Goal: Task Accomplishment & Management: Manage account settings

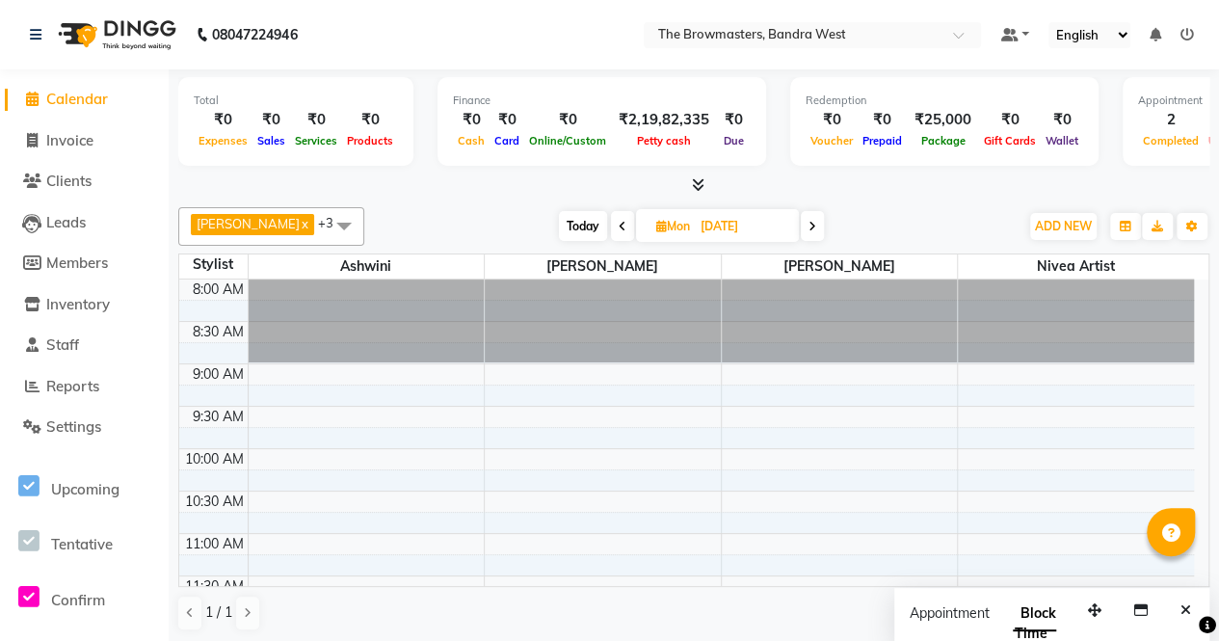
click at [572, 227] on span "Today" at bounding box center [583, 226] width 48 height 30
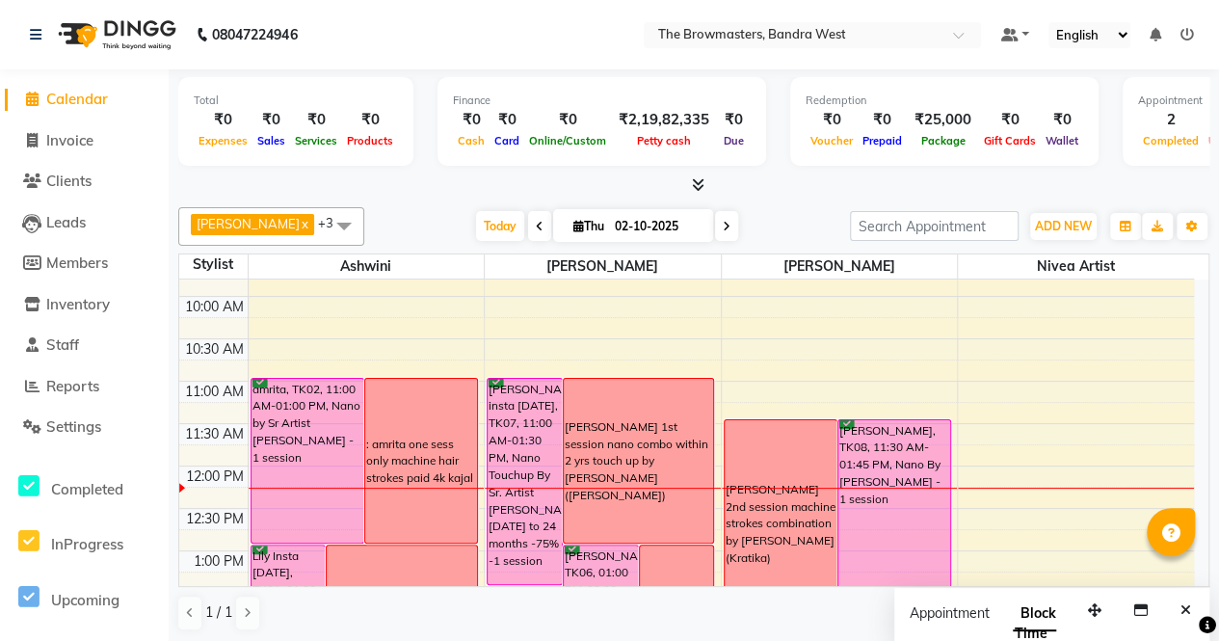
scroll to position [145, 0]
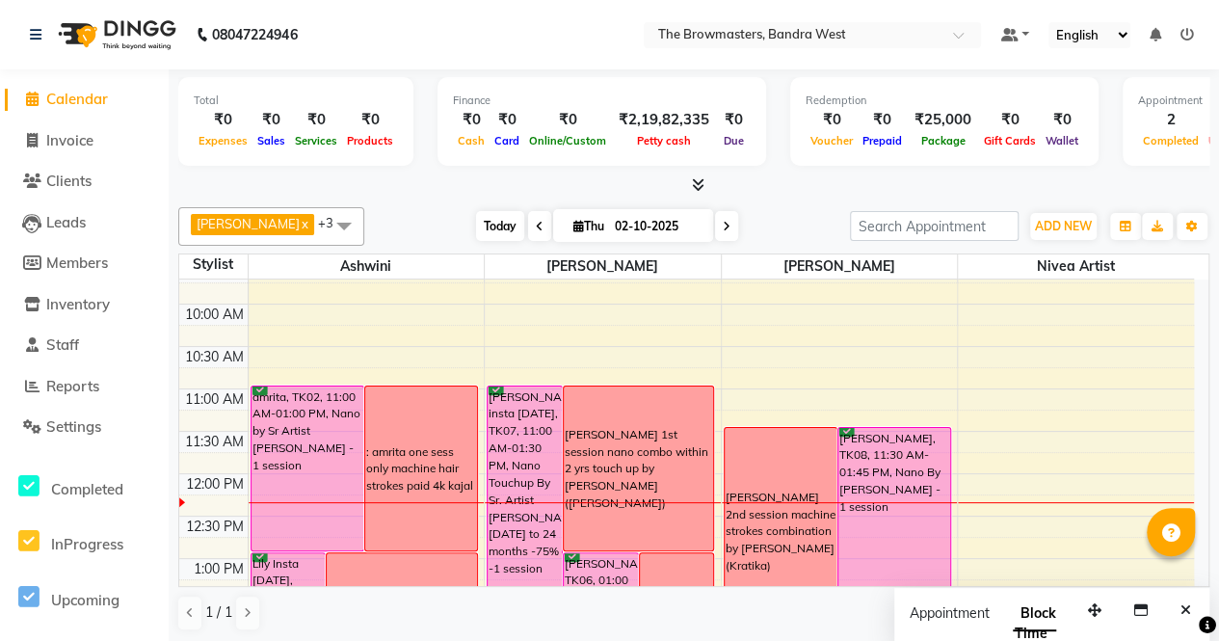
click at [497, 223] on span "Today" at bounding box center [500, 226] width 48 height 30
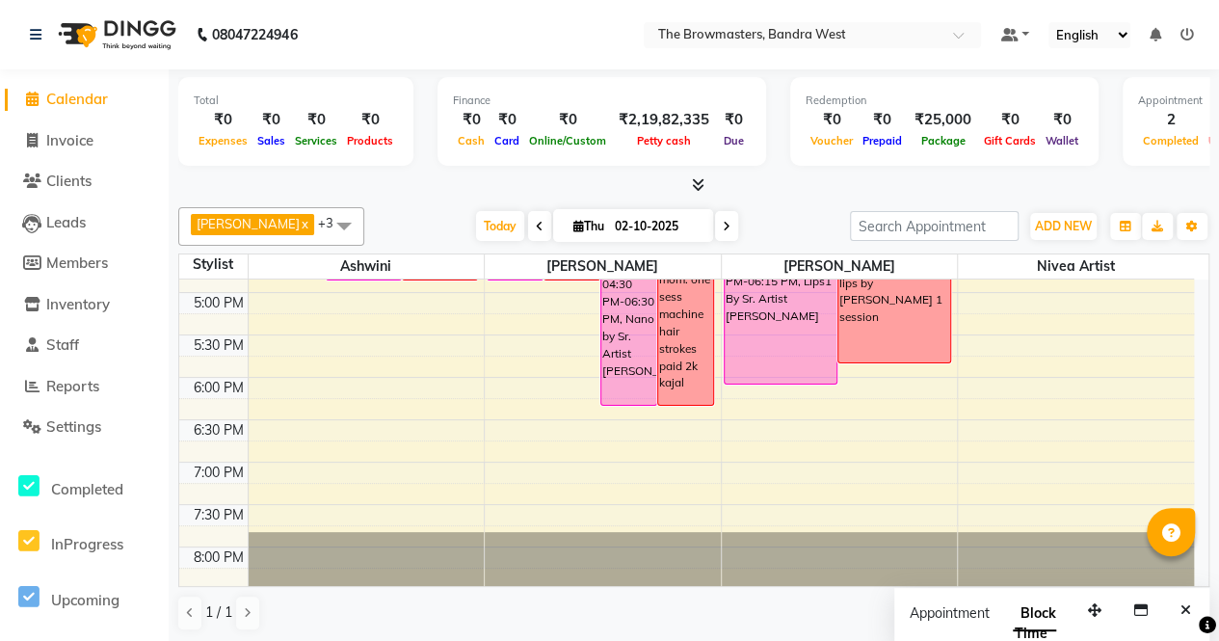
scroll to position [690, 0]
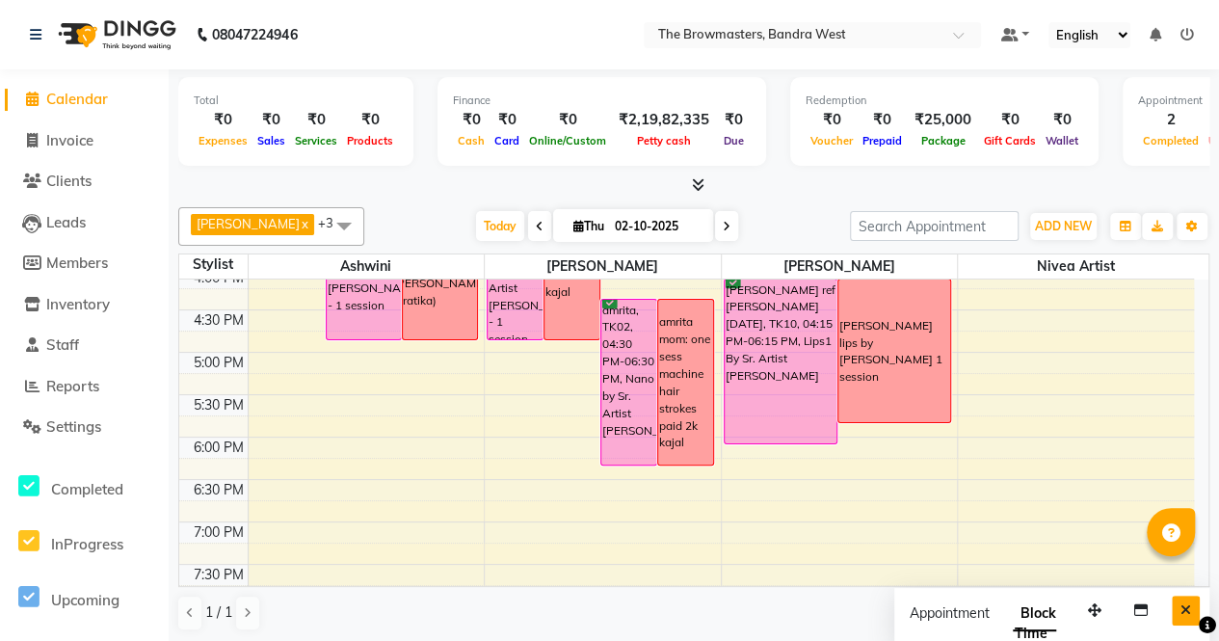
click at [1183, 612] on icon "Close" at bounding box center [1185, 609] width 11 height 13
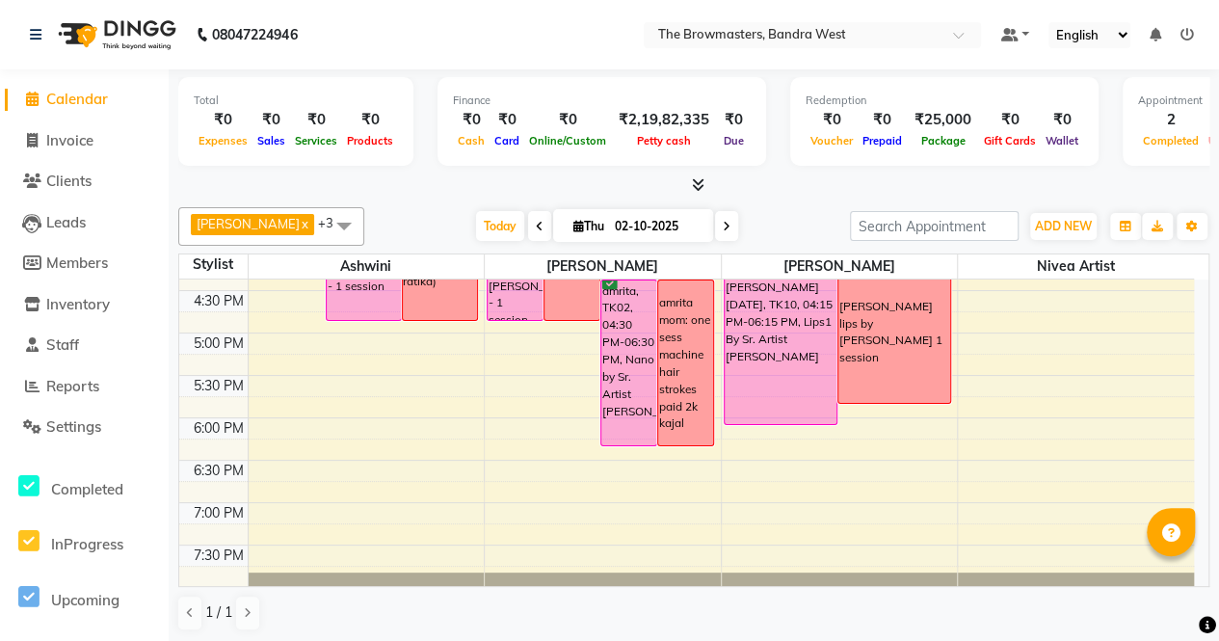
scroll to position [706, 0]
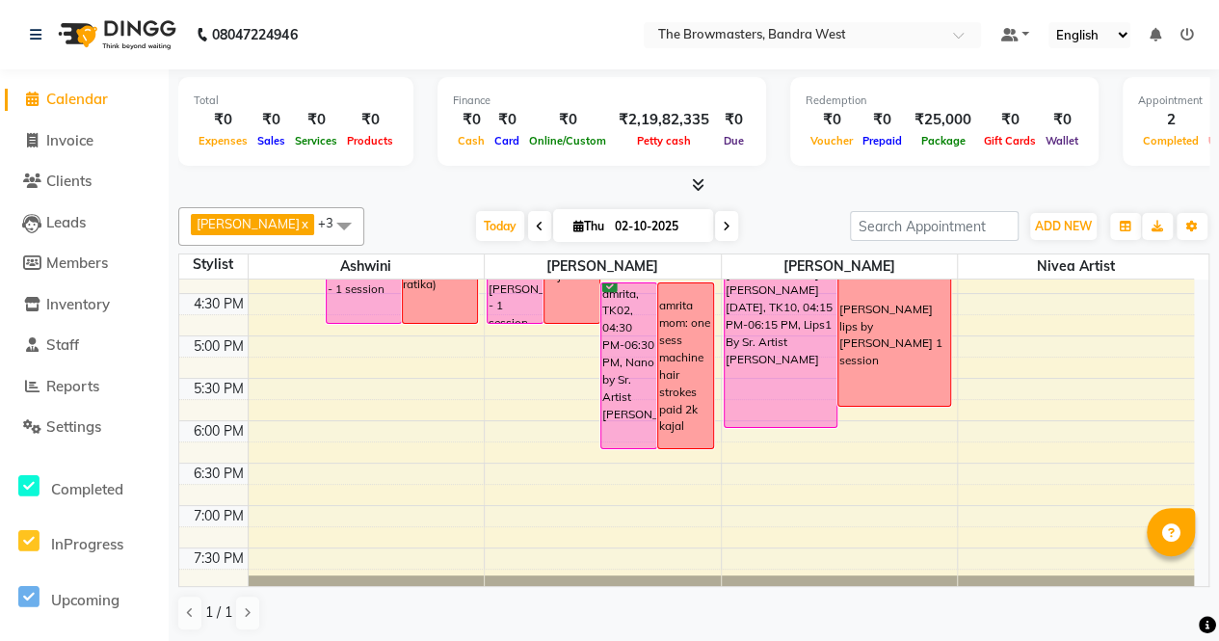
click at [733, 219] on span at bounding box center [726, 226] width 23 height 30
type input "03-10-2025"
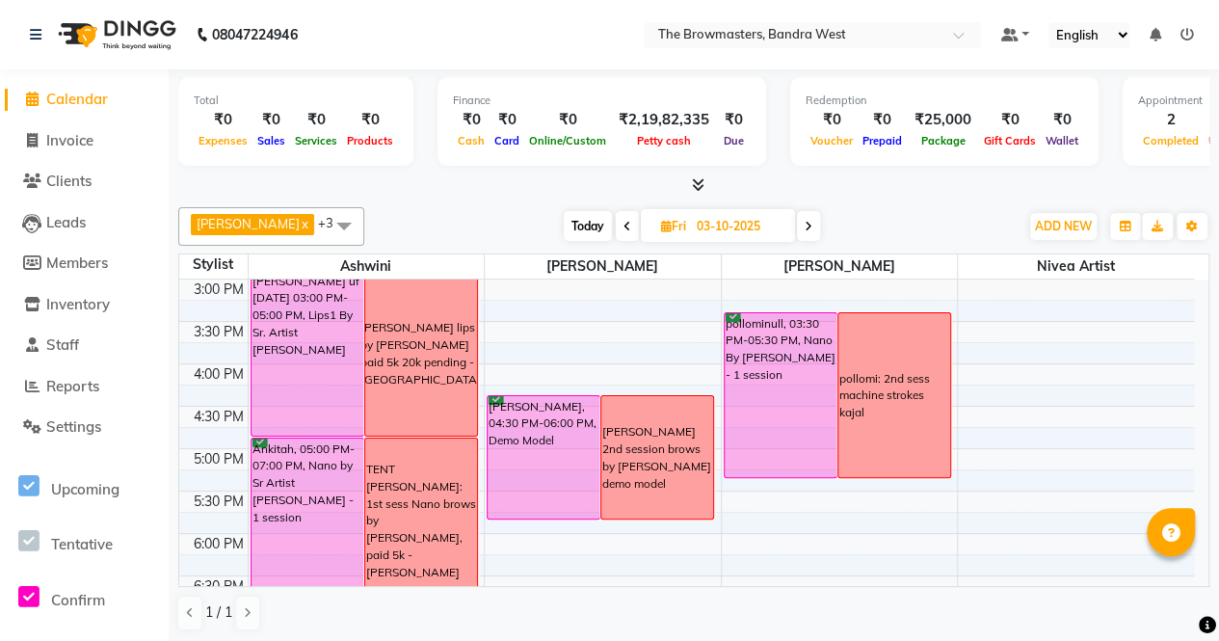
scroll to position [591, 0]
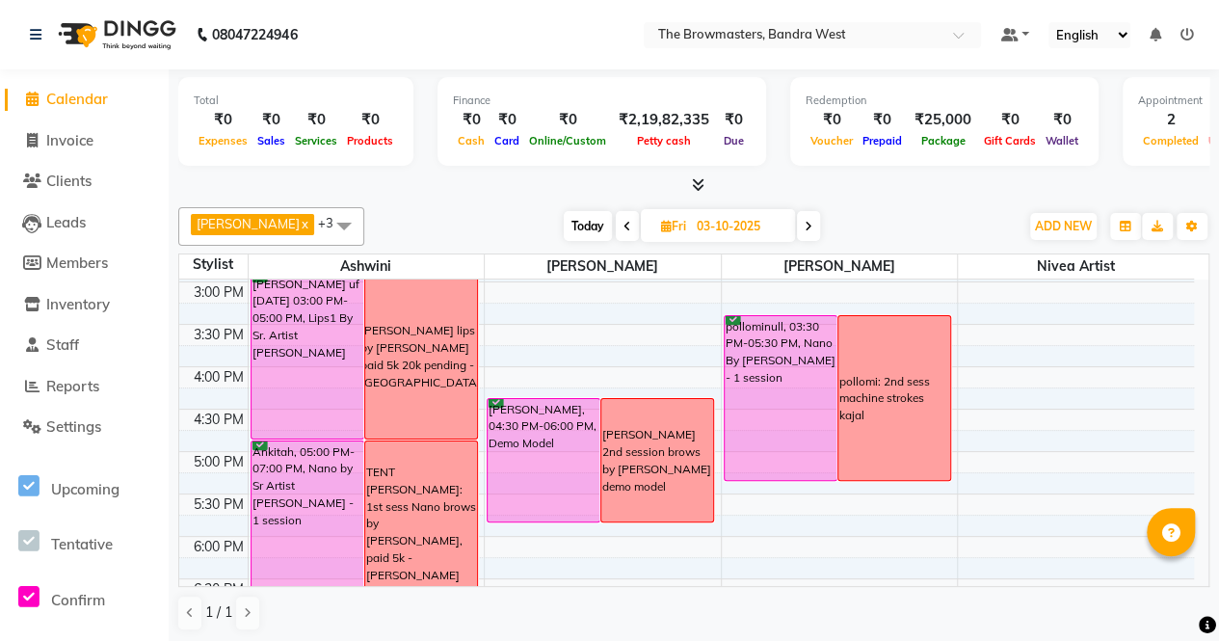
click at [317, 512] on div "Ankitah, 05:00 PM-07:00 PM, Nano by Sr Artist [PERSON_NAME] - 1 session" at bounding box center [307, 523] width 112 height 164
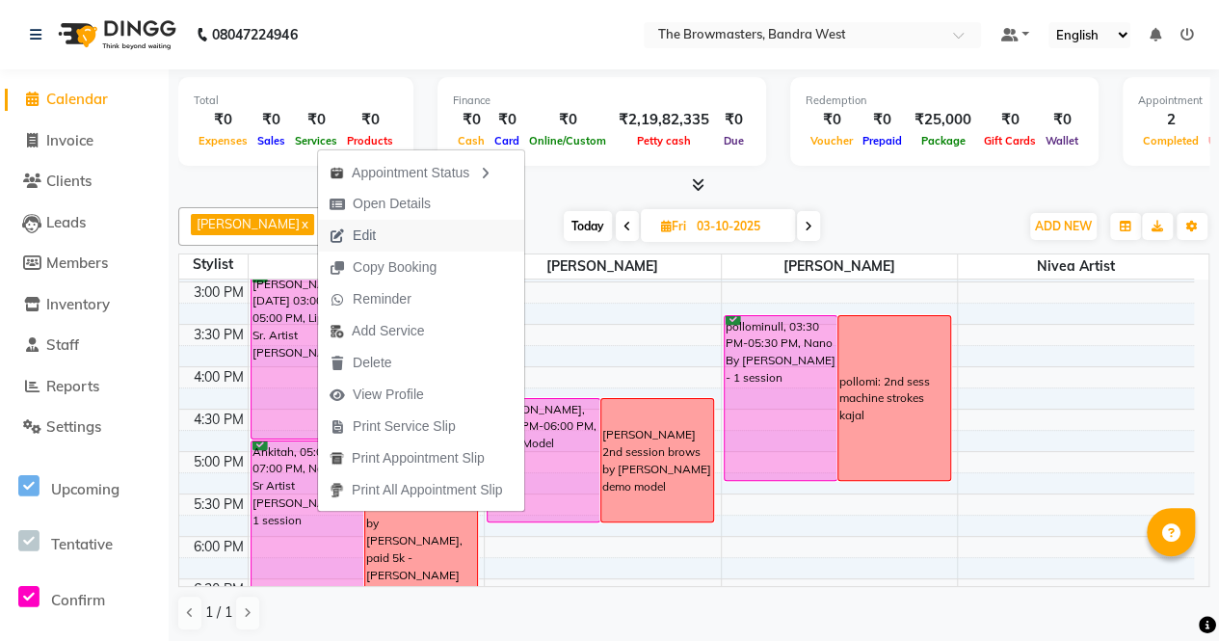
click at [396, 229] on button "Edit" at bounding box center [421, 236] width 206 height 32
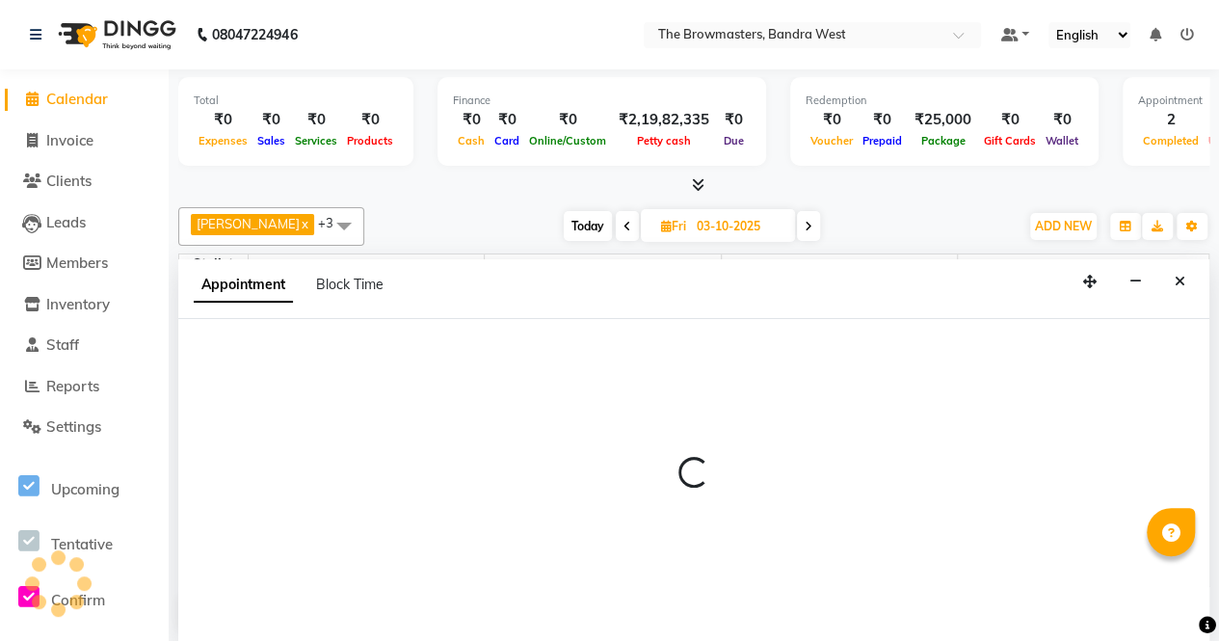
scroll to position [0, 0]
select select "confirm booking"
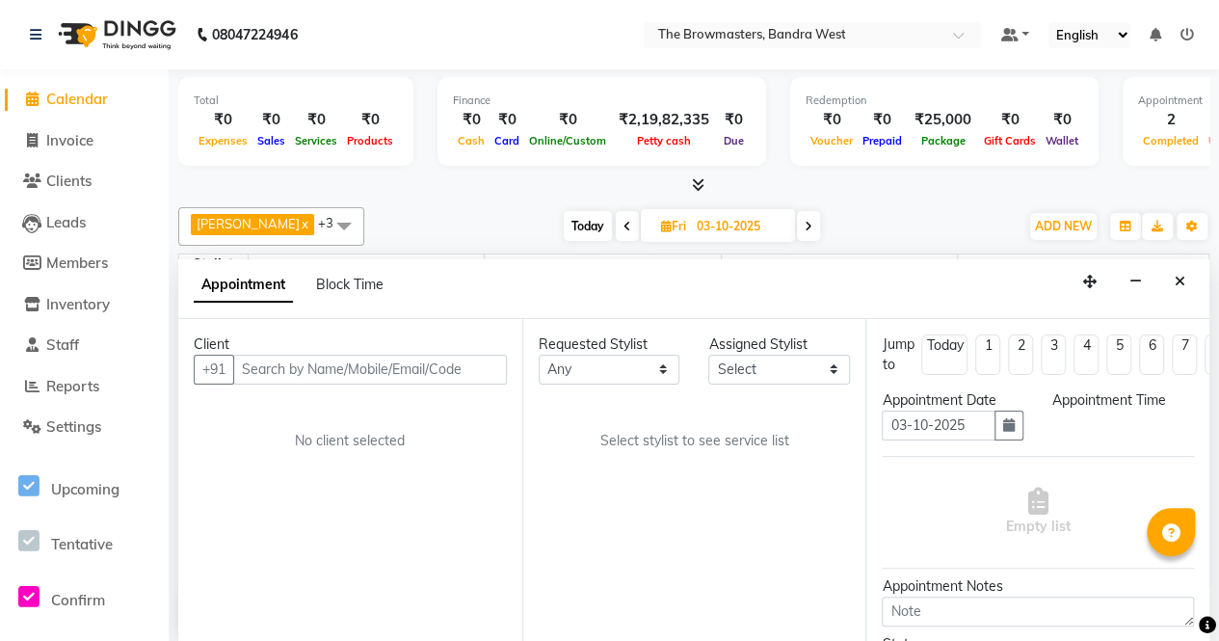
select select "64306"
select select "1020"
select select "3501"
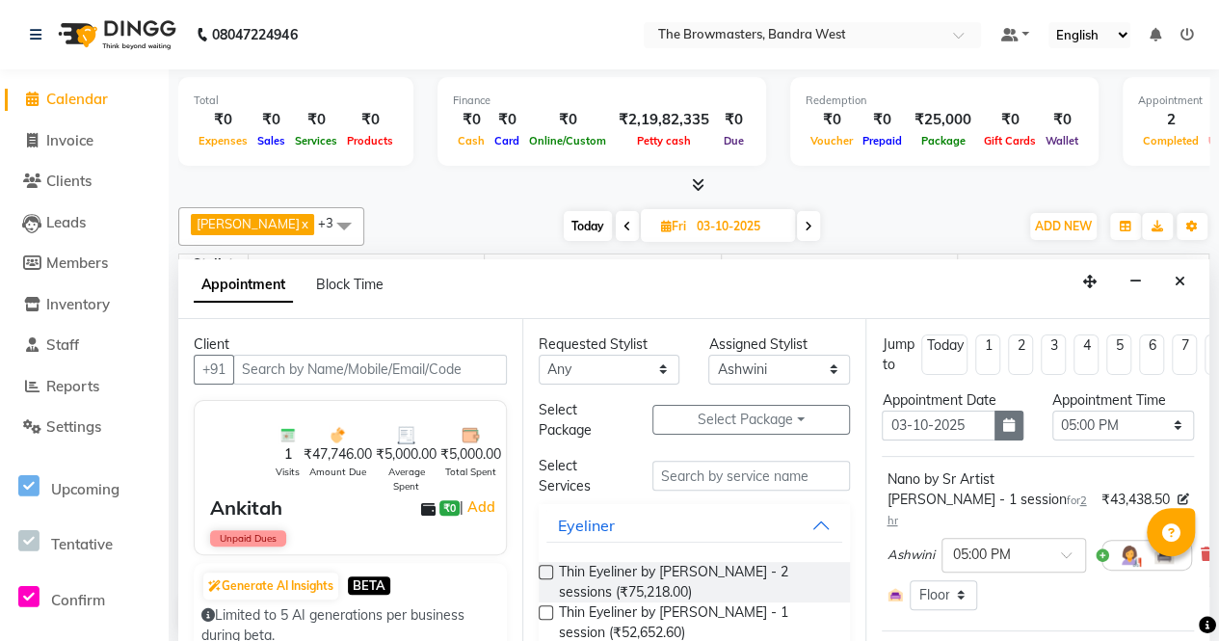
click at [1003, 427] on icon "button" at bounding box center [1009, 424] width 12 height 13
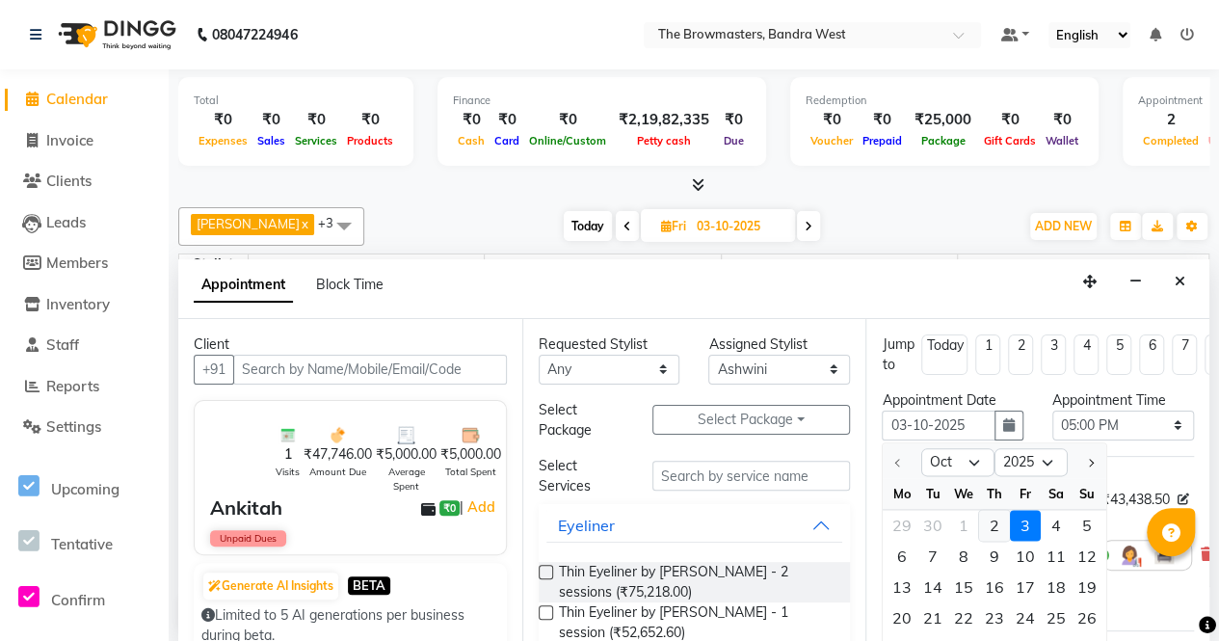
click at [997, 517] on div "2" at bounding box center [994, 525] width 31 height 31
type input "02-10-2025"
select select "1020"
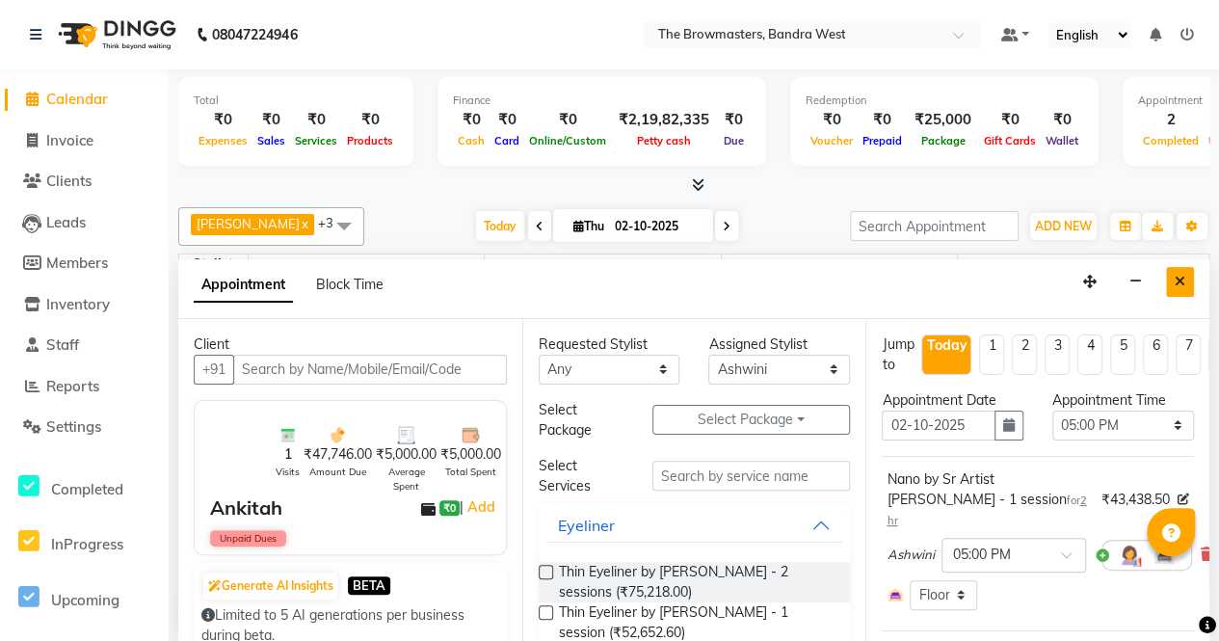
click at [1186, 283] on button "Close" at bounding box center [1180, 282] width 28 height 30
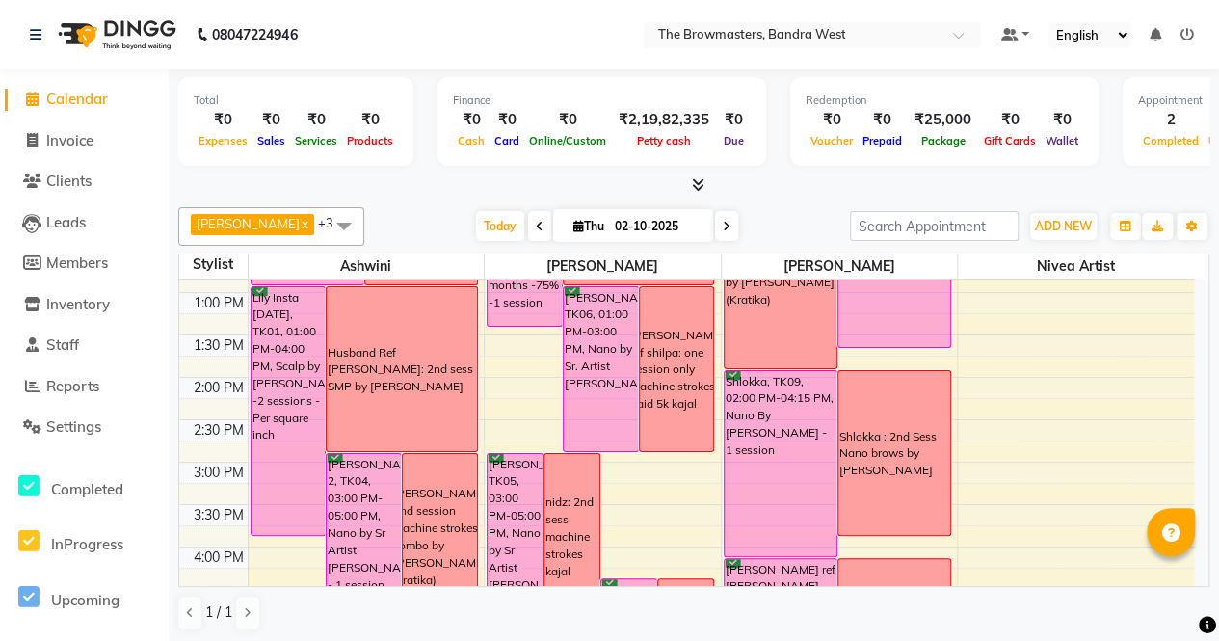
scroll to position [415, 0]
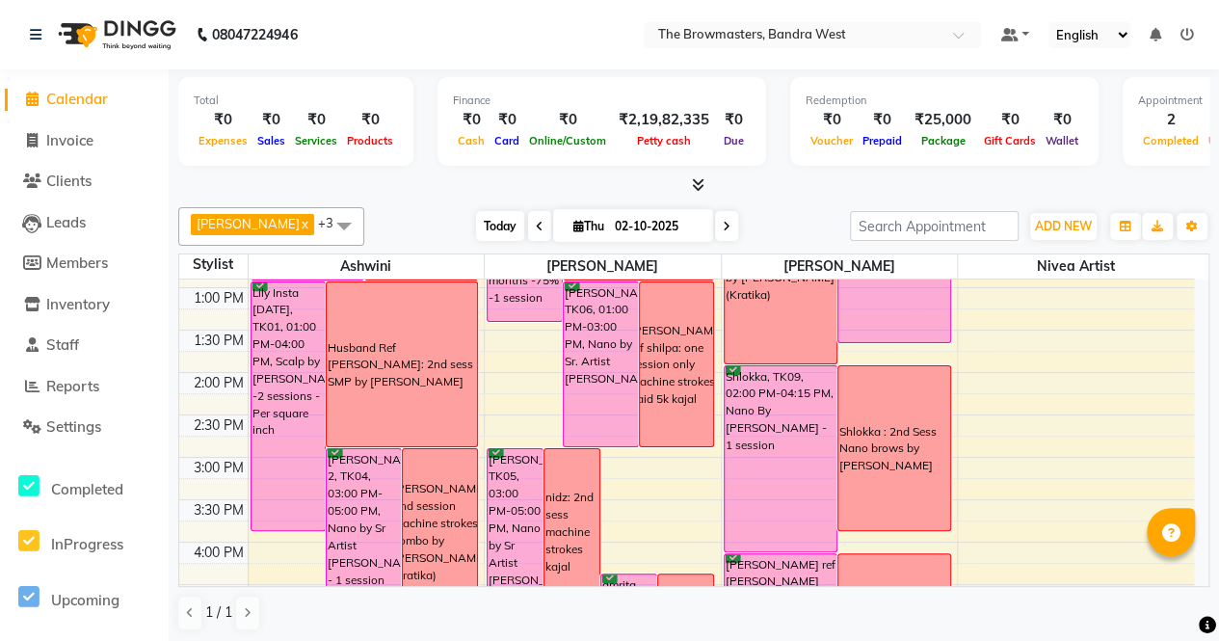
click at [481, 221] on span "Today" at bounding box center [500, 226] width 48 height 30
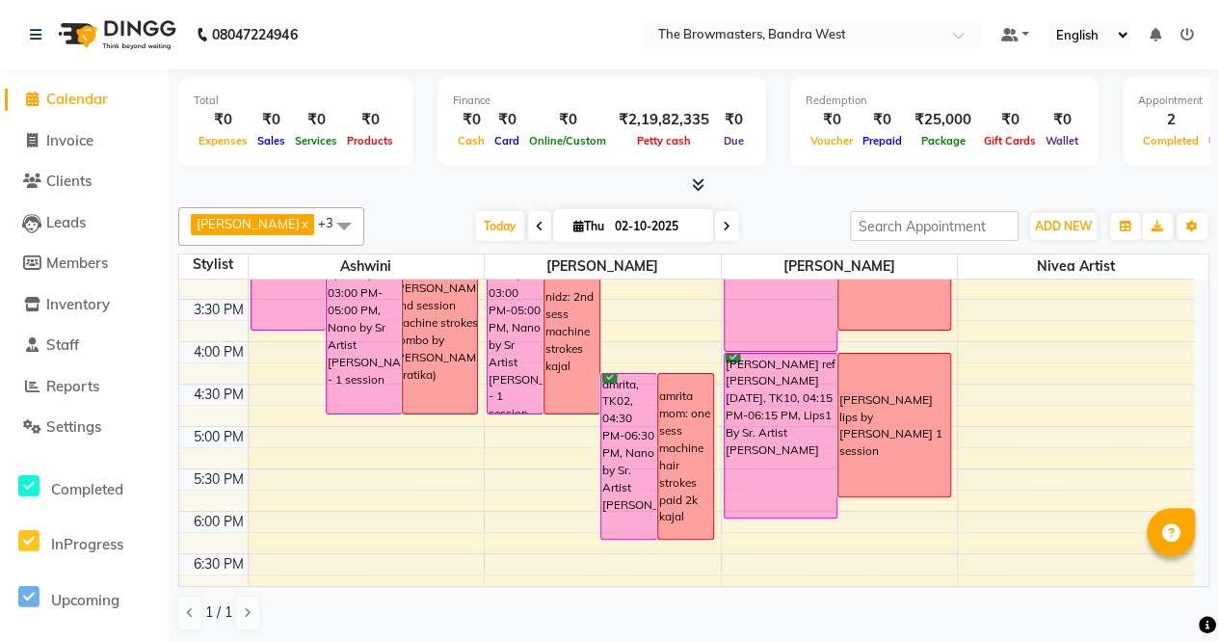
scroll to position [720, 0]
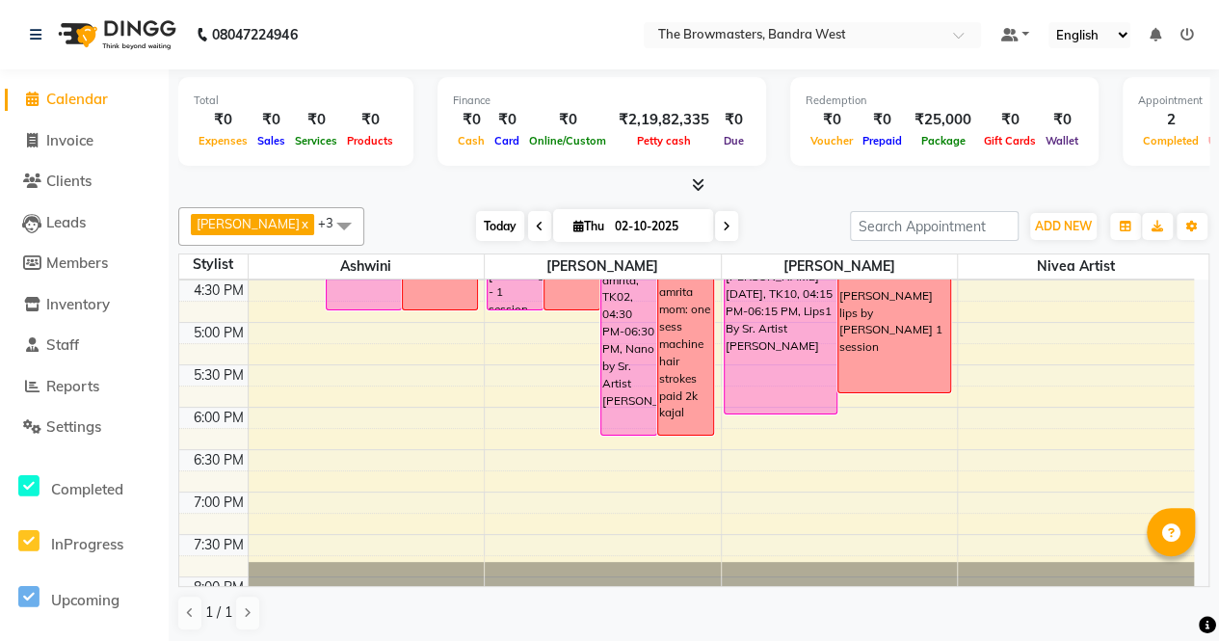
click at [505, 224] on span "Today" at bounding box center [500, 226] width 48 height 30
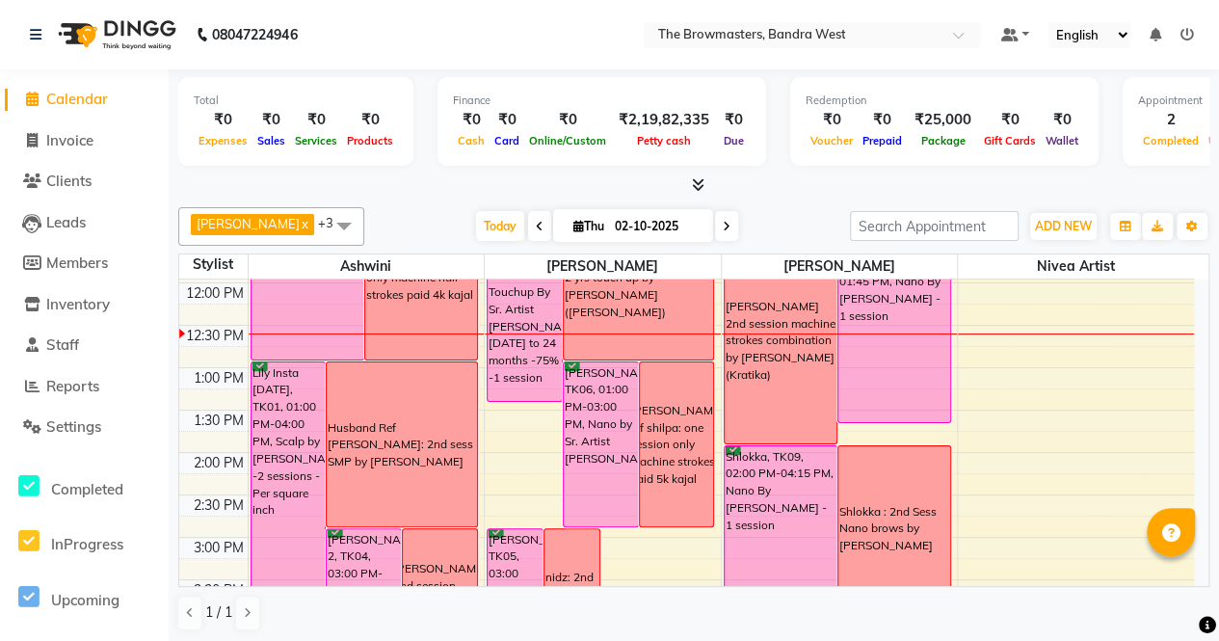
click at [730, 224] on icon at bounding box center [727, 227] width 8 height 12
type input "03-10-2025"
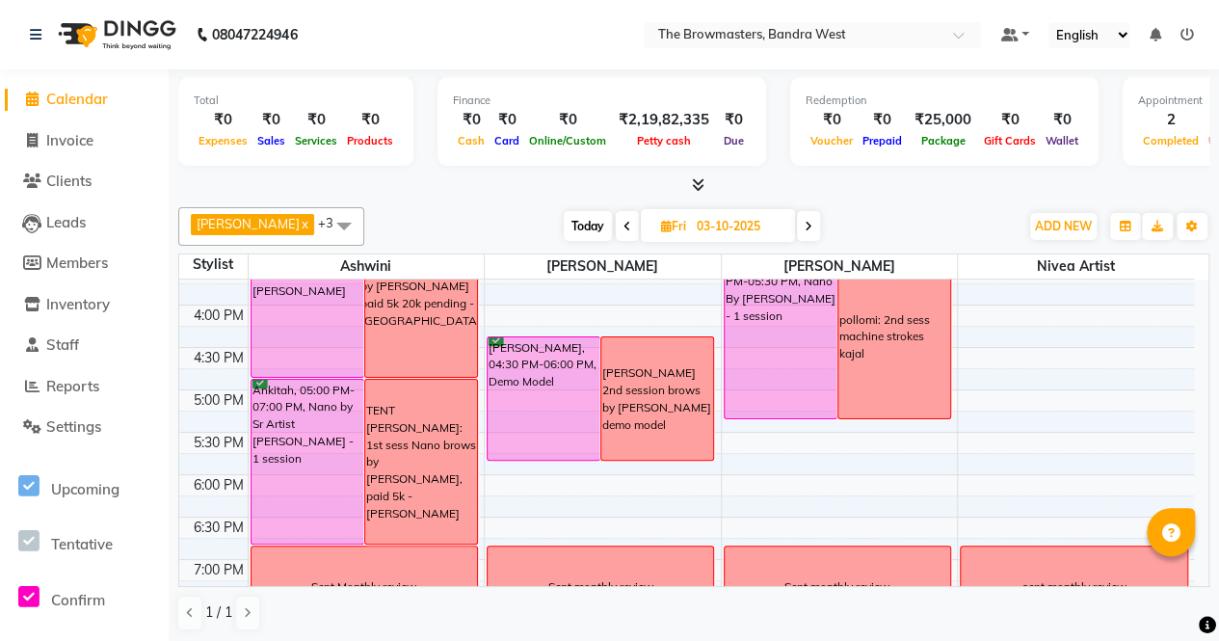
scroll to position [647, 0]
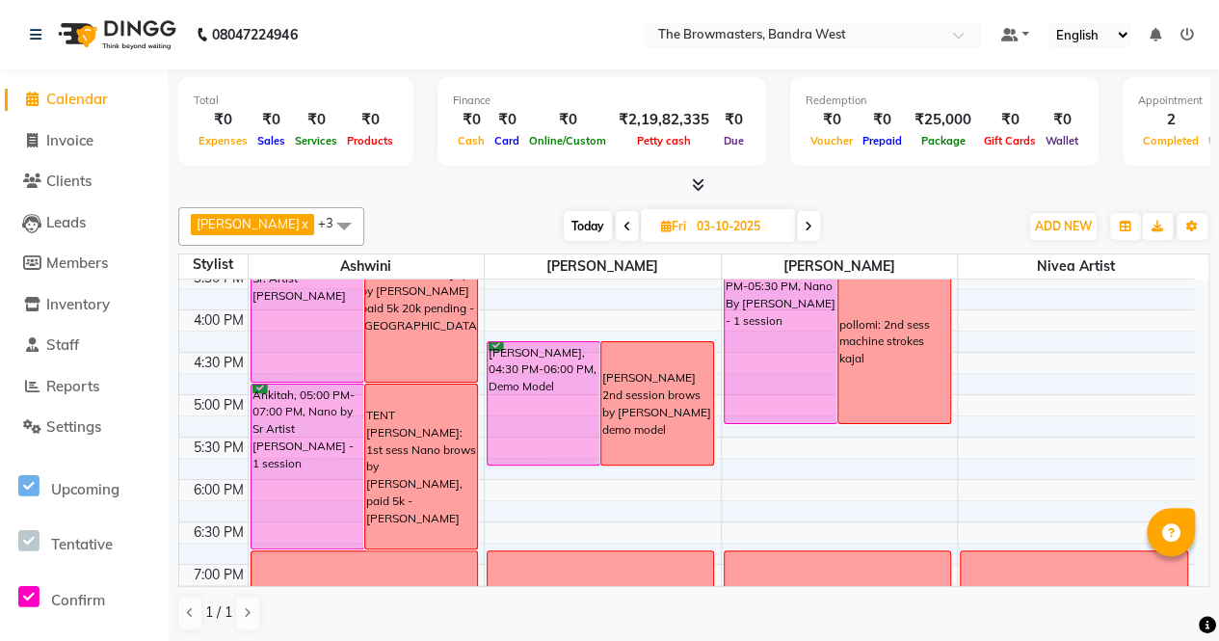
click at [435, 430] on div "TENT [PERSON_NAME]: 1st sess Nano brows by [PERSON_NAME], paid 5k - [PERSON_NAM…" at bounding box center [421, 467] width 110 height 120
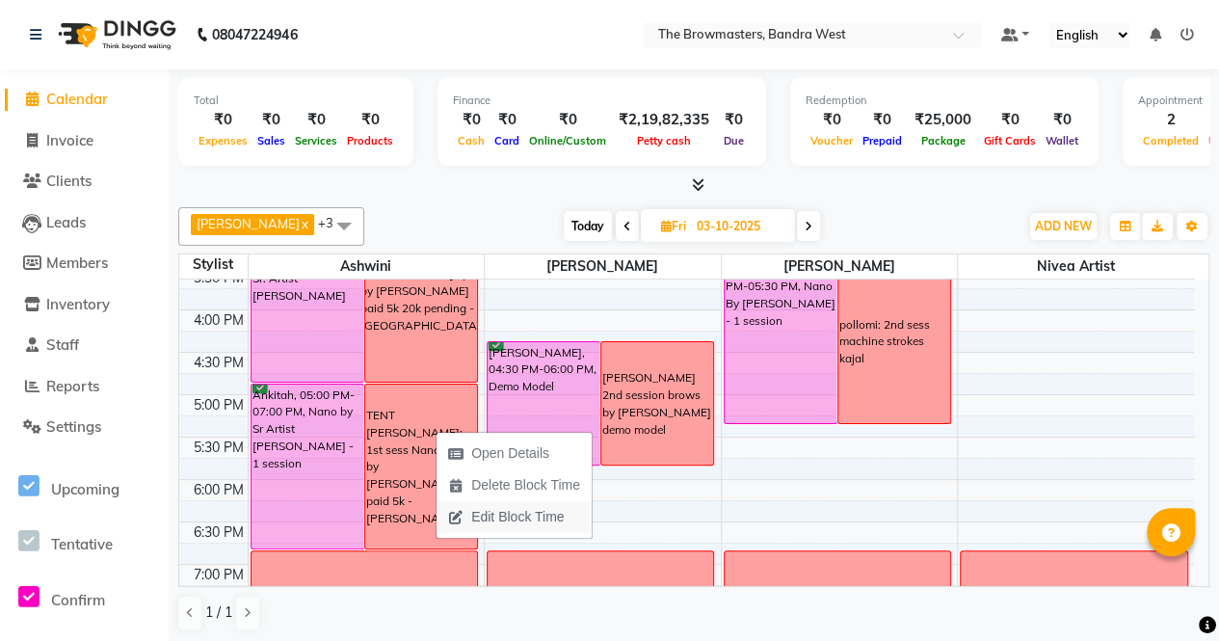
click at [489, 512] on span "Edit Block Time" at bounding box center [517, 517] width 92 height 20
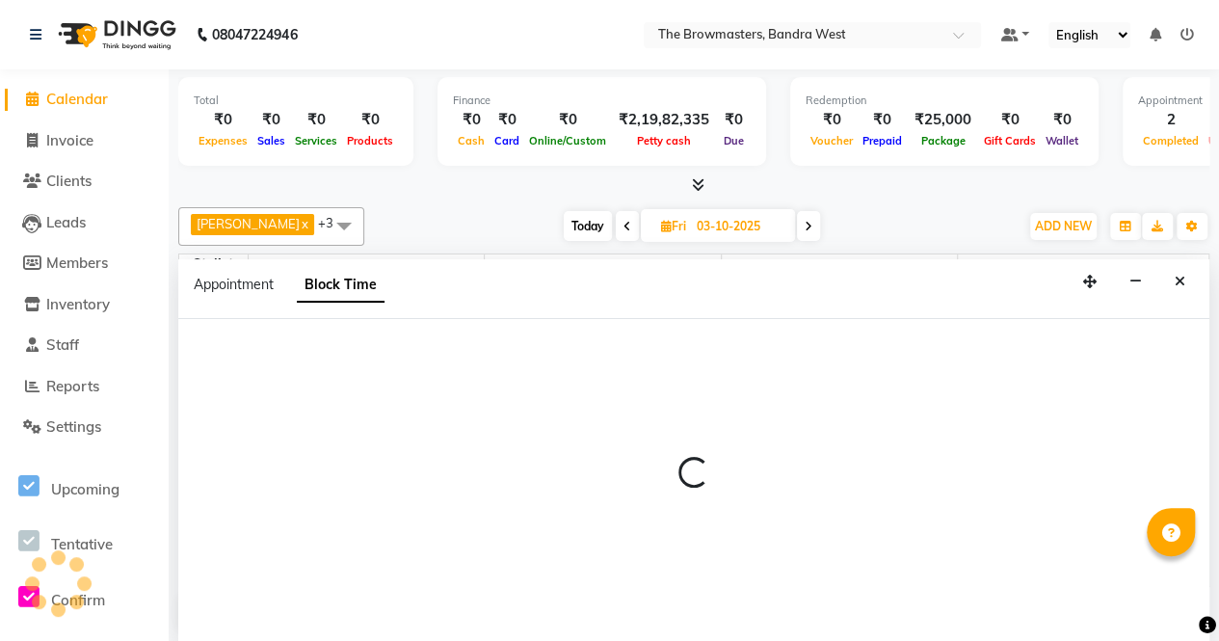
select select "64306"
select select "1020"
select select "1140"
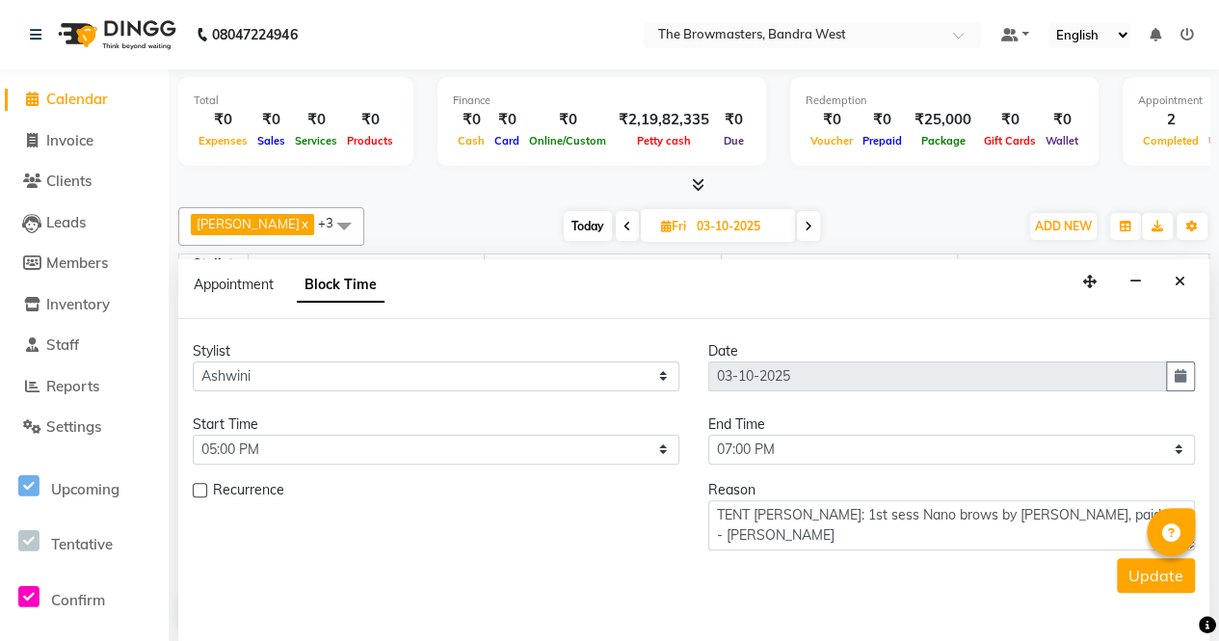
scroll to position [335, 0]
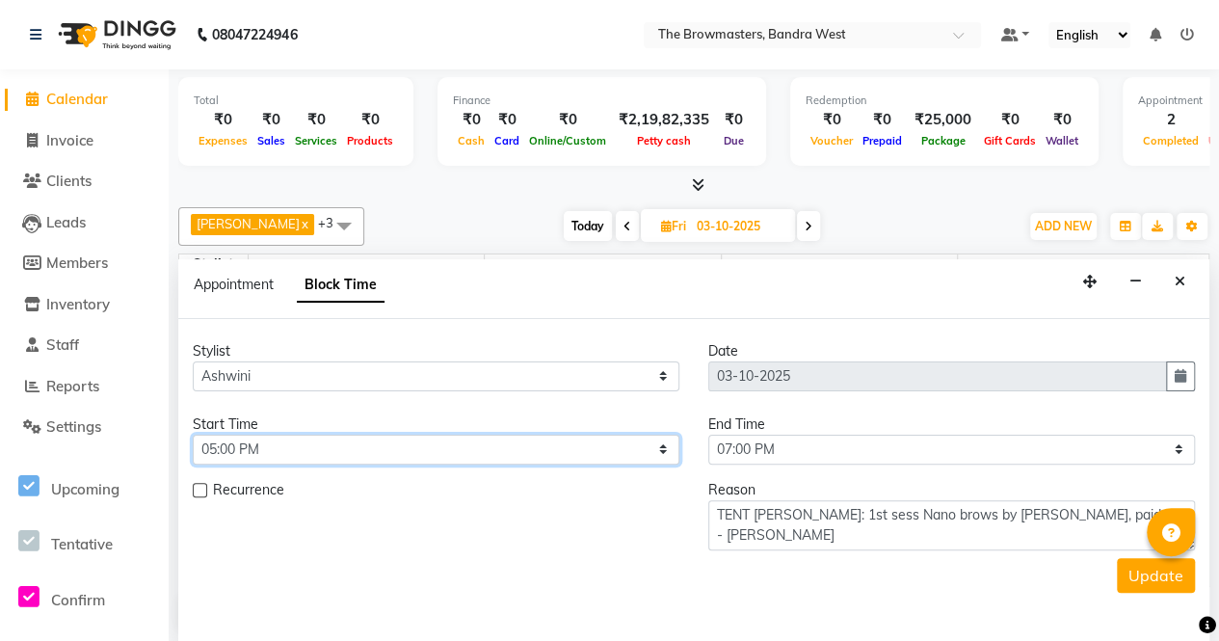
click at [358, 434] on select "Select 09:00 AM 09:15 AM 09:30 AM 09:45 AM 10:00 AM 10:15 AM 10:30 AM 10:45 AM …" at bounding box center [436, 449] width 486 height 30
select select "1080"
click at [193, 434] on select "Select 09:00 AM 09:15 AM 09:30 AM 09:45 AM 10:00 AM 10:15 AM 10:30 AM 10:45 AM …" at bounding box center [436, 449] width 486 height 30
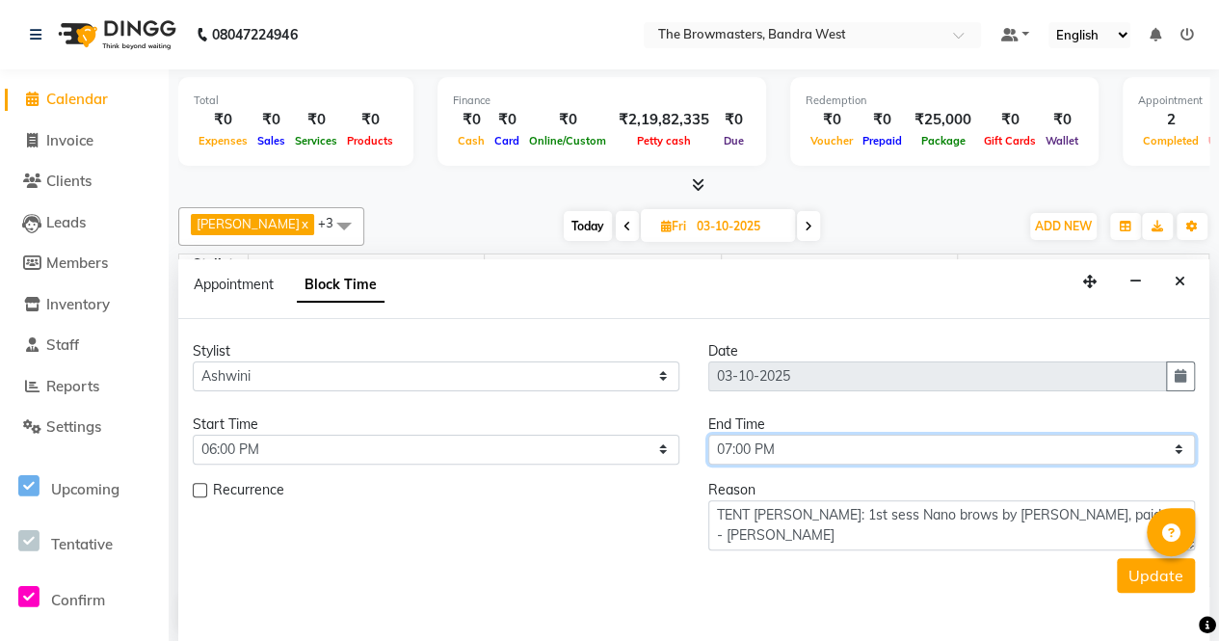
click at [769, 460] on select "Select 09:00 AM 09:15 AM 09:30 AM 09:45 AM 10:00 AM 10:15 AM 10:30 AM 10:45 AM …" at bounding box center [951, 449] width 486 height 30
select select "1200"
click at [708, 434] on select "Select 09:00 AM 09:15 AM 09:30 AM 09:45 AM 10:00 AM 10:15 AM 10:30 AM 10:45 AM …" at bounding box center [951, 449] width 486 height 30
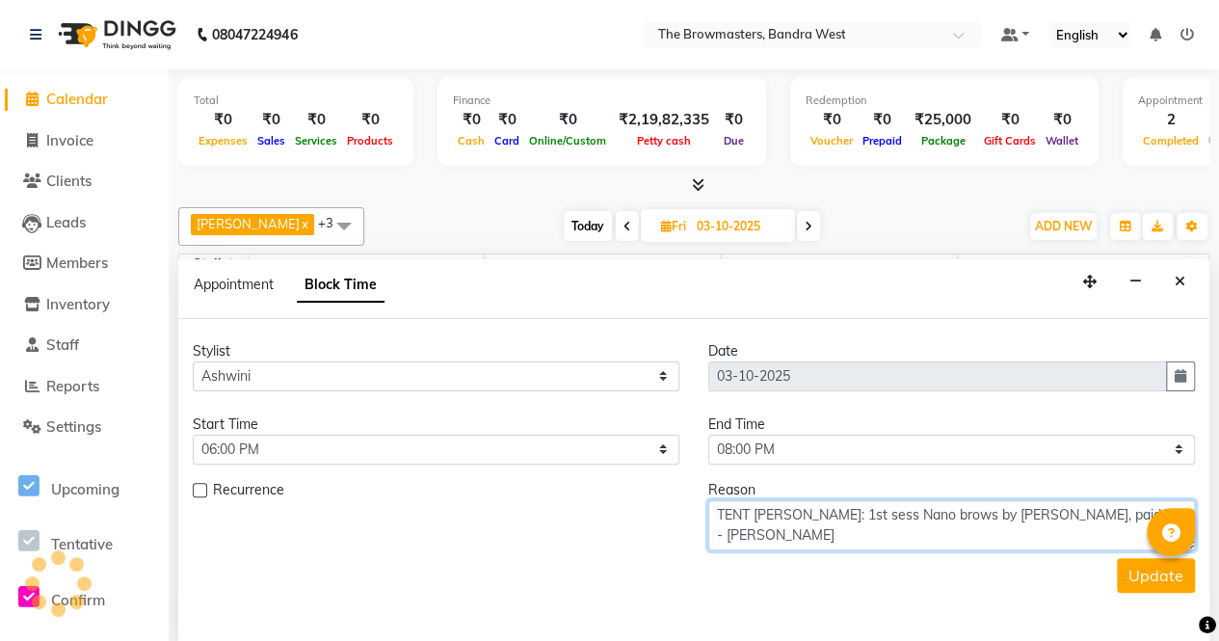
click at [757, 513] on textarea "TENT [PERSON_NAME]: 1st sess Nano brows by [PERSON_NAME], paid 5k - [PERSON_NAM…" at bounding box center [951, 525] width 486 height 50
type textarea "[PERSON_NAME]: 1st sess Nano brows by [PERSON_NAME], paid 5k - [PERSON_NAME]"
drag, startPoint x: 1135, startPoint y: 508, endPoint x: 697, endPoint y: 505, distance: 438.3
click at [697, 505] on div "Reason [PERSON_NAME]: 1st sess Nano brows by [PERSON_NAME], paid 5k - [PERSON_N…" at bounding box center [951, 515] width 515 height 70
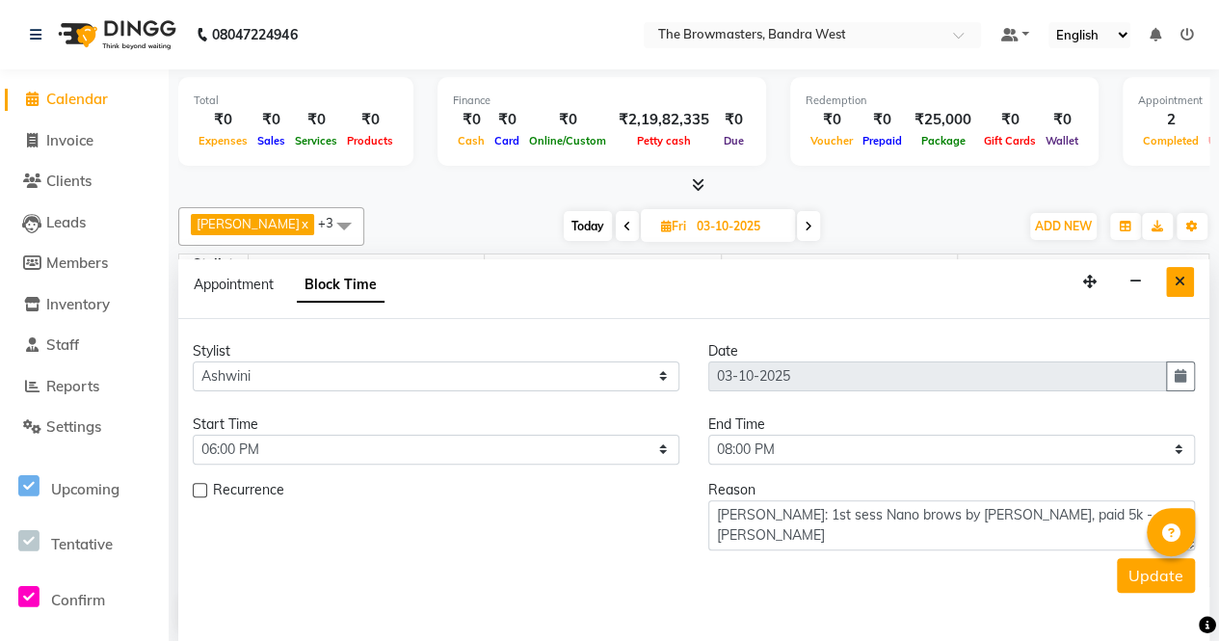
click at [1179, 280] on icon "Close" at bounding box center [1179, 281] width 11 height 13
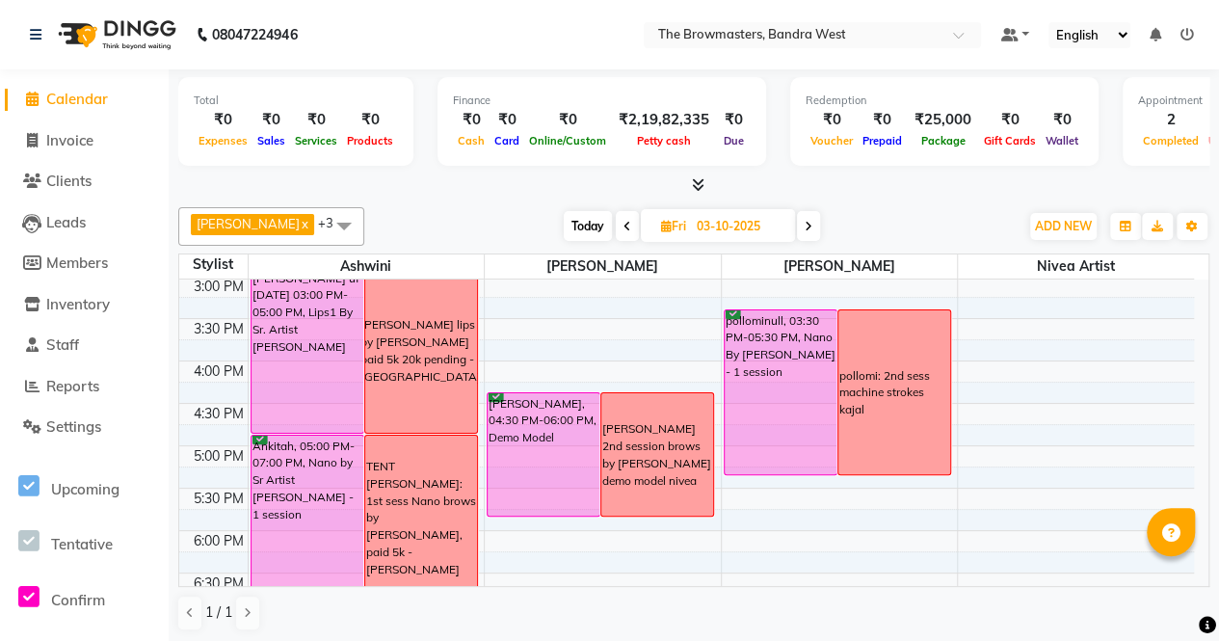
scroll to position [599, 0]
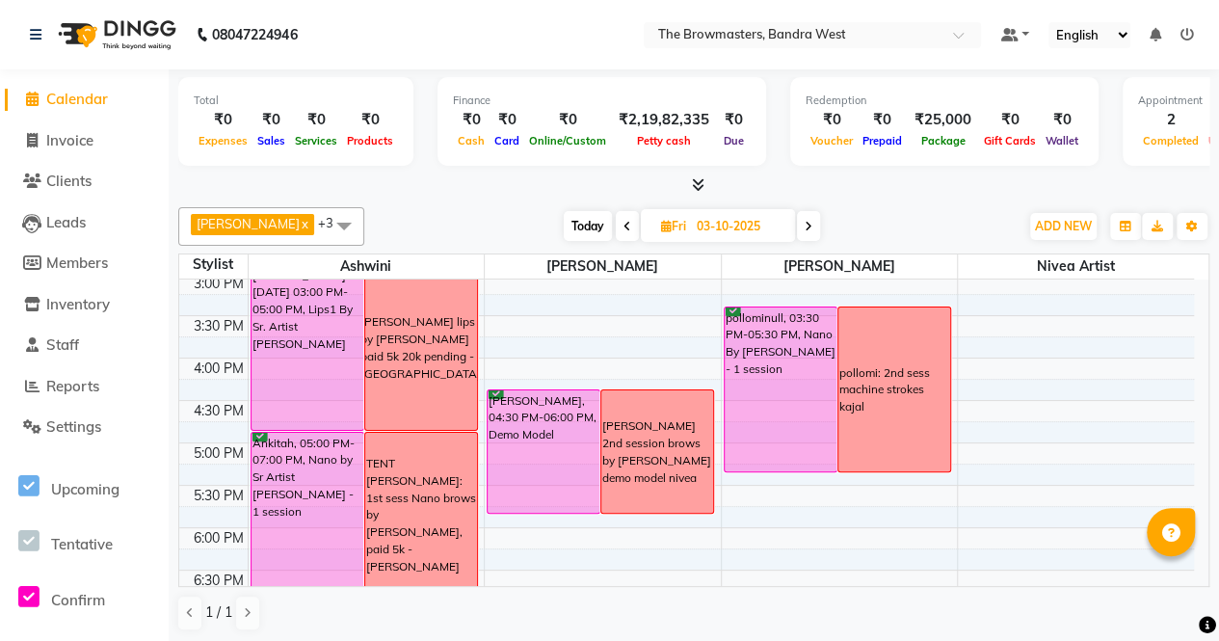
click at [451, 502] on div "TENT [PERSON_NAME]: 1st sess Nano brows by [PERSON_NAME], paid 5k - [PERSON_NAM…" at bounding box center [421, 515] width 110 height 120
click at [518, 560] on span "Delete Block Time" at bounding box center [540, 557] width 109 height 20
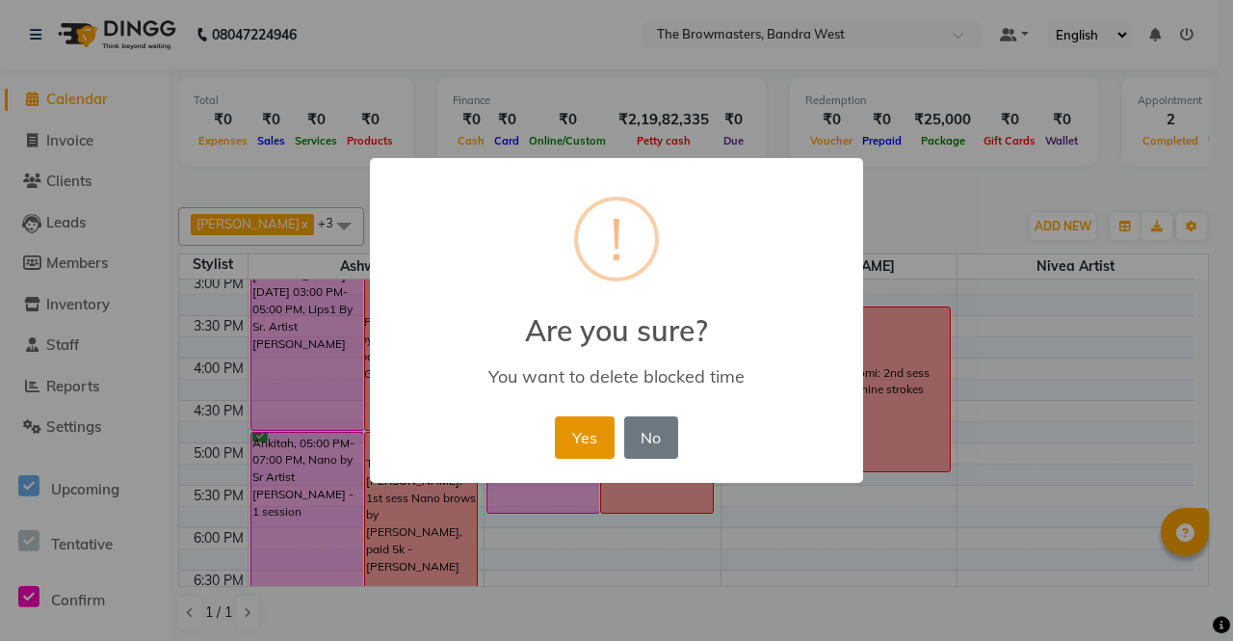
click at [587, 420] on button "Yes" at bounding box center [584, 437] width 59 height 42
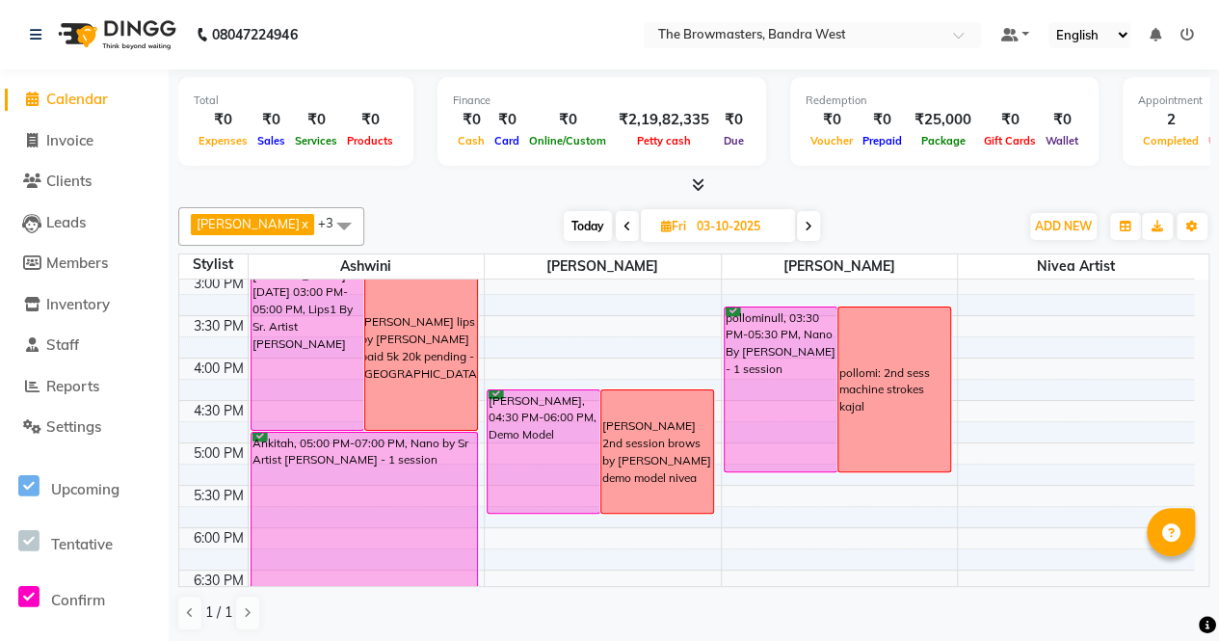
click at [607, 213] on span "Today" at bounding box center [588, 226] width 48 height 30
type input "02-10-2025"
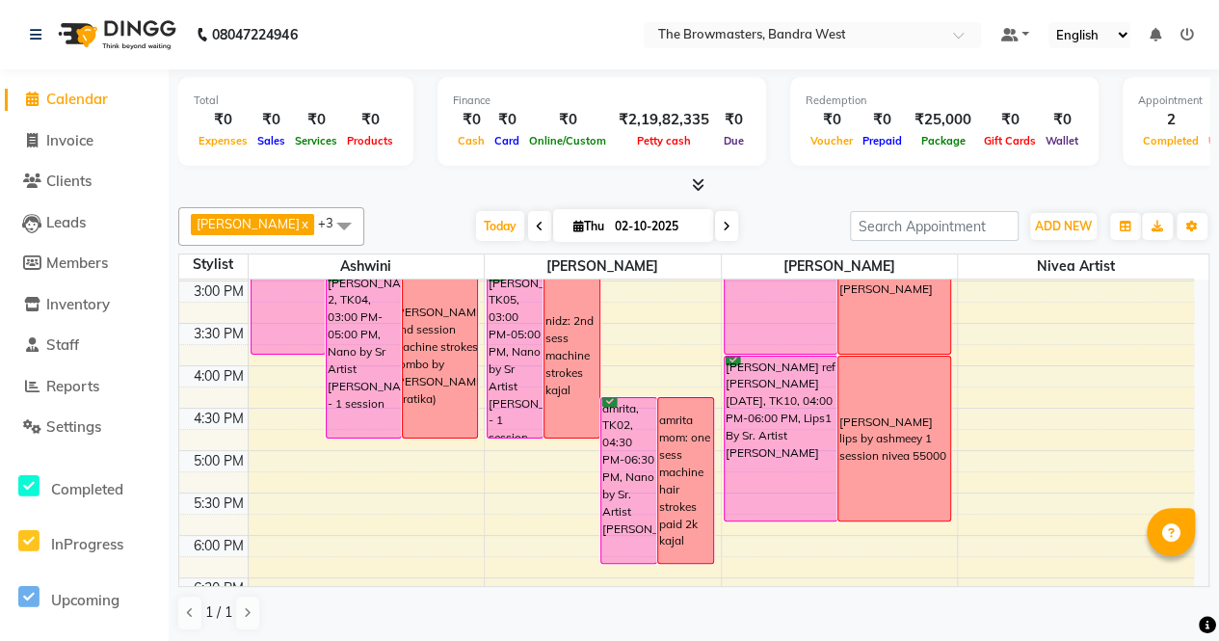
scroll to position [663, 0]
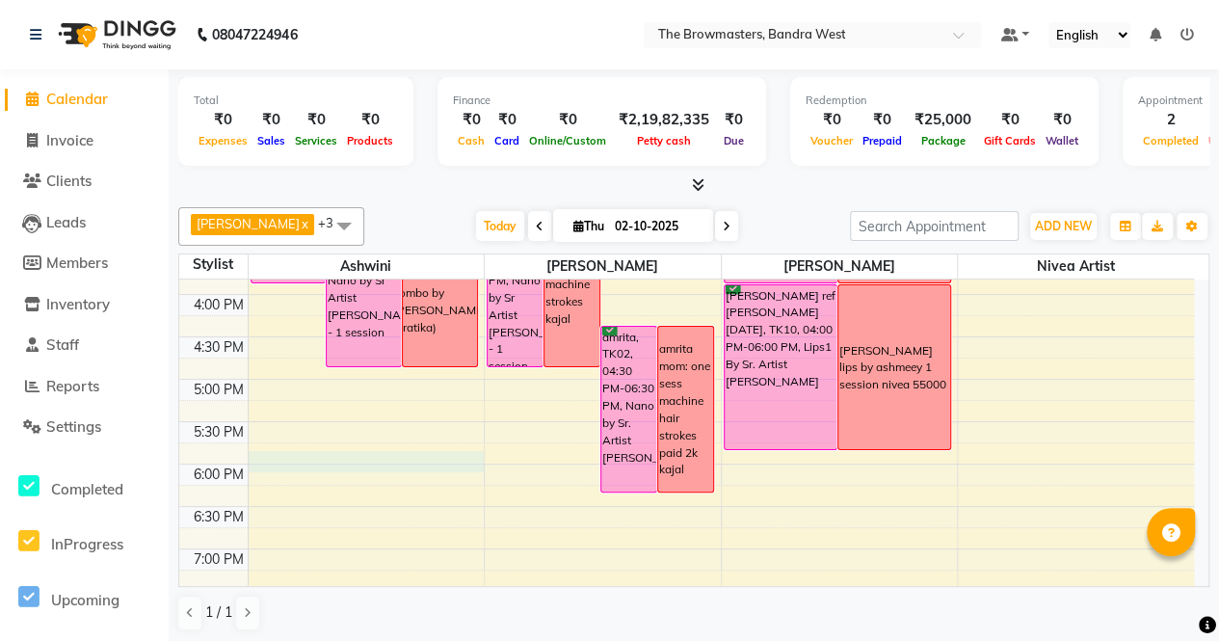
click at [326, 468] on div "8:00 AM 8:30 AM 9:00 AM 9:30 AM 10:00 AM 10:30 AM 11:00 AM 11:30 AM 12:00 PM 12…" at bounding box center [686, 167] width 1014 height 1101
select select "64306"
select select "tentative"
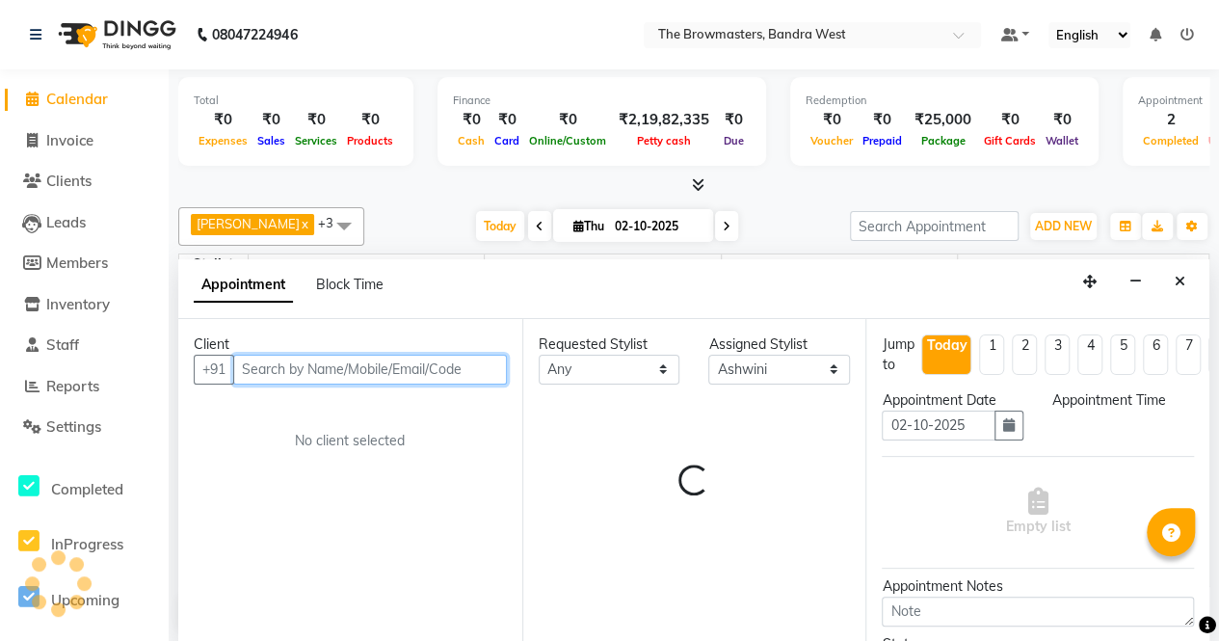
select select "1080"
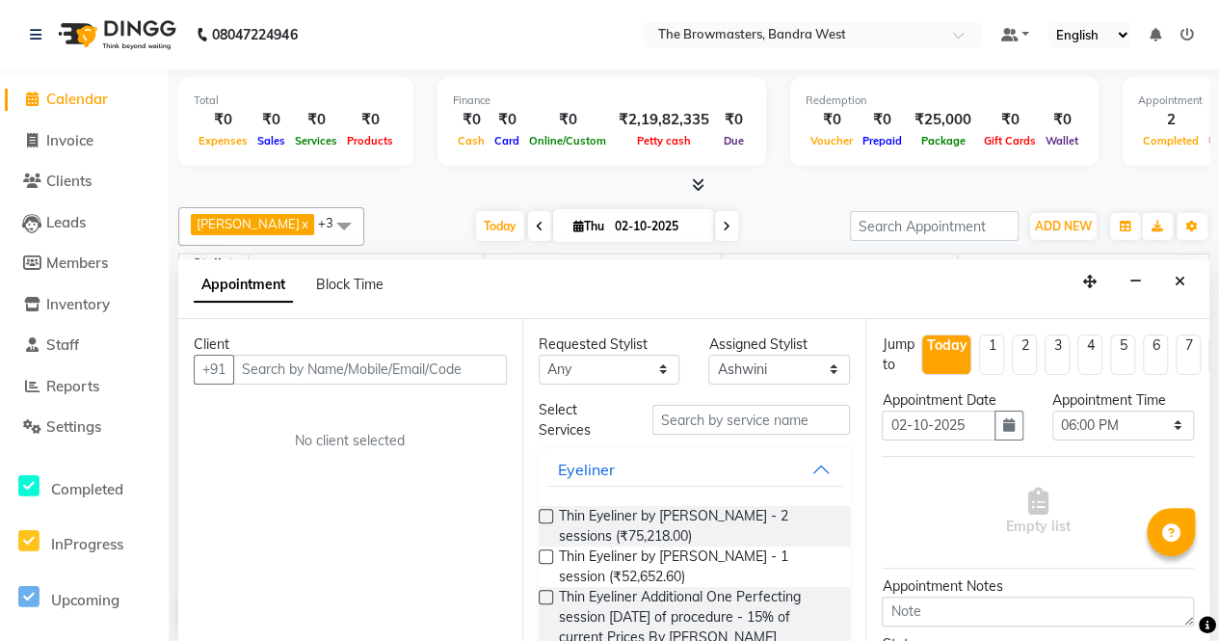
click at [333, 292] on div "Appointment Block Time" at bounding box center [300, 288] width 213 height 43
click at [339, 290] on div "Block Time" at bounding box center [349, 285] width 67 height 20
click at [346, 280] on span "Block Time" at bounding box center [349, 284] width 67 height 17
select select "64306"
select select "1080"
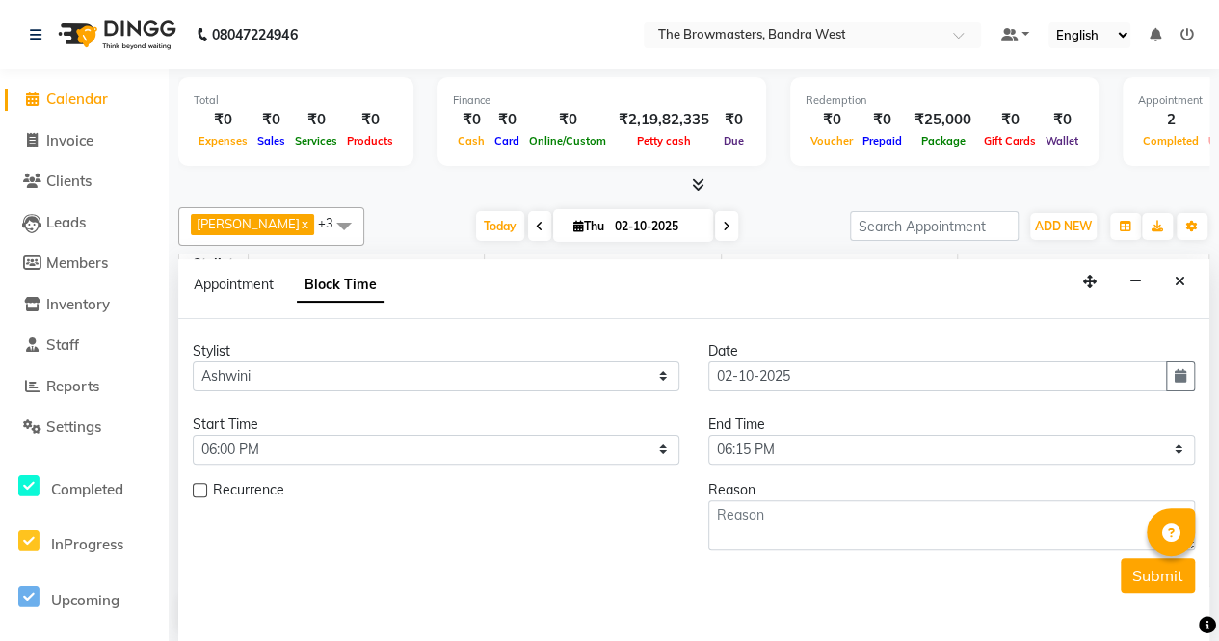
scroll to position [335, 0]
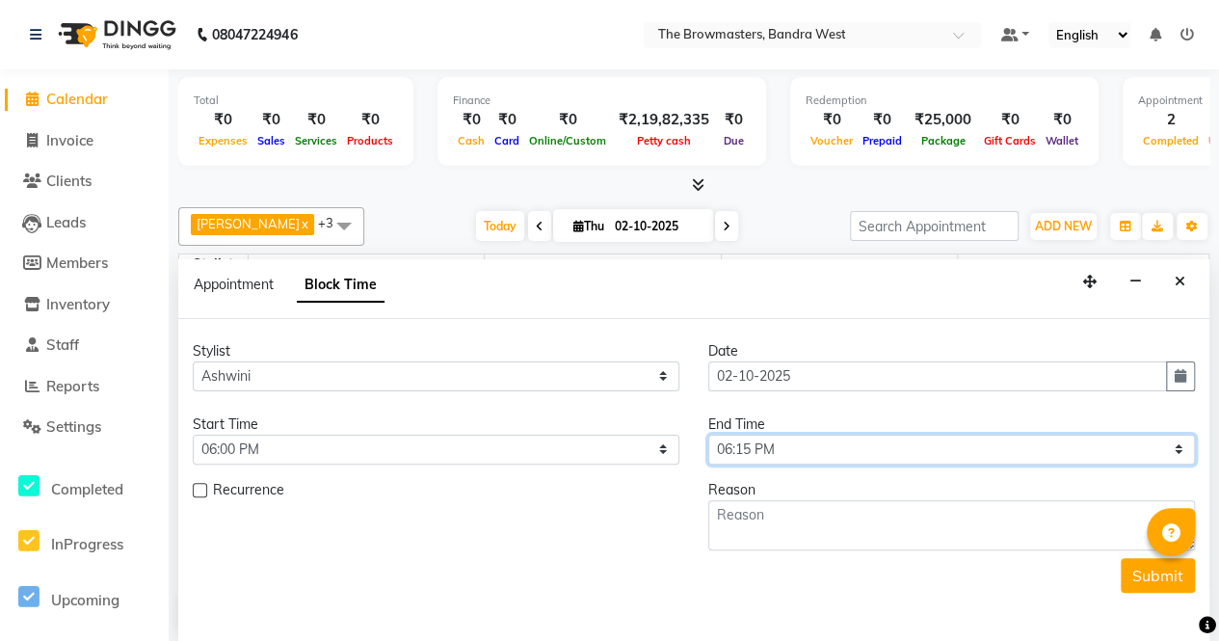
click at [771, 447] on select "Select 09:00 AM 09:15 AM 09:30 AM 09:45 AM 10:00 AM 10:15 AM 10:30 AM 10:45 AM …" at bounding box center [951, 449] width 486 height 30
click at [708, 434] on select "Select 09:00 AM 09:15 AM 09:30 AM 09:45 AM 10:00 AM 10:15 AM 10:30 AM 10:45 AM …" at bounding box center [951, 449] width 486 height 30
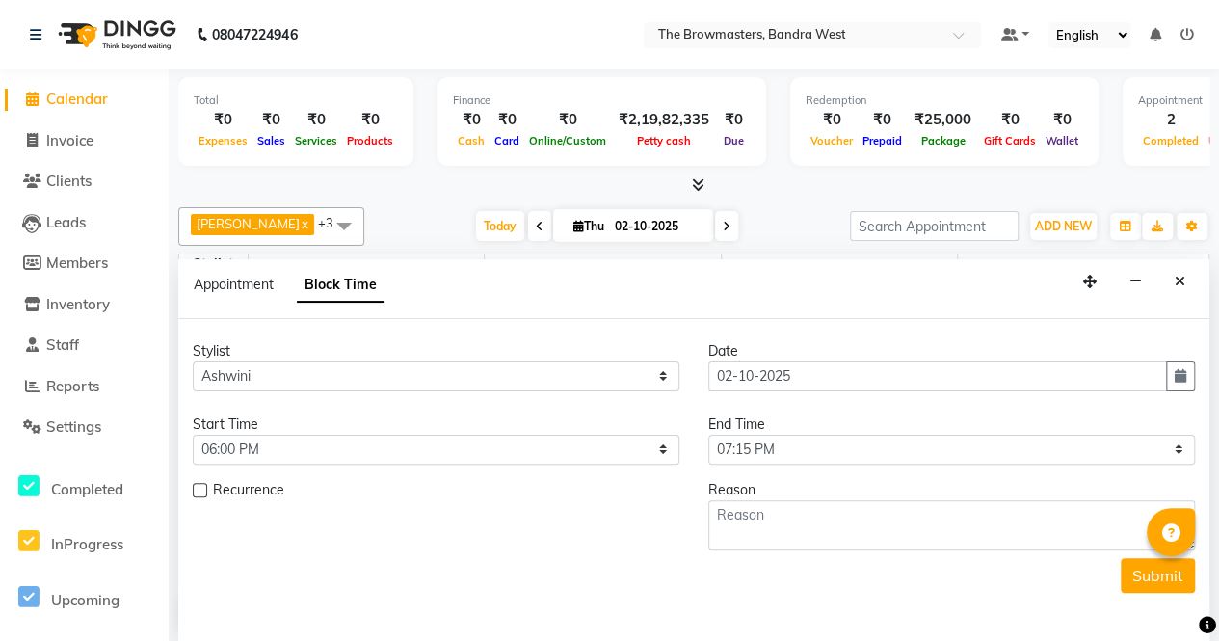
click at [784, 416] on div "End Time" at bounding box center [951, 424] width 486 height 20
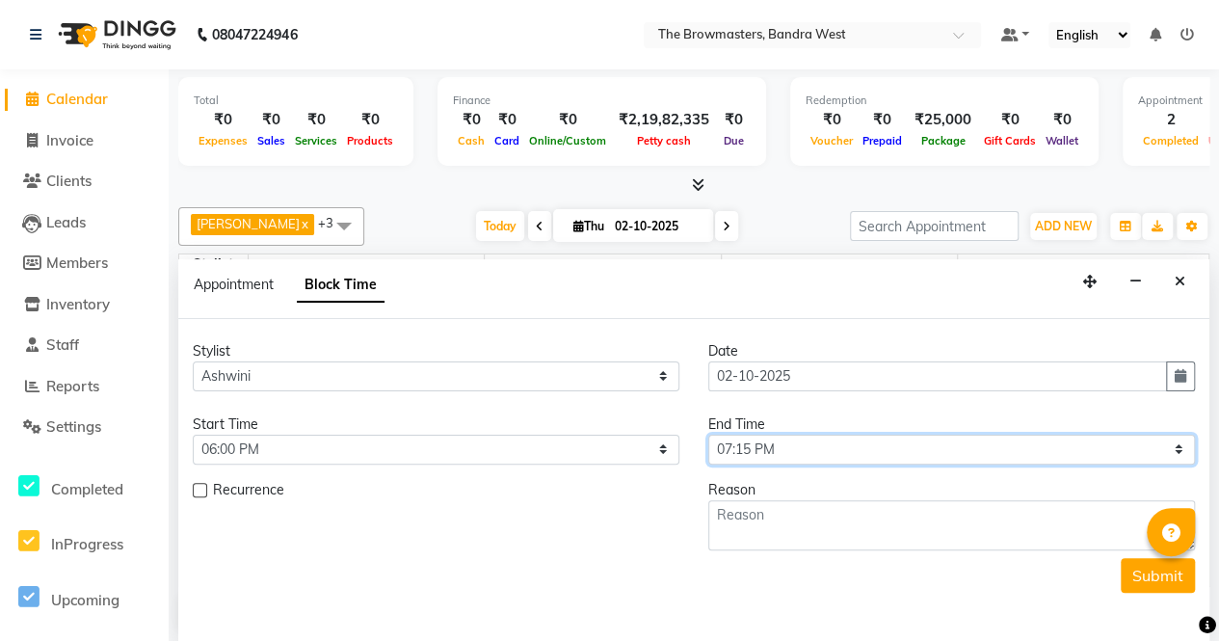
click at [802, 445] on select "Select 09:00 AM 09:15 AM 09:30 AM 09:45 AM 10:00 AM 10:15 AM 10:30 AM 10:45 AM …" at bounding box center [951, 449] width 486 height 30
click at [708, 434] on select "Select 09:00 AM 09:15 AM 09:30 AM 09:45 AM 10:00 AM 10:15 AM 10:30 AM 10:45 AM …" at bounding box center [951, 449] width 486 height 30
click at [802, 454] on select "Select 09:00 AM 09:15 AM 09:30 AM 09:45 AM 10:00 AM 10:15 AM 10:30 AM 10:45 AM …" at bounding box center [951, 449] width 486 height 30
select select "1200"
click at [708, 434] on select "Select 09:00 AM 09:15 AM 09:30 AM 09:45 AM 10:00 AM 10:15 AM 10:30 AM 10:45 AM …" at bounding box center [951, 449] width 486 height 30
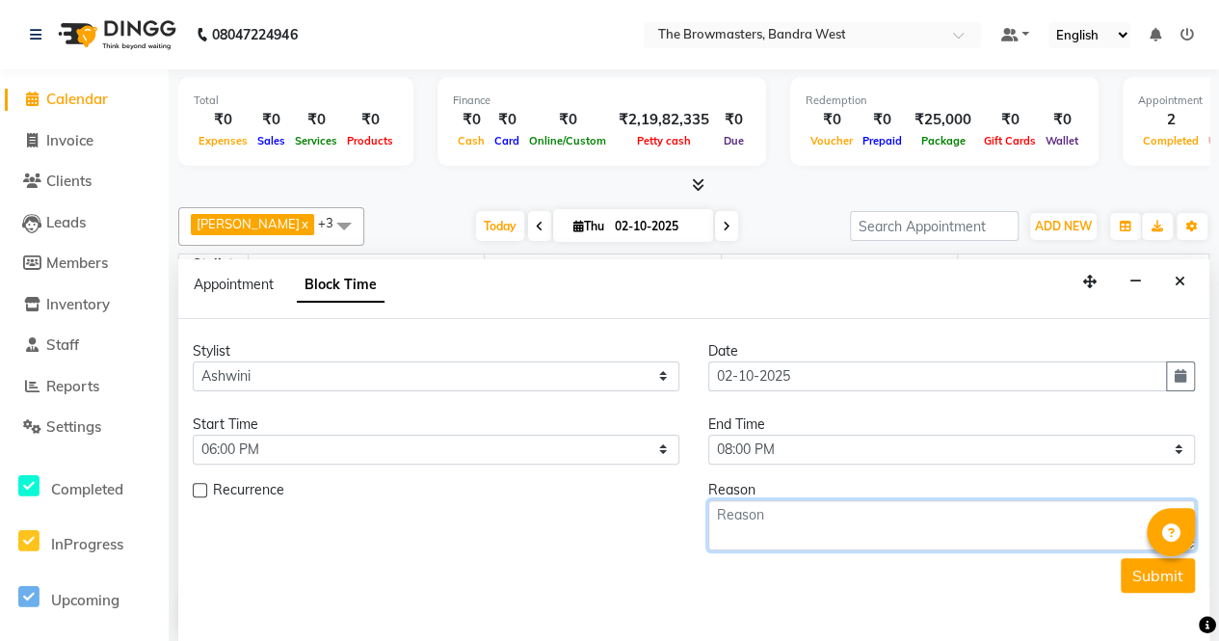
click at [801, 515] on textarea at bounding box center [951, 525] width 486 height 50
paste textarea "[PERSON_NAME]: 1st sess Nano brows by [PERSON_NAME], paid 5k - [PERSON_NAME]"
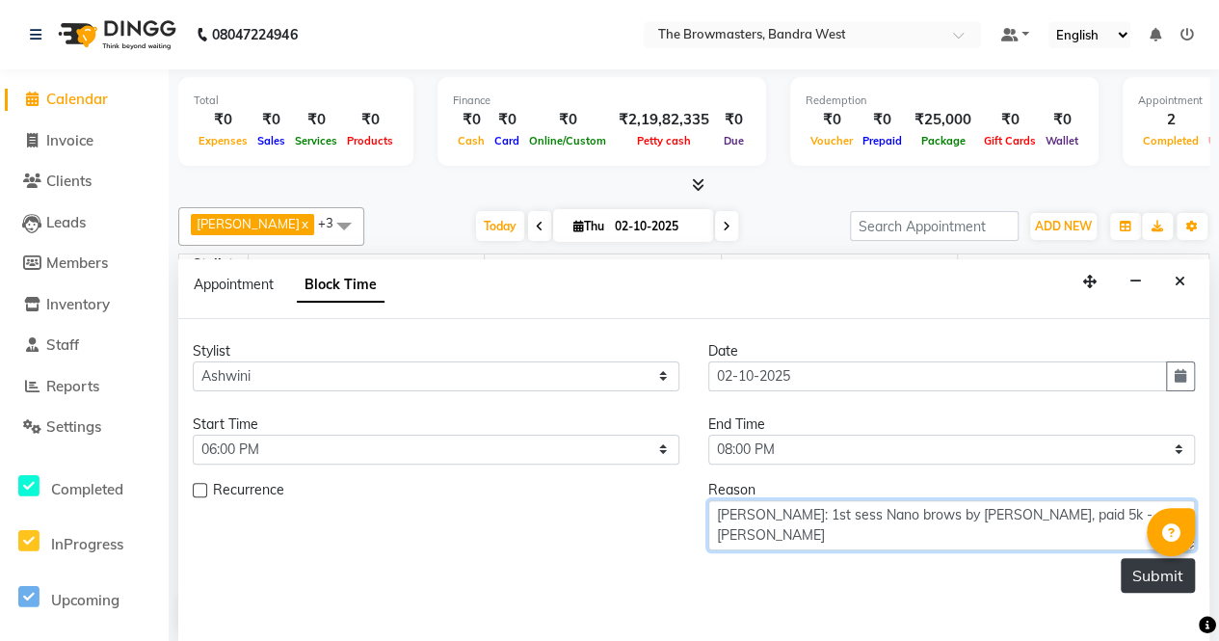
type textarea "[PERSON_NAME]: 1st sess Nano brows by [PERSON_NAME], paid 5k - [PERSON_NAME]"
click at [1157, 565] on button "Submit" at bounding box center [1157, 575] width 74 height 35
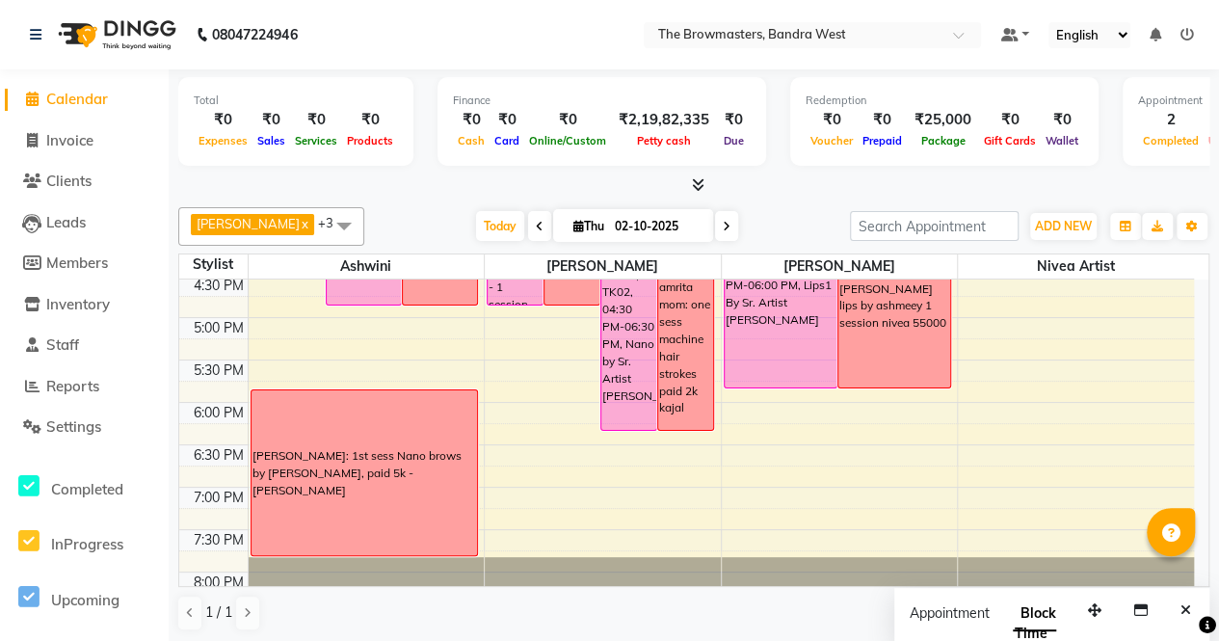
scroll to position [748, 0]
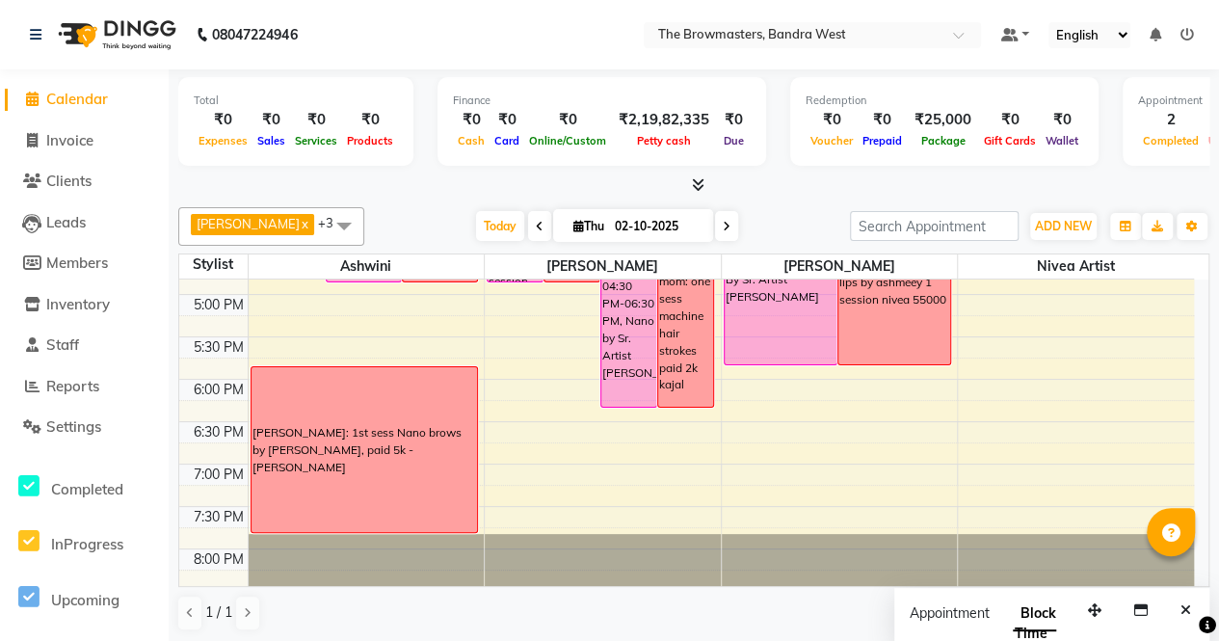
click at [435, 461] on div "[PERSON_NAME]: 1st sess Nano brows by [PERSON_NAME], paid 5k - [PERSON_NAME]" at bounding box center [363, 450] width 223 height 52
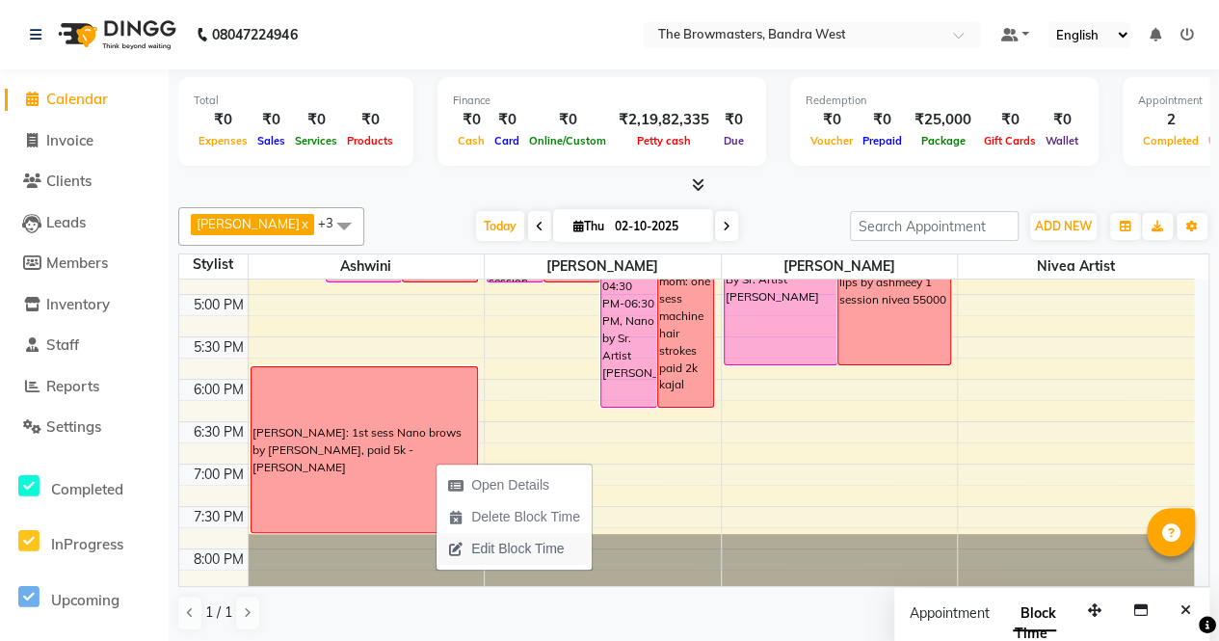
click at [497, 550] on span "Edit Block Time" at bounding box center [517, 549] width 92 height 20
select select "64306"
select select "1080"
select select "1200"
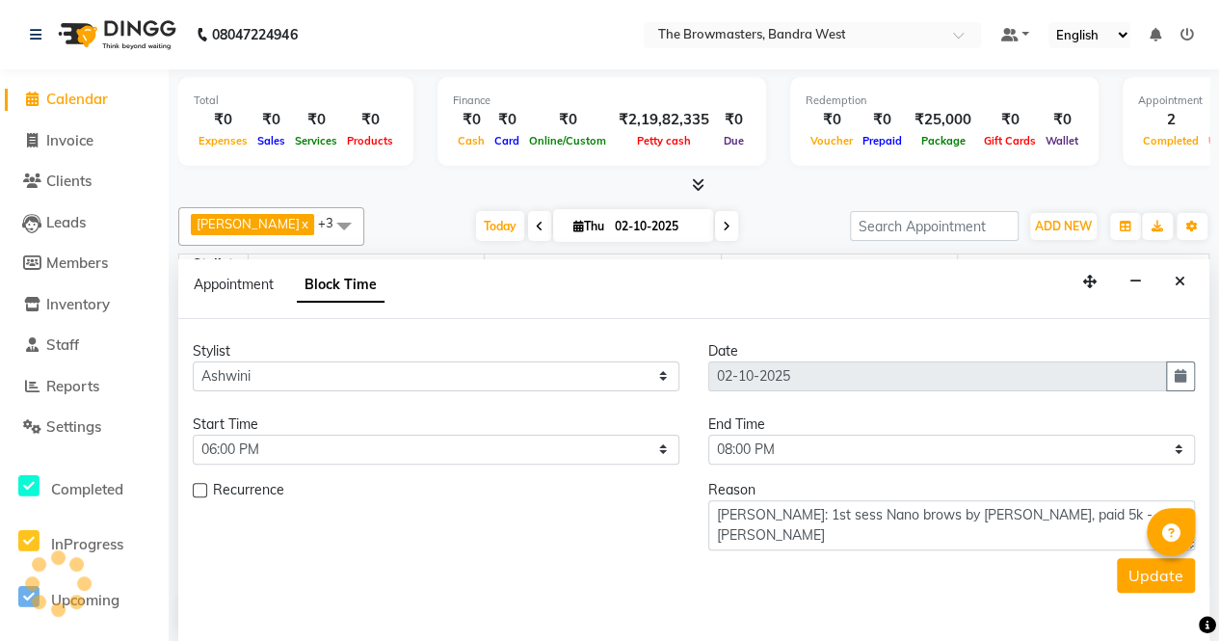
scroll to position [0, 0]
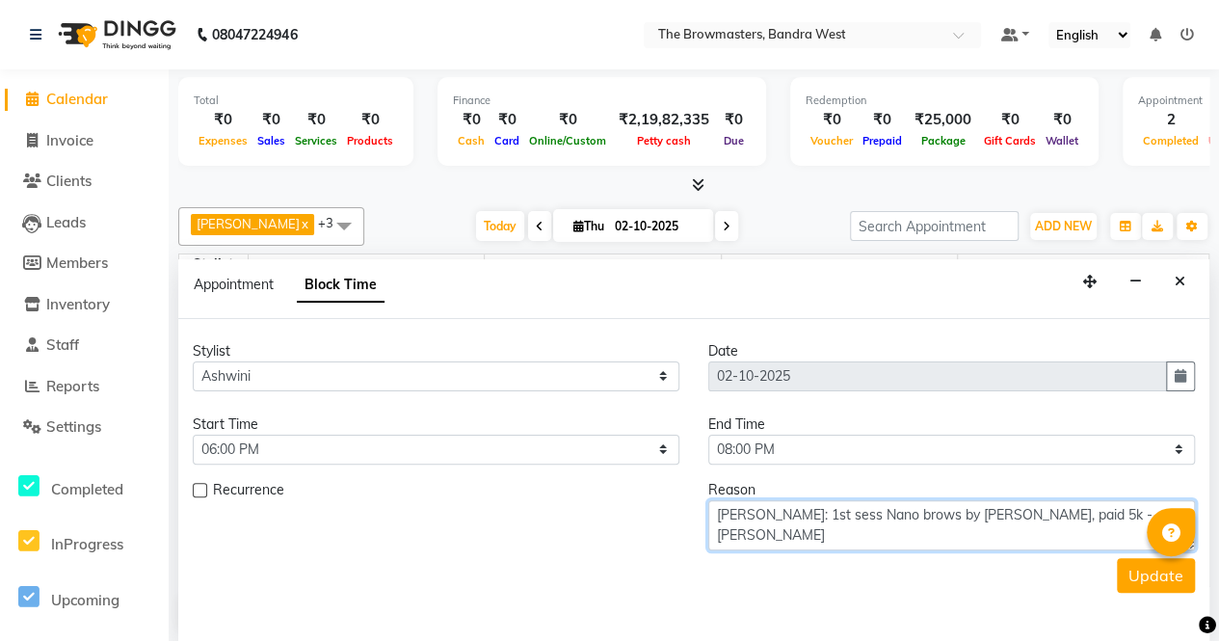
click at [1070, 511] on textarea "[PERSON_NAME]: 1st sess Nano brows by [PERSON_NAME], paid 5k - [PERSON_NAME]" at bounding box center [951, 525] width 486 height 50
type textarea "[PERSON_NAME]: 1st sess Nano brows by [PERSON_NAME], paid 5k pend 47746 - [PERS…"
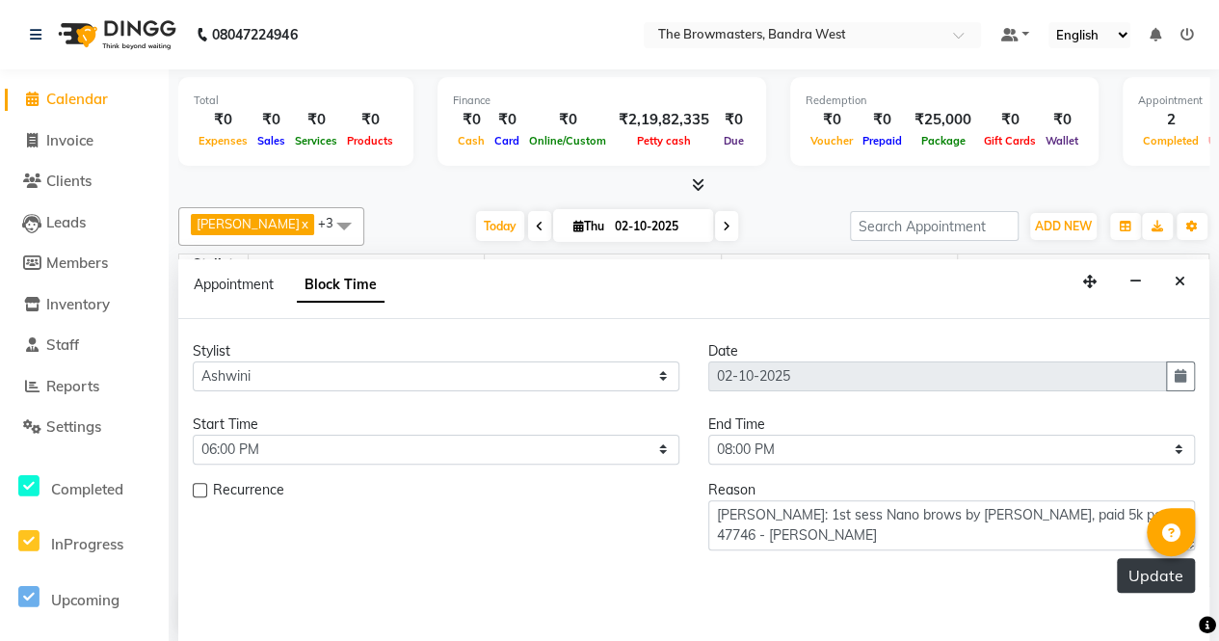
click at [1141, 565] on button "Update" at bounding box center [1156, 575] width 78 height 35
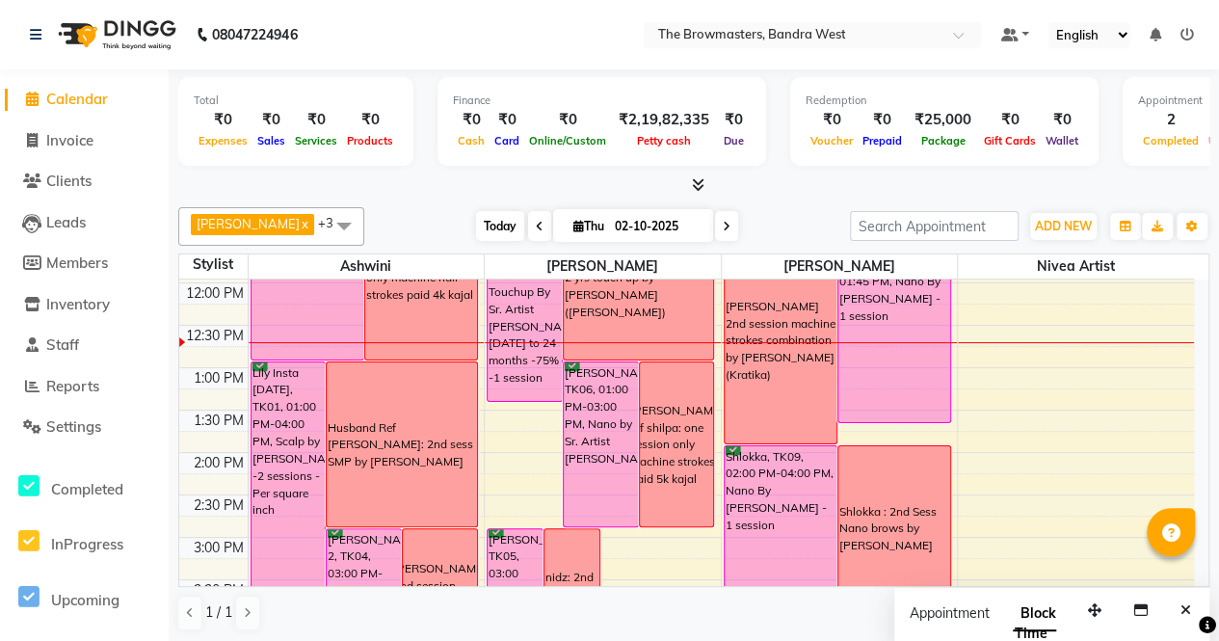
click at [496, 232] on span "Today" at bounding box center [500, 226] width 48 height 30
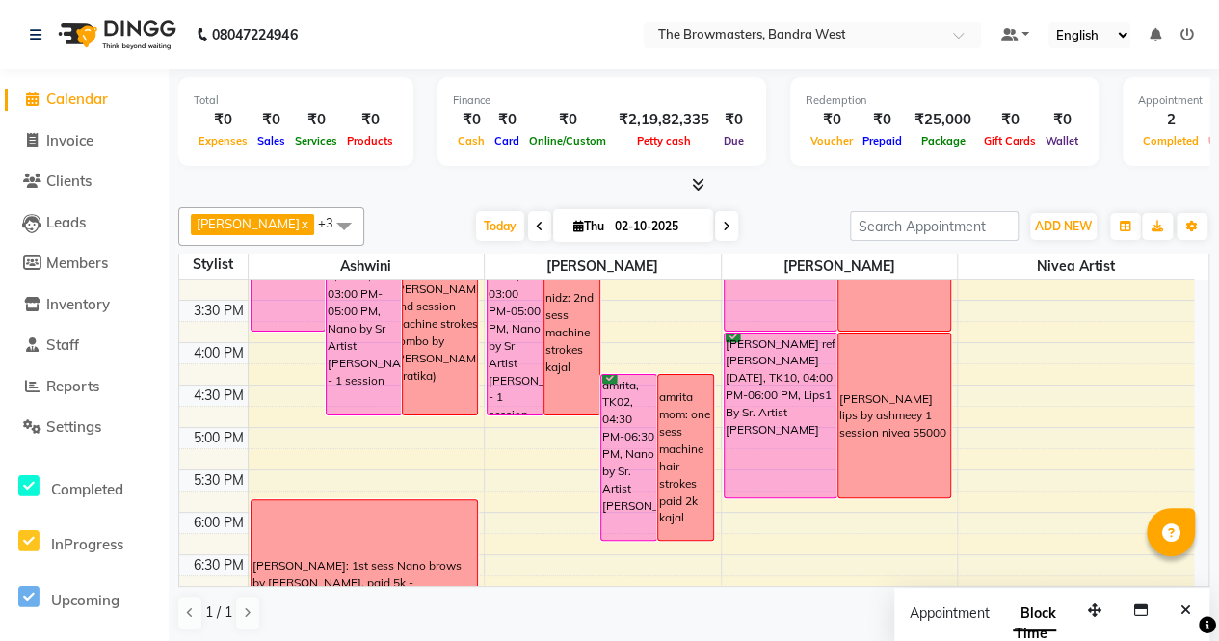
scroll to position [612, 0]
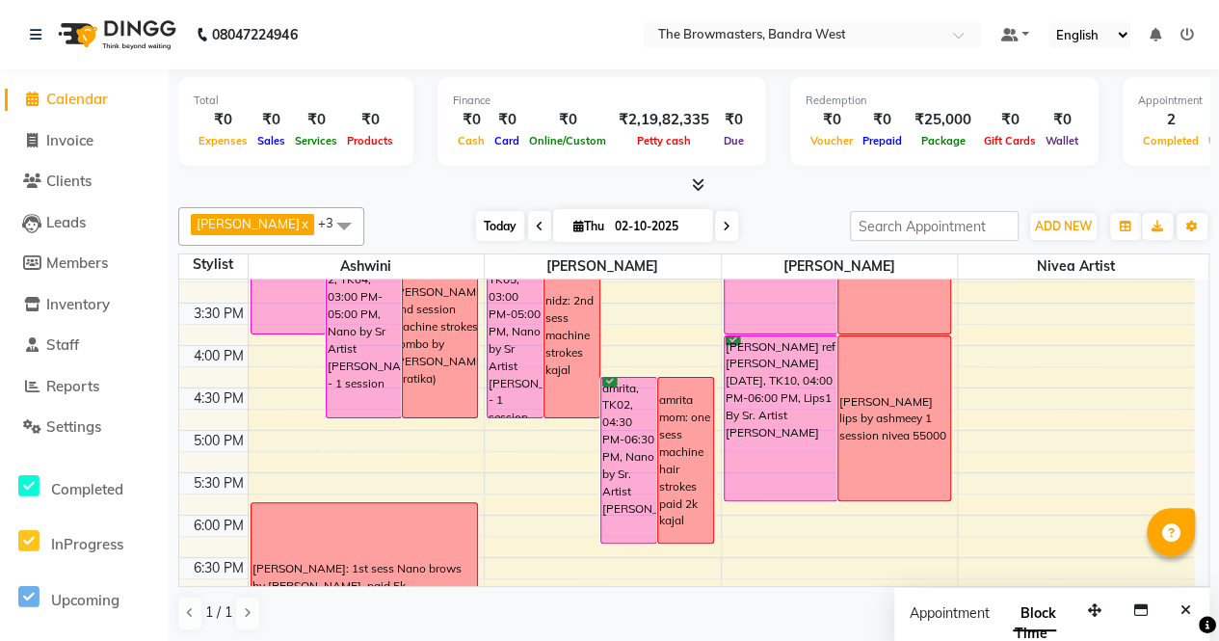
click at [498, 220] on span "Today" at bounding box center [500, 226] width 48 height 30
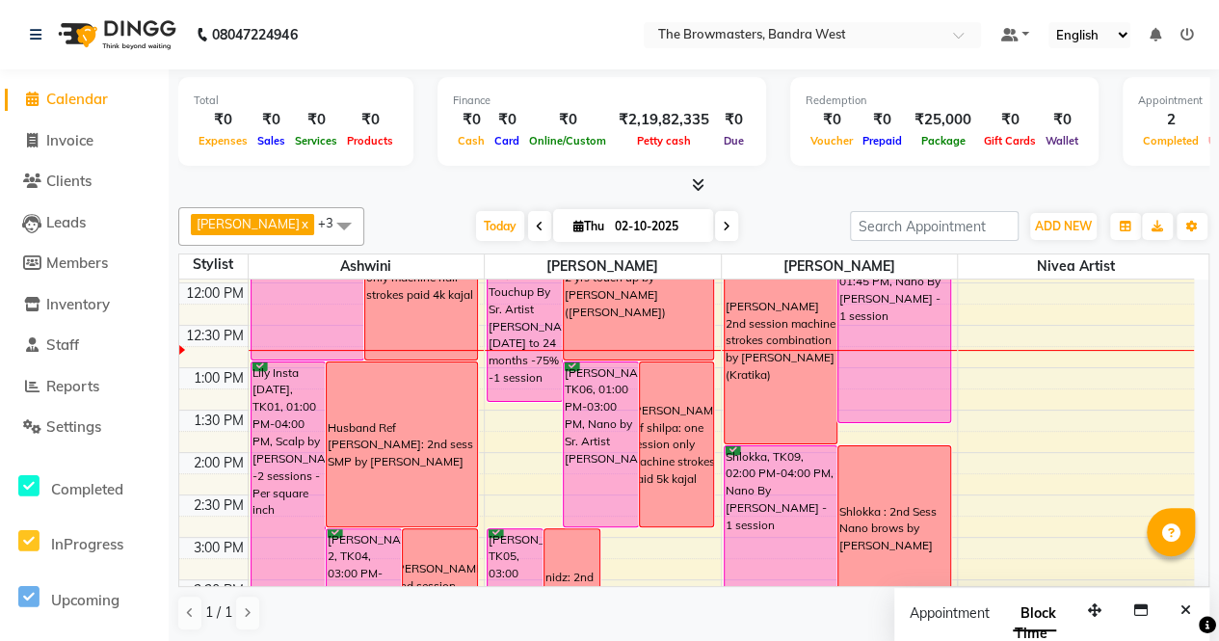
click at [727, 224] on icon at bounding box center [727, 227] width 8 height 12
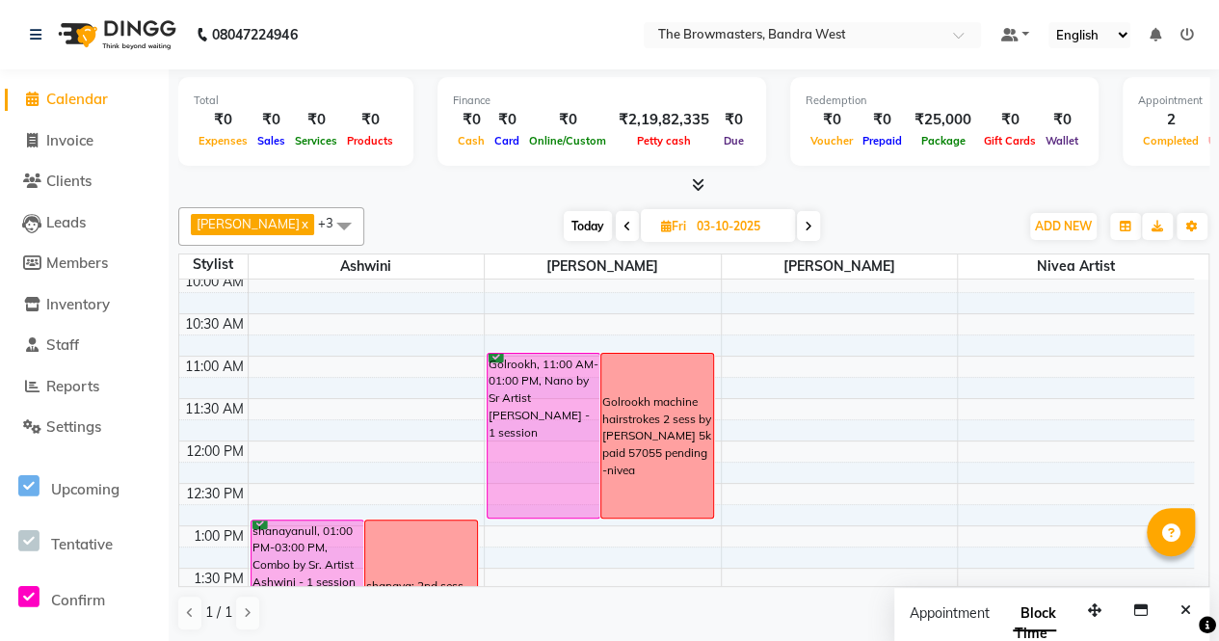
scroll to position [151, 0]
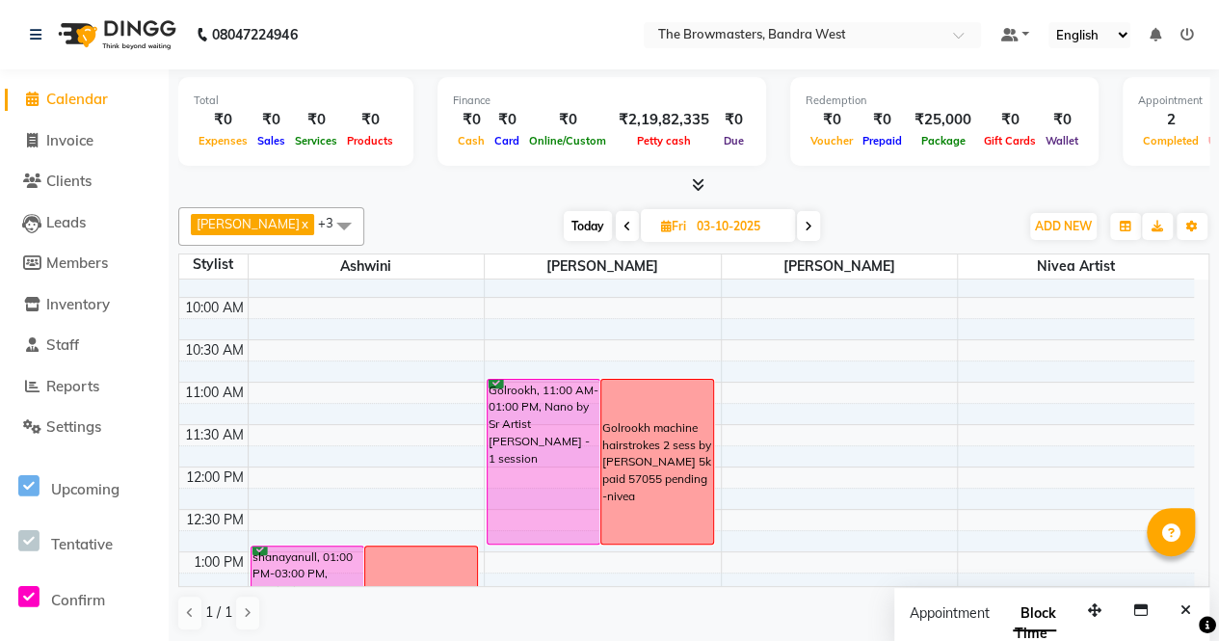
click at [590, 219] on span "Today" at bounding box center [588, 226] width 48 height 30
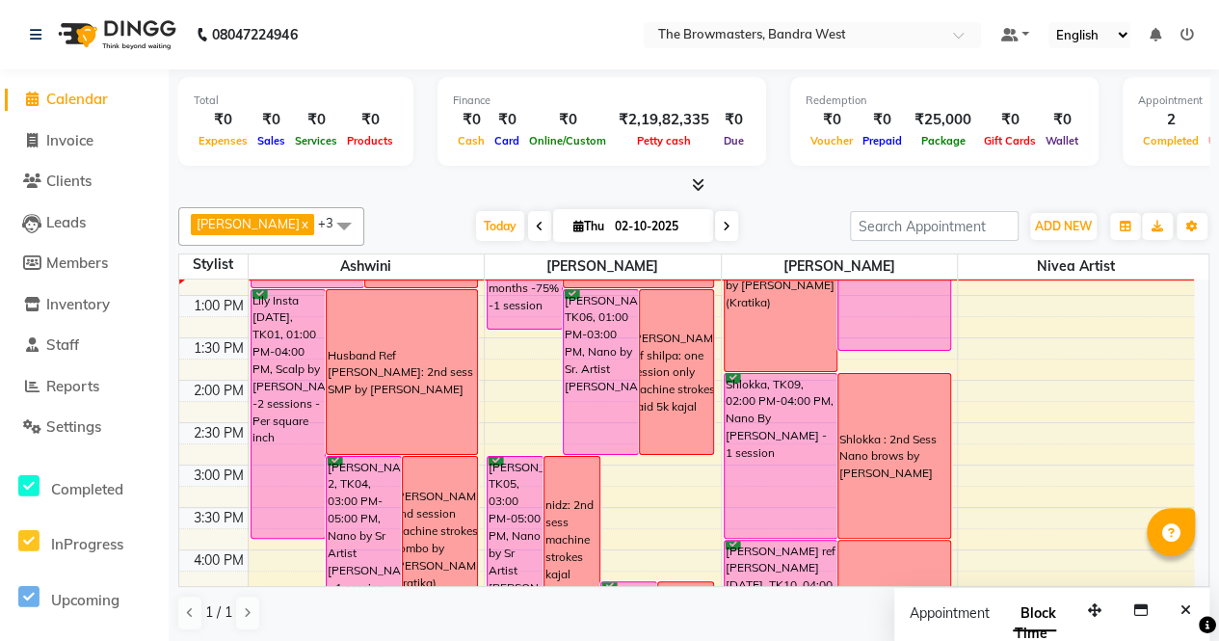
scroll to position [403, 0]
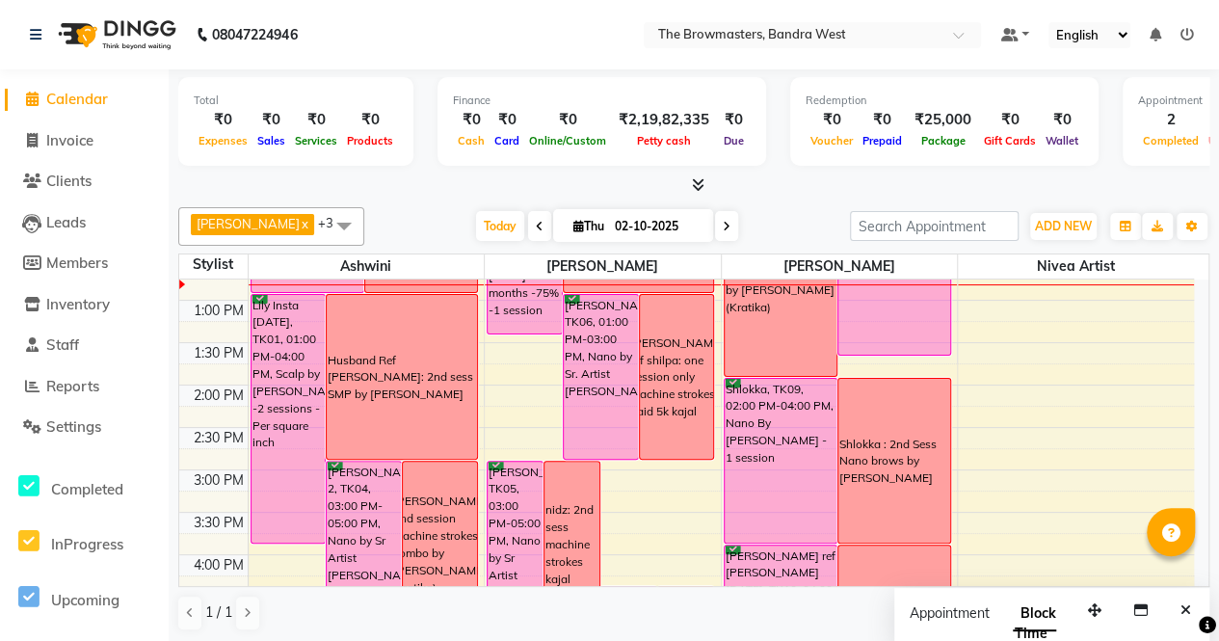
click at [725, 223] on icon at bounding box center [727, 227] width 8 height 12
type input "03-10-2025"
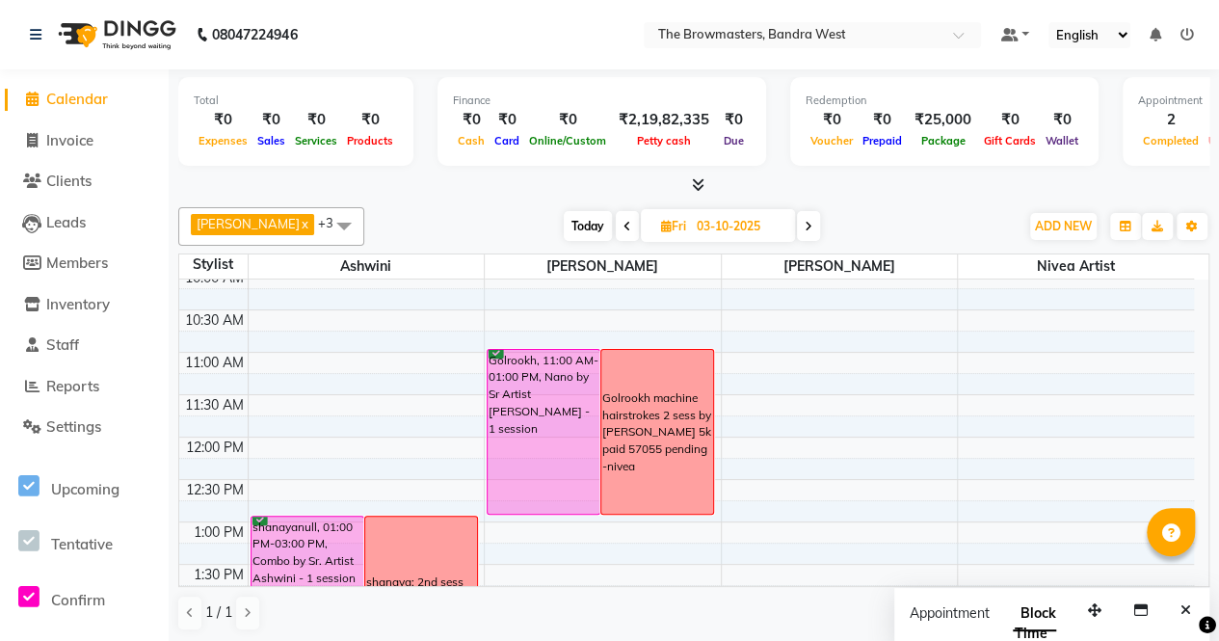
scroll to position [178, 0]
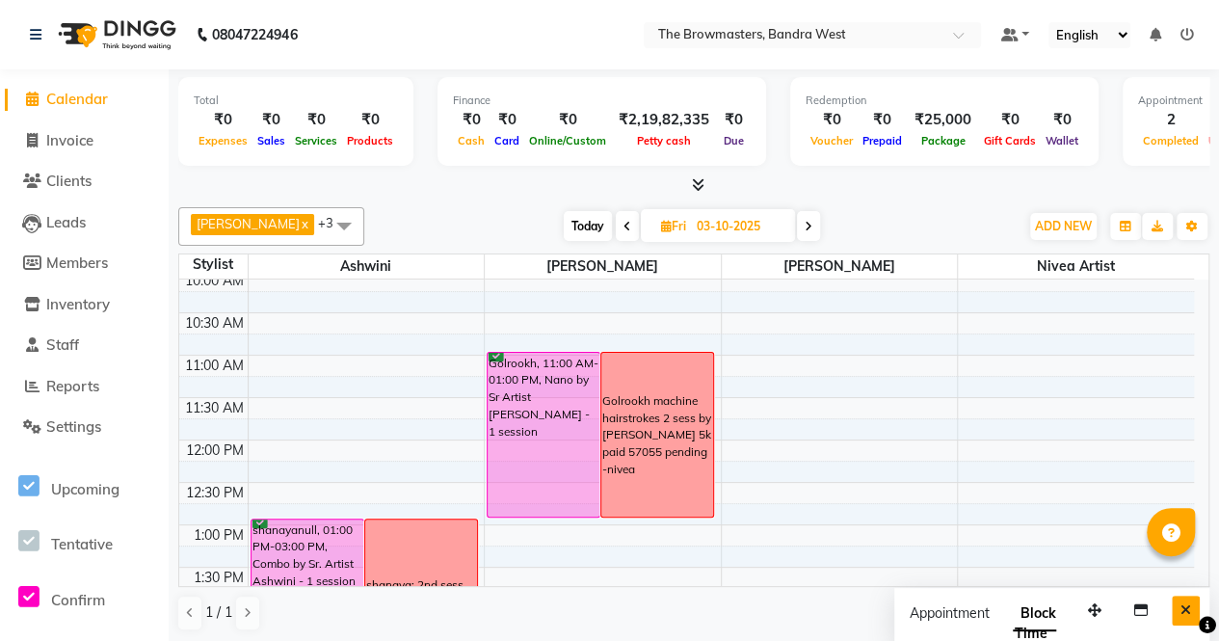
click at [1185, 609] on icon "Close" at bounding box center [1185, 609] width 11 height 13
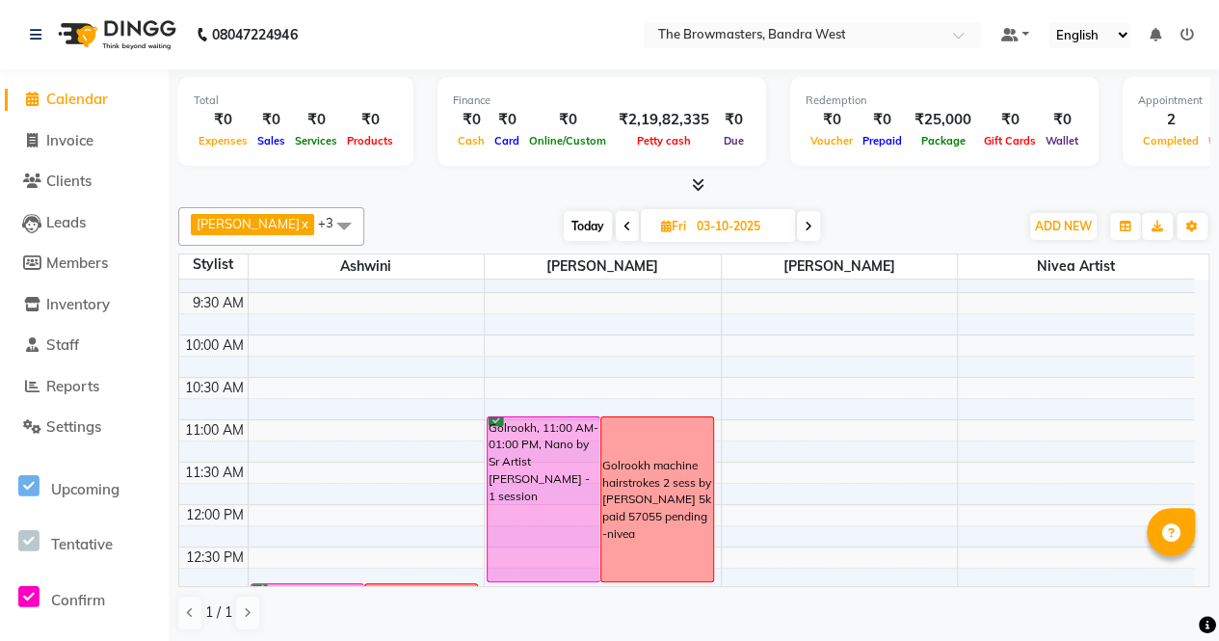
scroll to position [111, 0]
click at [1214, 379] on div "Total ₹0 Expenses ₹0 Sales ₹0 Services ₹0 Products Finance ₹0 Cash ₹0 Card ₹0 O…" at bounding box center [694, 356] width 1050 height 574
click at [63, 182] on span "Clients" at bounding box center [68, 180] width 45 height 18
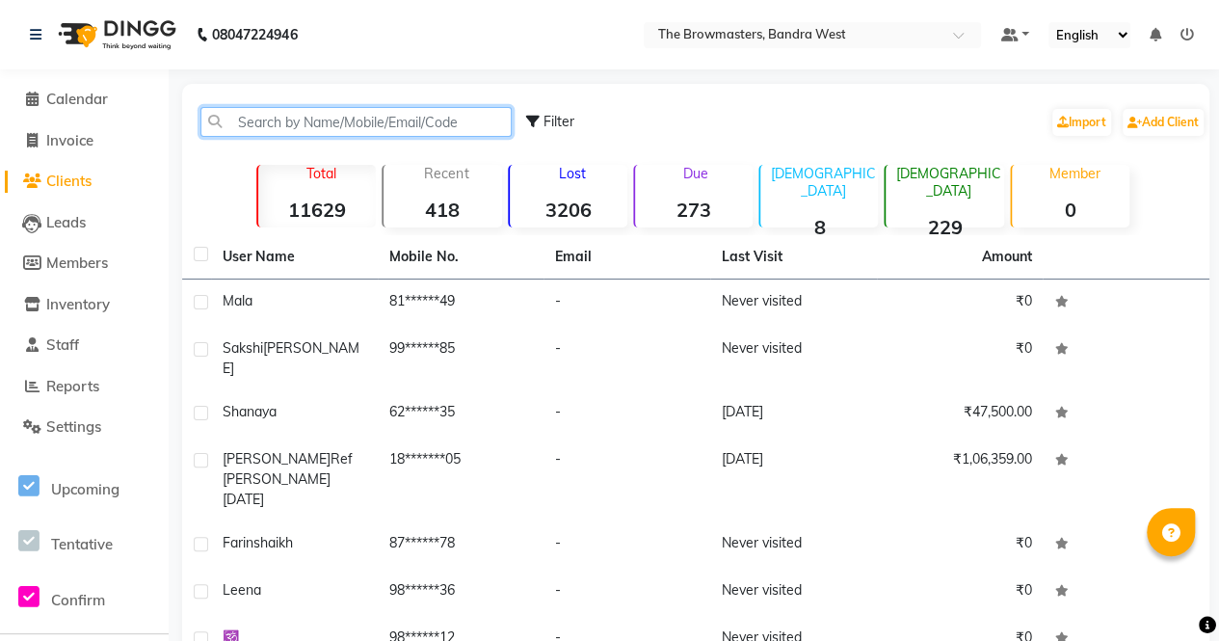
click at [328, 126] on input "text" at bounding box center [355, 122] width 311 height 30
paste input "[PHONE_NUMBER]"
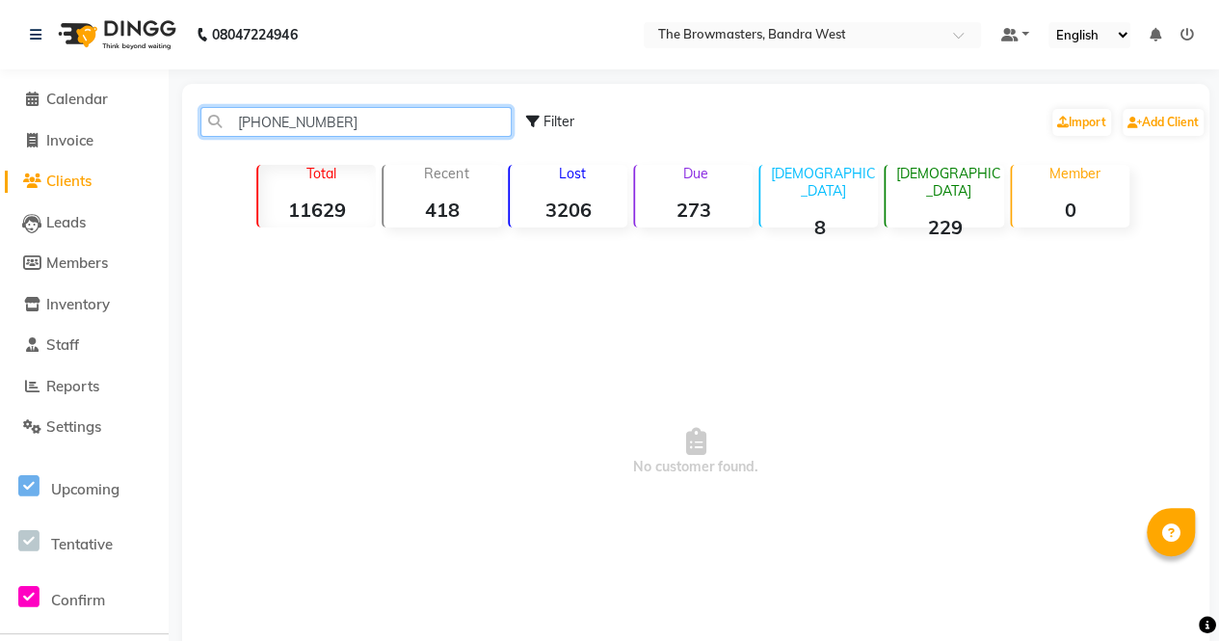
click at [262, 120] on input "[PHONE_NUMBER]" at bounding box center [355, 122] width 311 height 30
click at [282, 122] on input "99301 90011" at bounding box center [355, 122] width 311 height 30
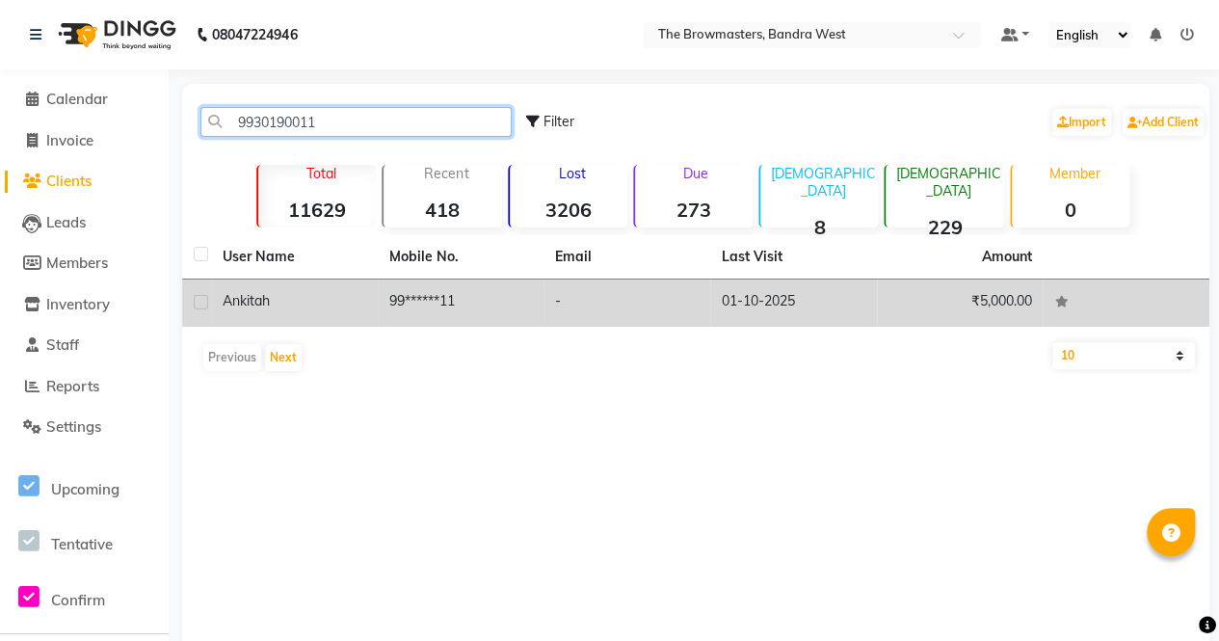
type input "9930190011"
click at [426, 296] on td "99******11" at bounding box center [461, 302] width 167 height 47
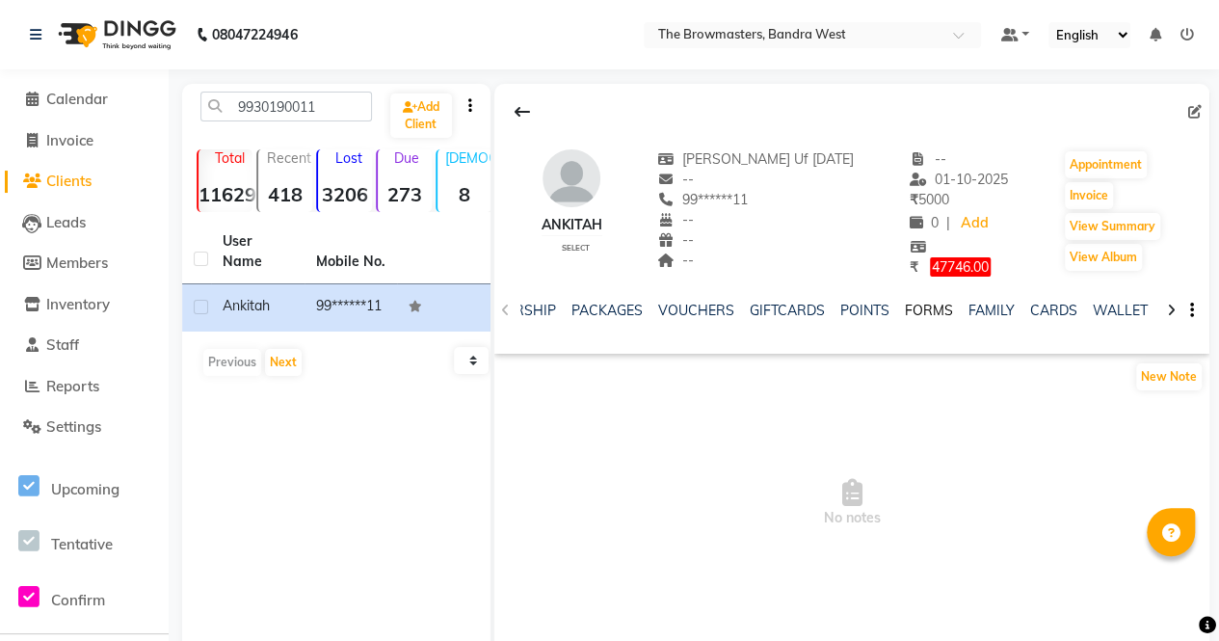
click at [919, 312] on link "FORMS" at bounding box center [929, 310] width 48 height 17
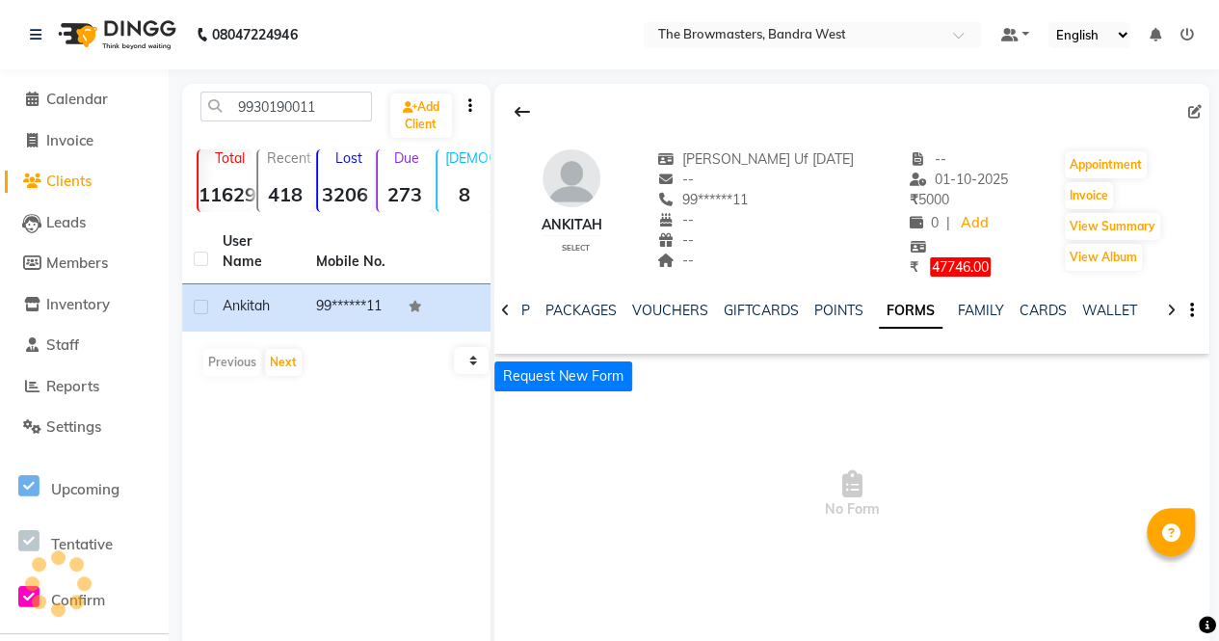
scroll to position [0, 427]
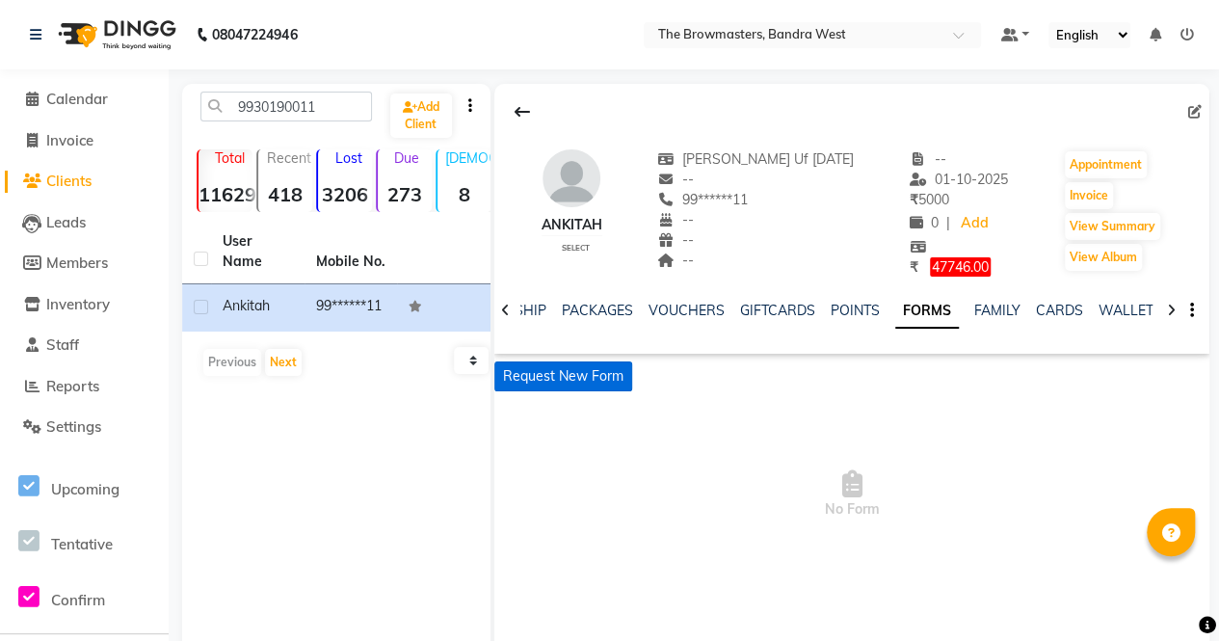
click at [587, 375] on button "Request New Form" at bounding box center [563, 376] width 138 height 30
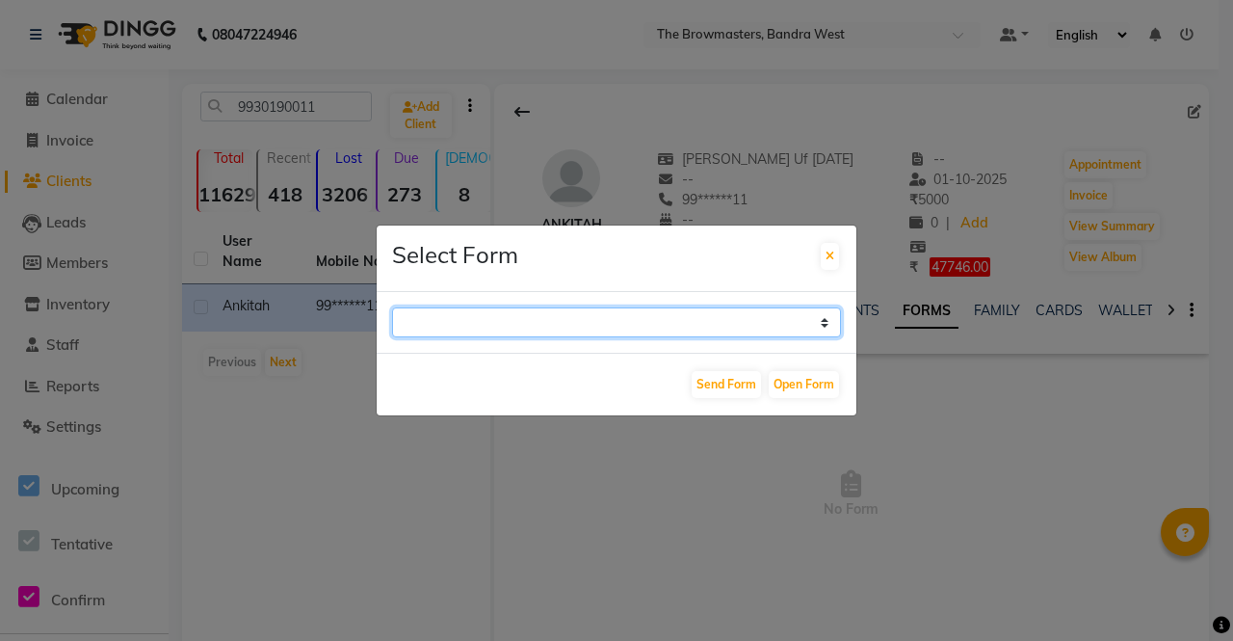
click at [590, 319] on select "Paramedical Consent Form Lips Consent Form Eyeliner Consent Form Brows Consent …" at bounding box center [616, 322] width 449 height 30
select select "206"
click at [392, 307] on select "Paramedical Consent Form Lips Consent Form Eyeliner Consent Form Brows Consent …" at bounding box center [616, 322] width 449 height 30
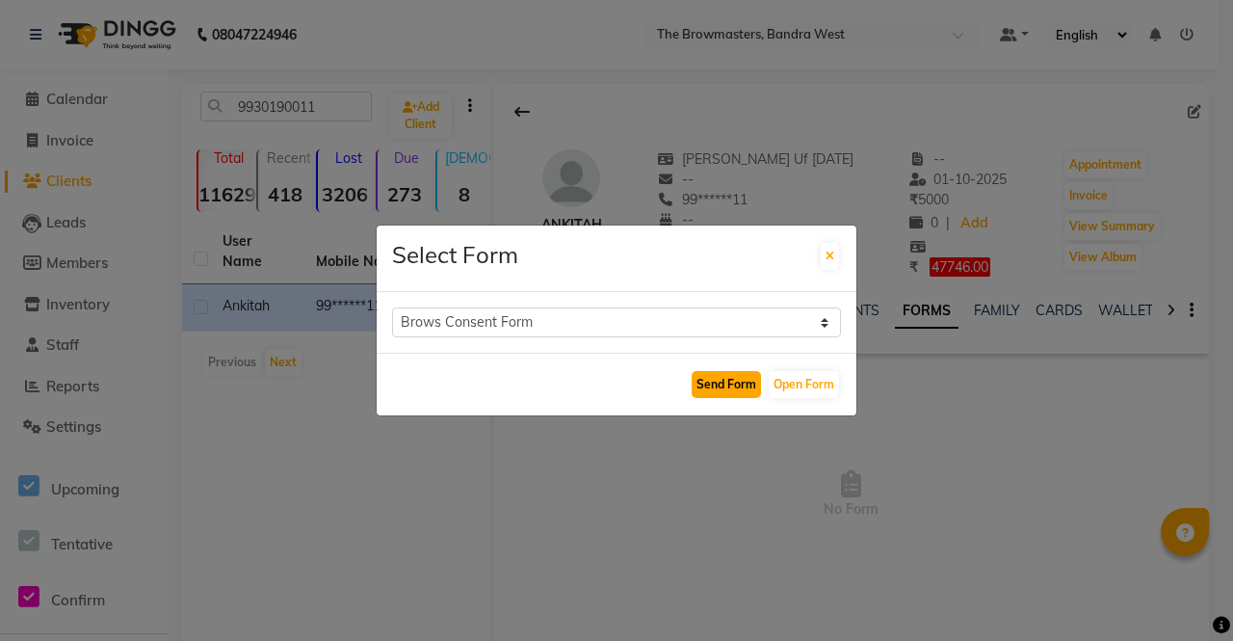
click at [726, 382] on button "Send Form" at bounding box center [726, 384] width 69 height 27
select select
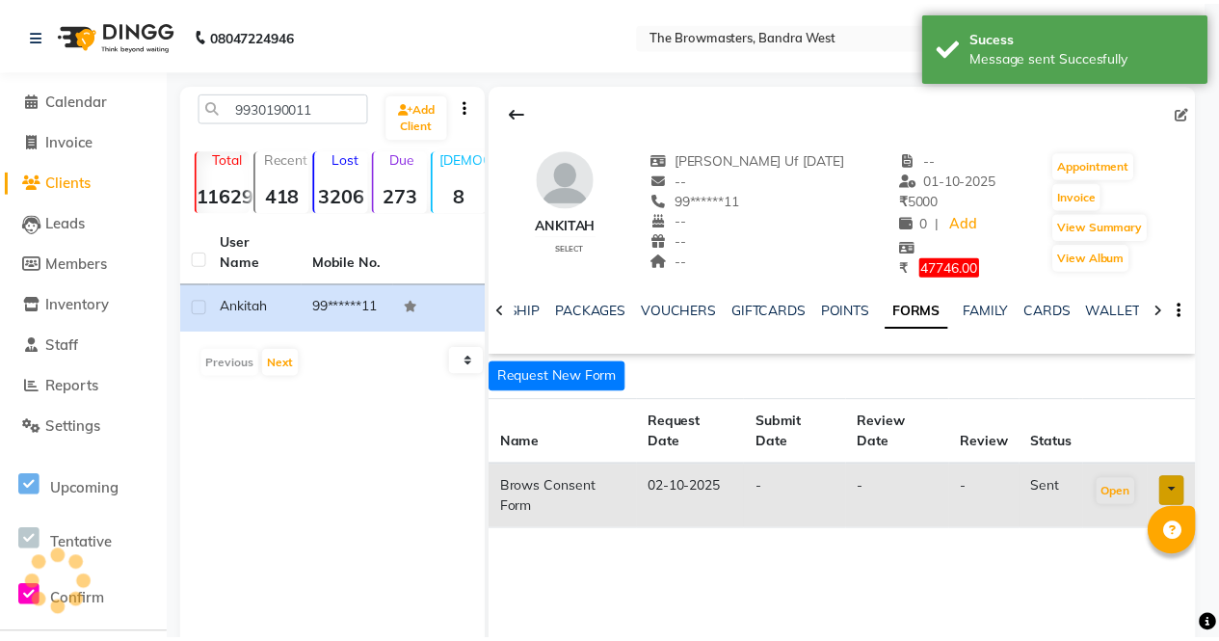
scroll to position [0, 416]
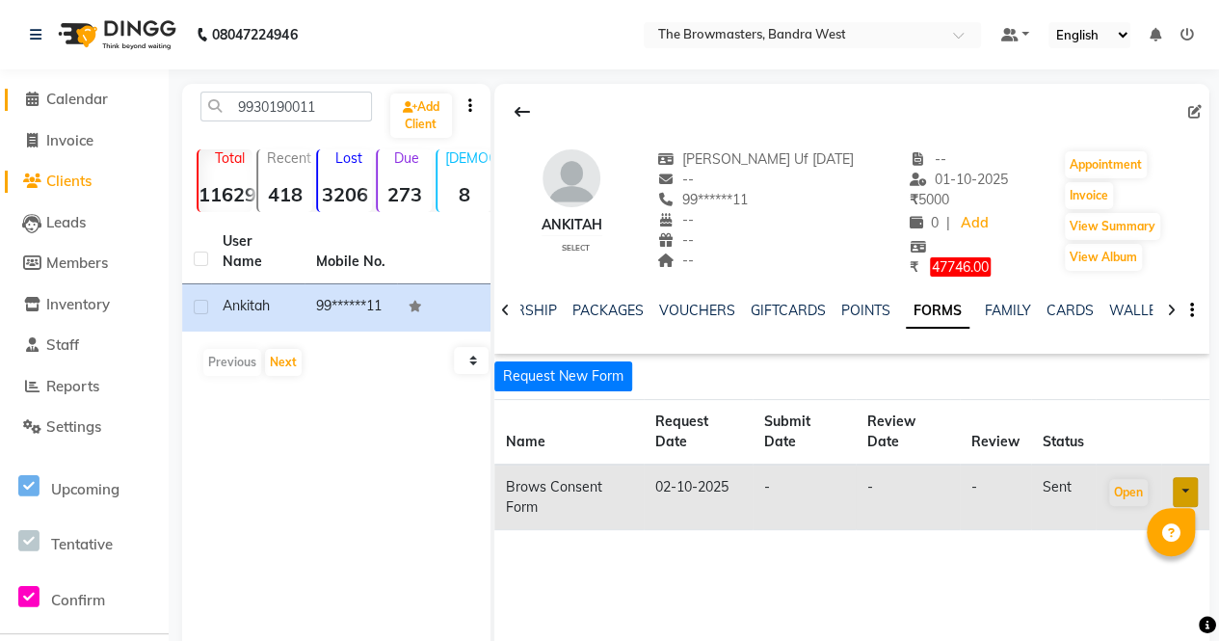
click at [42, 105] on span at bounding box center [31, 100] width 29 height 22
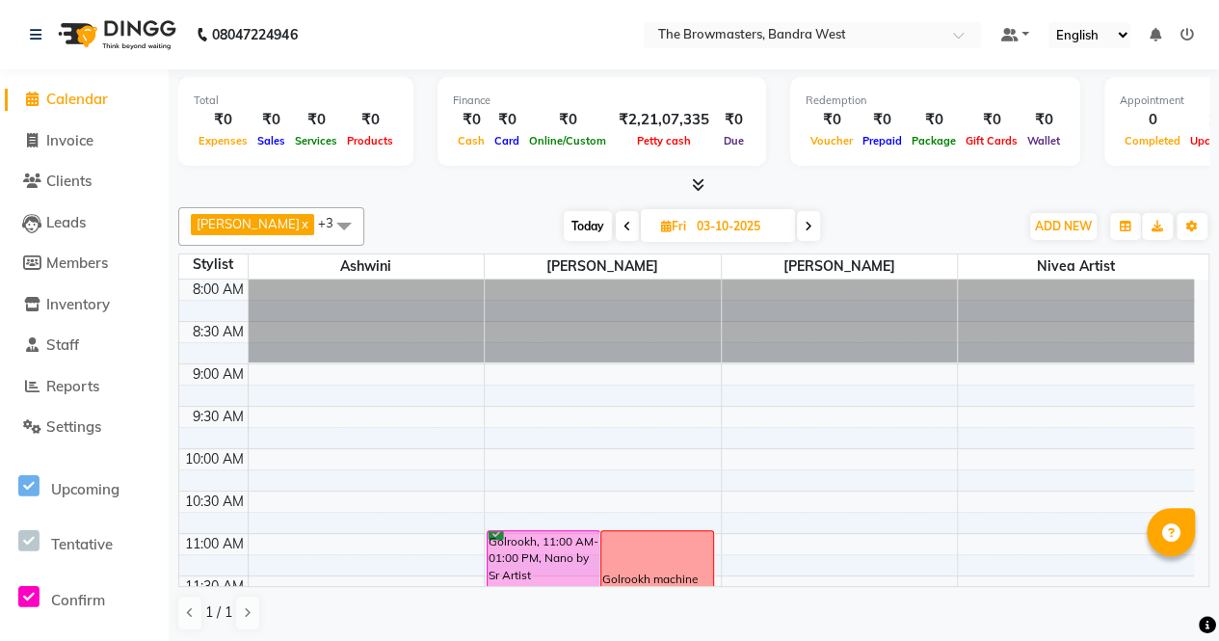
click at [589, 223] on span "Today" at bounding box center [588, 226] width 48 height 30
type input "02-10-2025"
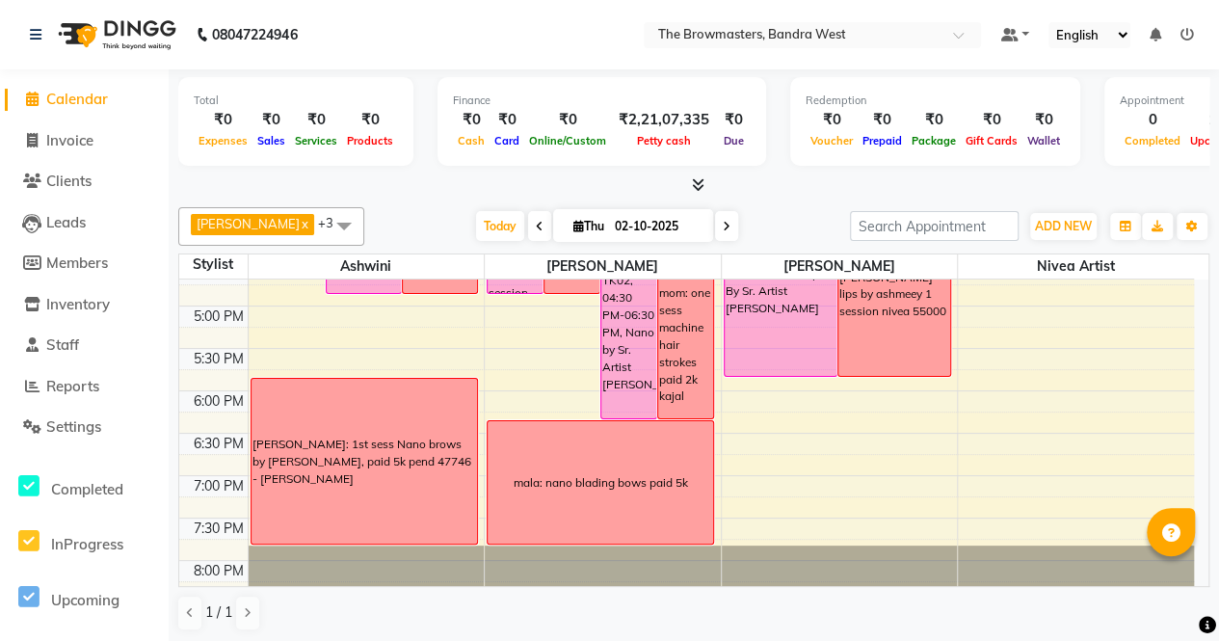
scroll to position [776, 0]
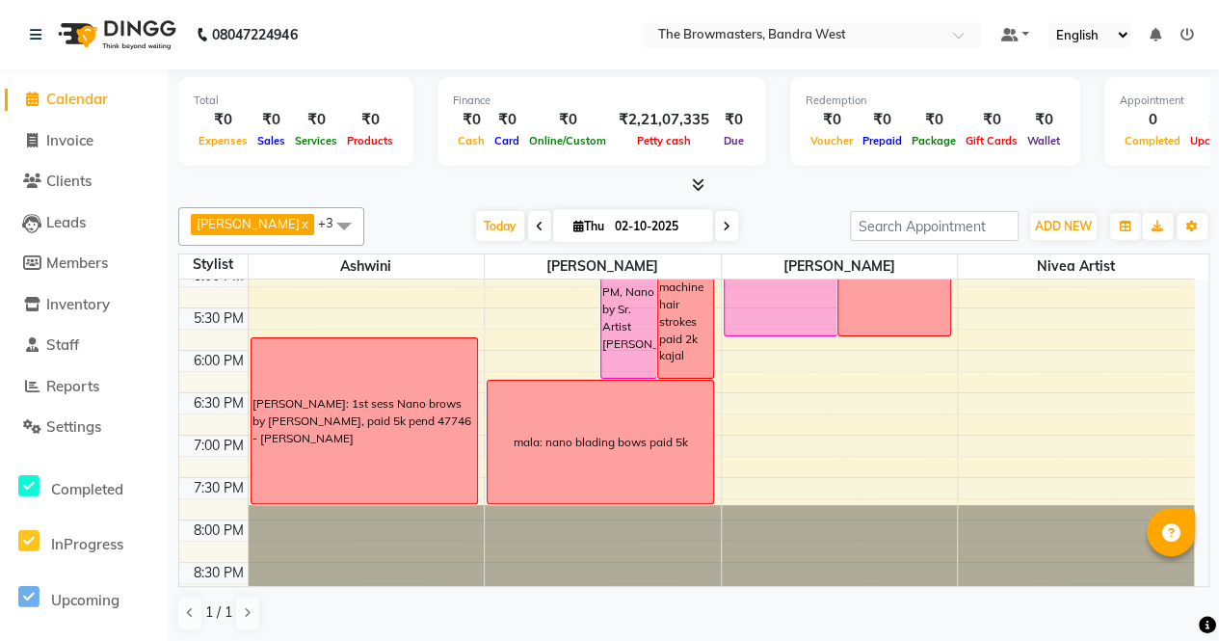
click at [615, 481] on div "mala: nano blading bows paid 5k" at bounding box center [599, 442] width 225 height 122
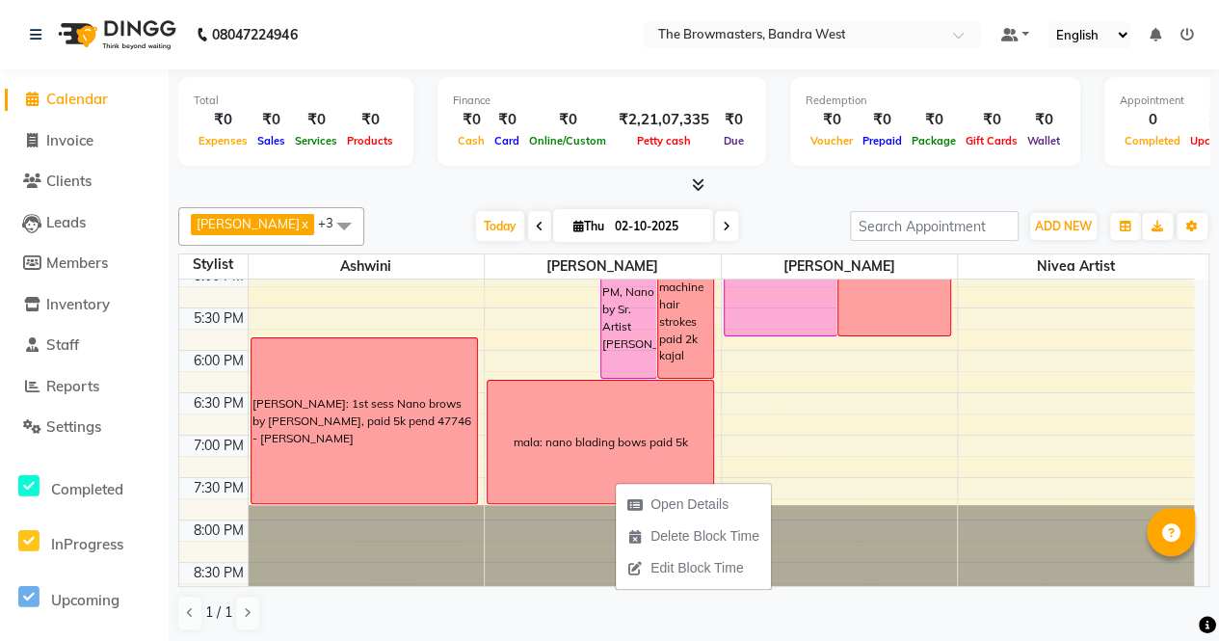
click at [611, 415] on div "mala: nano blading bows paid 5k" at bounding box center [599, 442] width 225 height 122
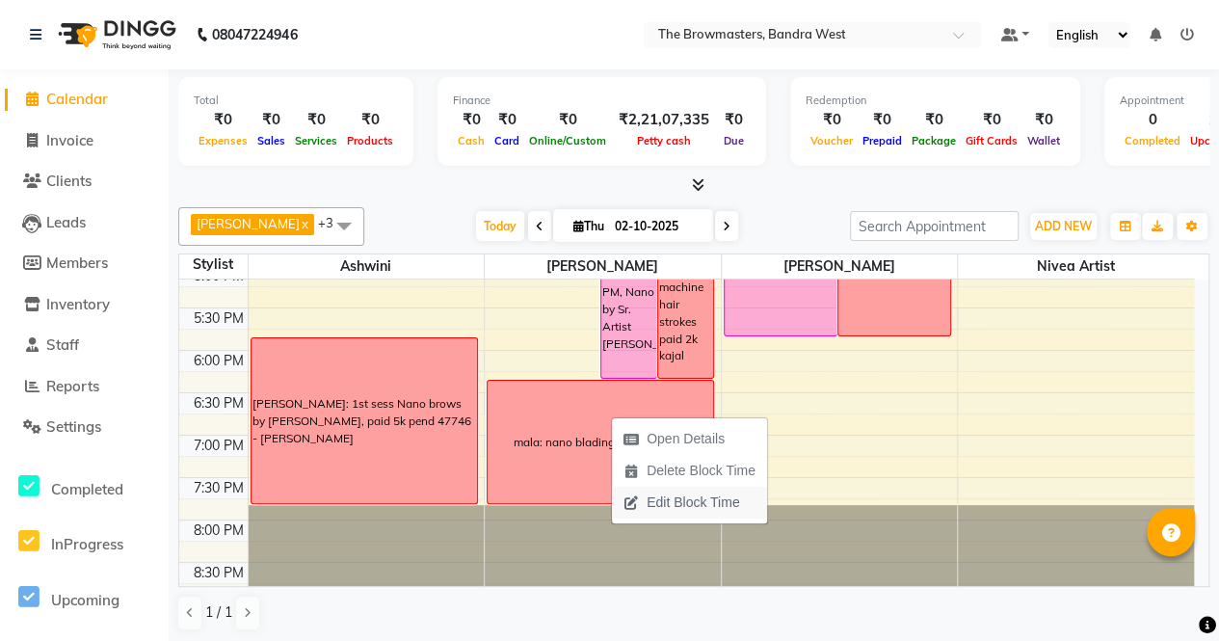
click at [661, 498] on span "Edit Block Time" at bounding box center [692, 502] width 92 height 20
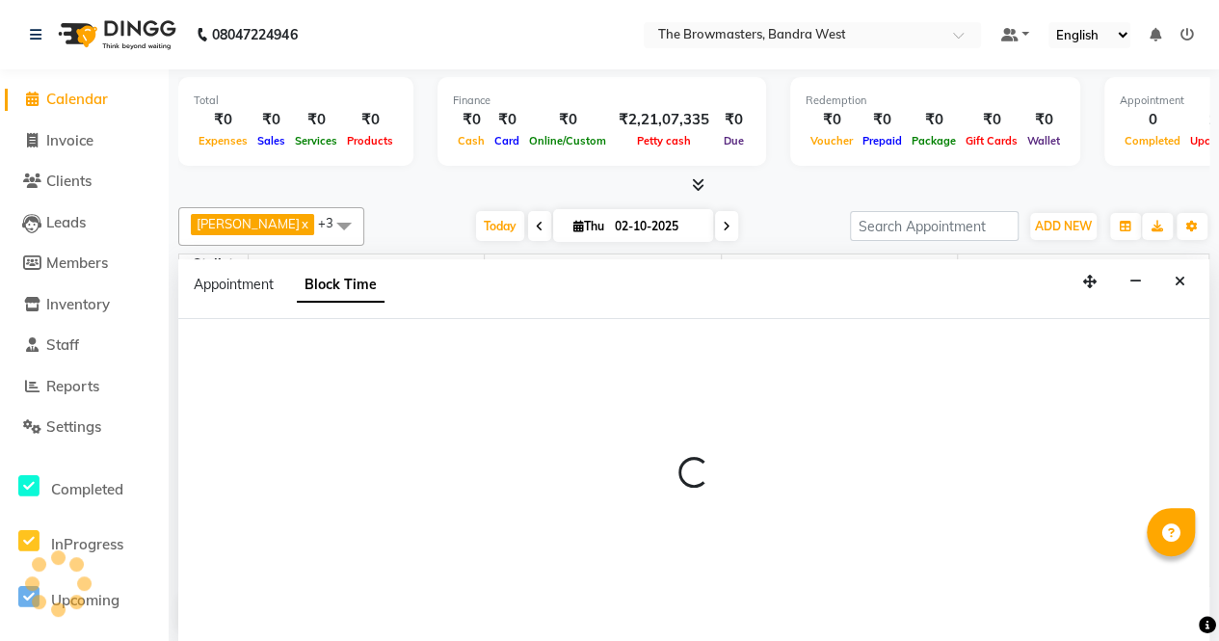
scroll to position [0, 0]
select select "64307"
select select "1110"
select select "1200"
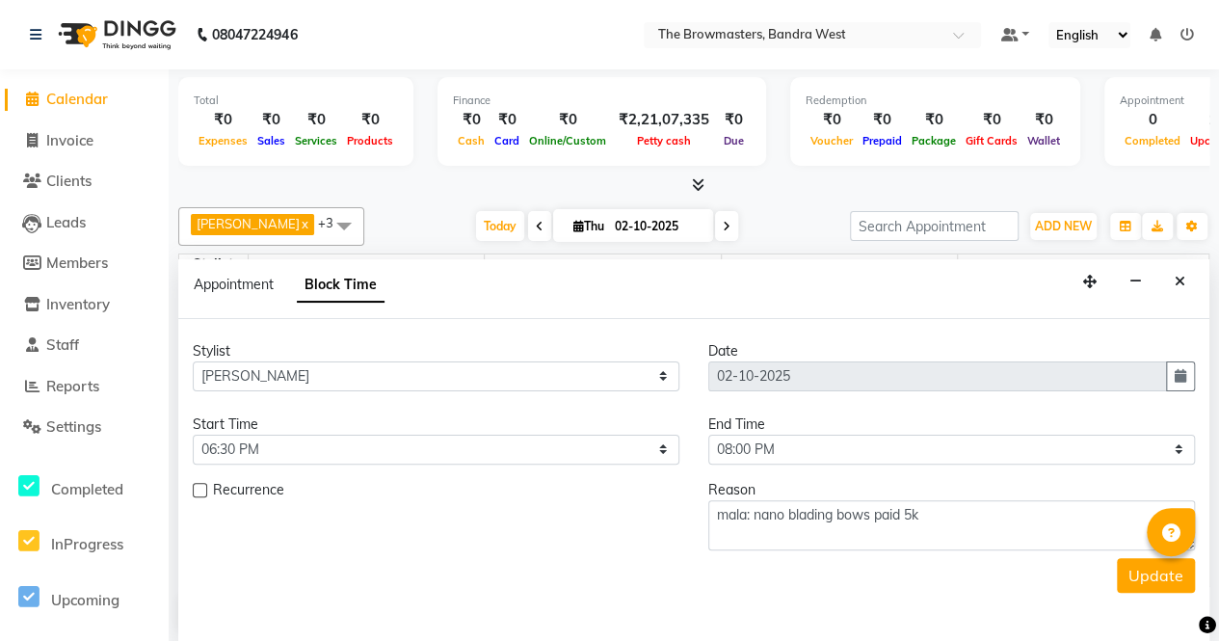
scroll to position [419, 0]
click at [742, 508] on textarea "mala: nano blading bows paid 5k" at bounding box center [951, 525] width 486 height 50
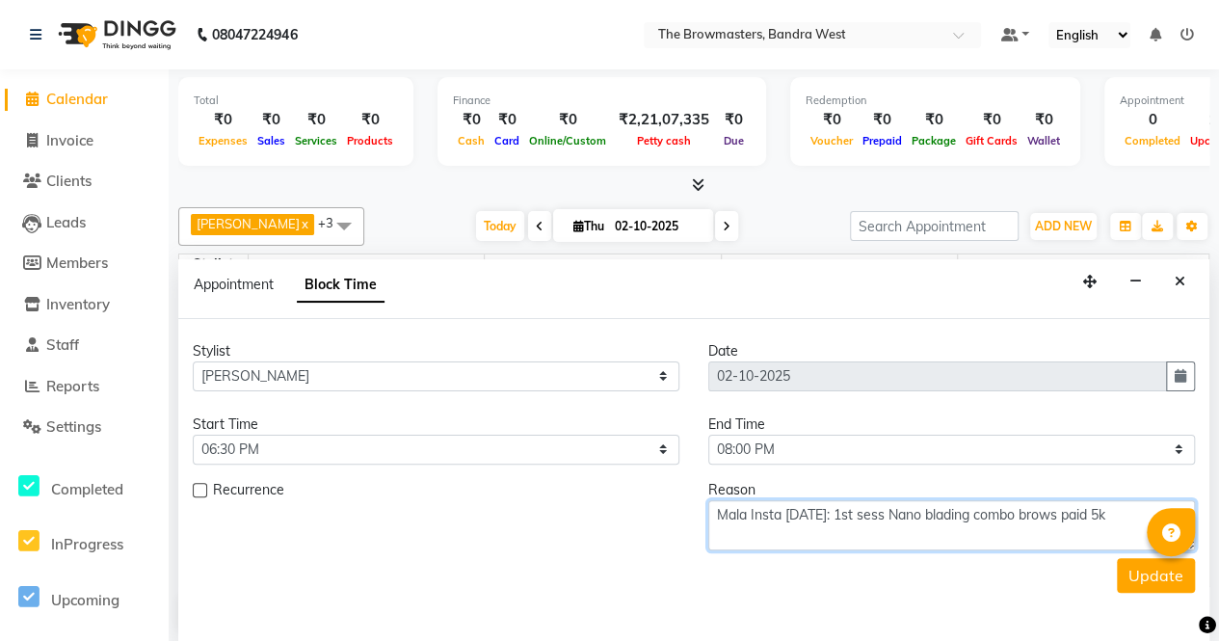
click at [1084, 505] on textarea "Mala Insta [DATE]: 1st sess Nano blading combo brows paid 5k" at bounding box center [951, 525] width 486 height 50
click at [1106, 540] on textarea "Mala Insta [DATE]: 1st sess Nano blading combo brows by [PERSON_NAME] paid 5k" at bounding box center [951, 525] width 486 height 50
click at [1112, 532] on textarea "Mala Insta [DATE]: 1st sess Nano blading combo brows by [PERSON_NAME] paid 5k" at bounding box center [951, 525] width 486 height 50
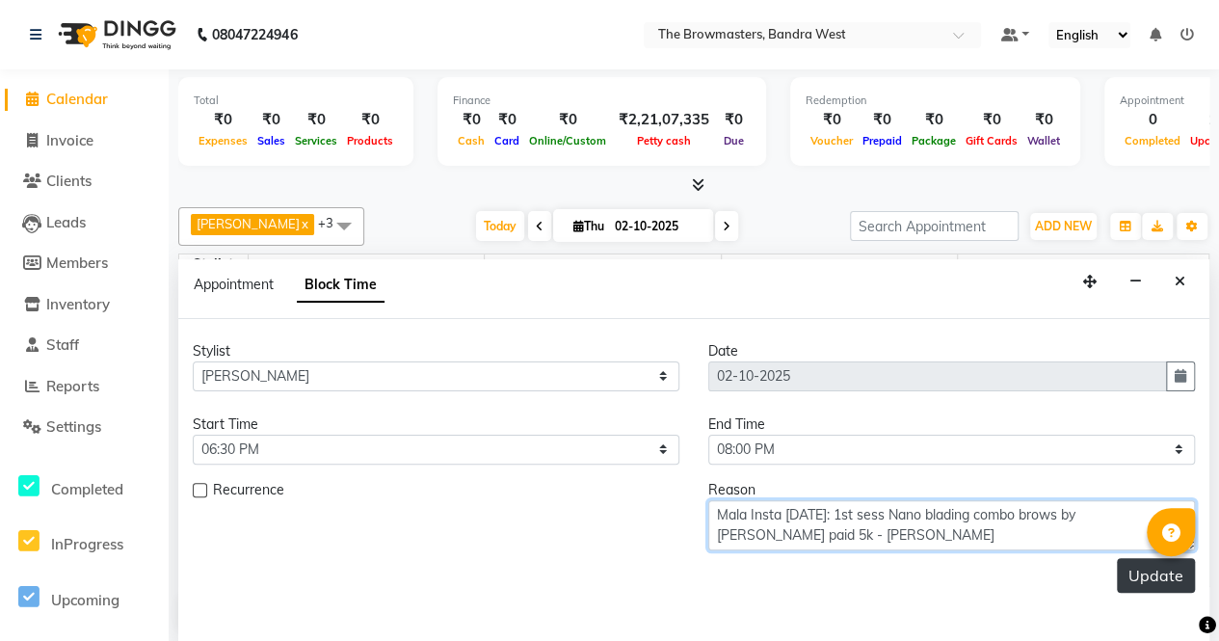
type textarea "Mala Insta [DATE]: 1st sess Nano blading combo brows by [PERSON_NAME] paid 5k -…"
click at [1152, 576] on button "Update" at bounding box center [1156, 575] width 78 height 35
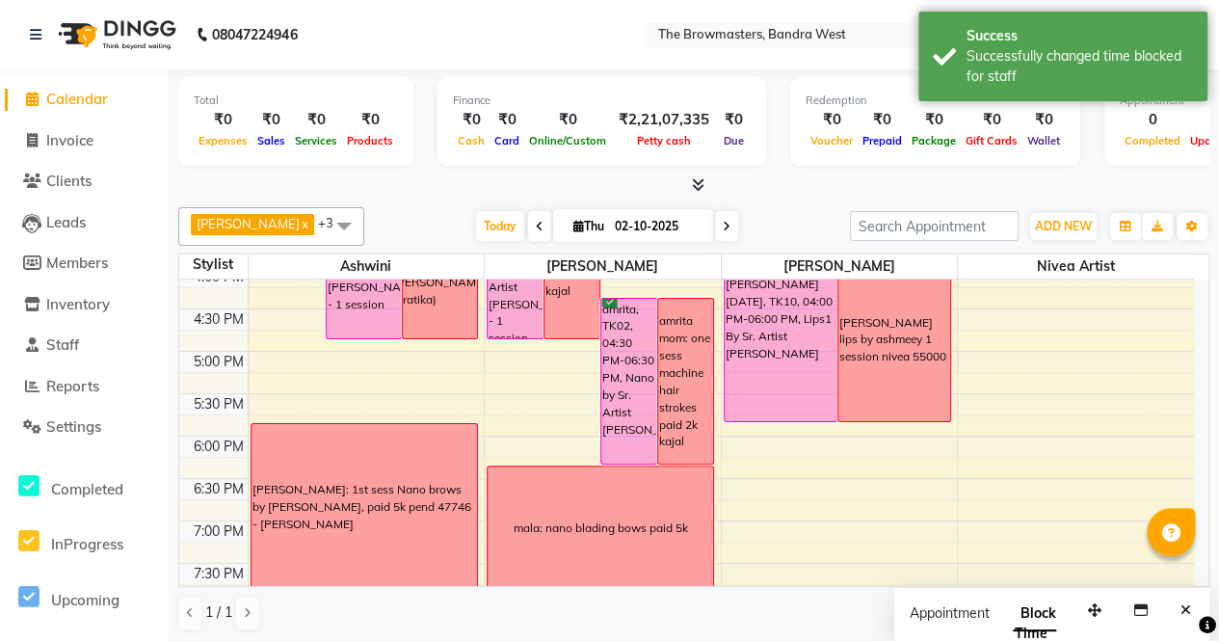
scroll to position [776, 0]
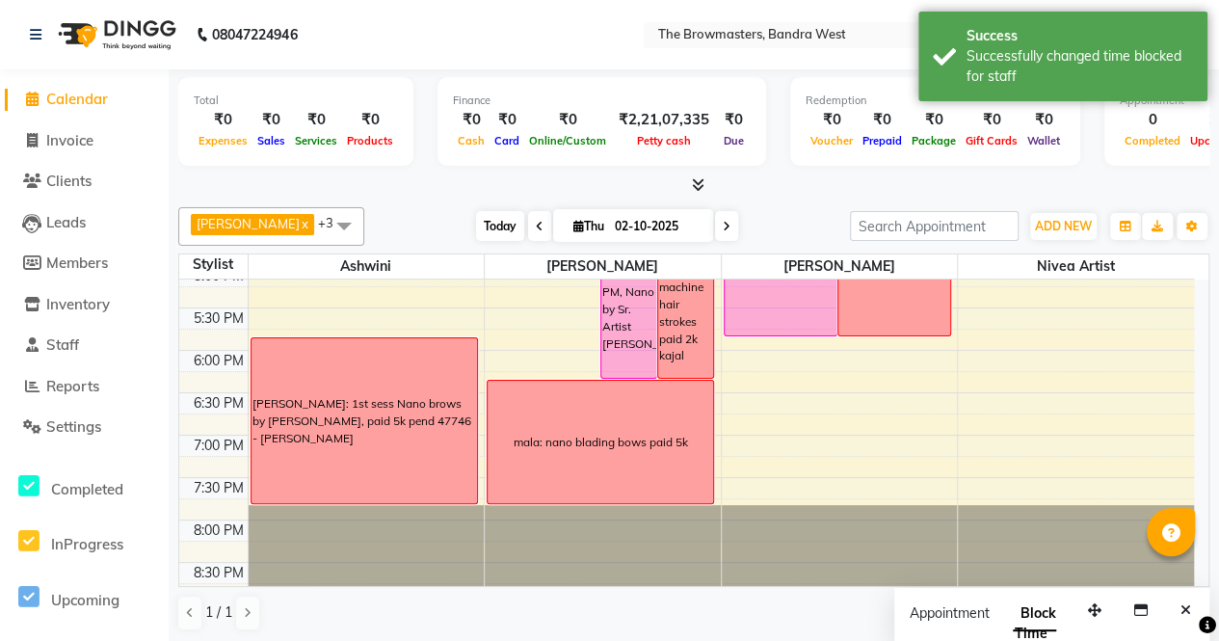
click at [509, 217] on span "Today" at bounding box center [500, 226] width 48 height 30
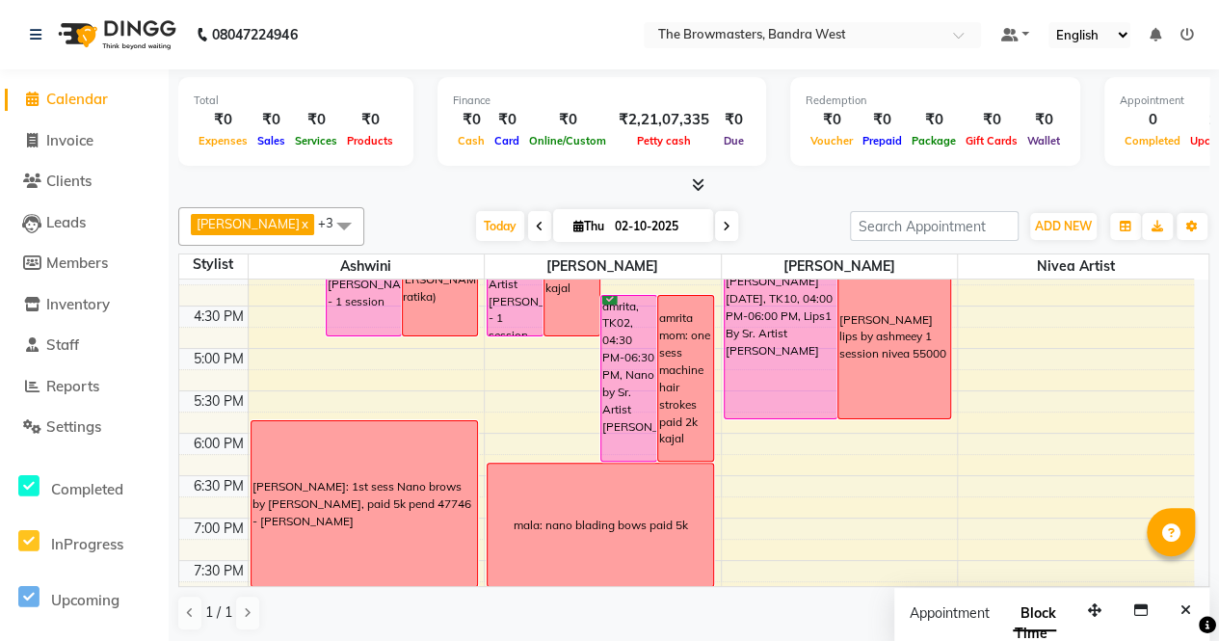
scroll to position [740, 0]
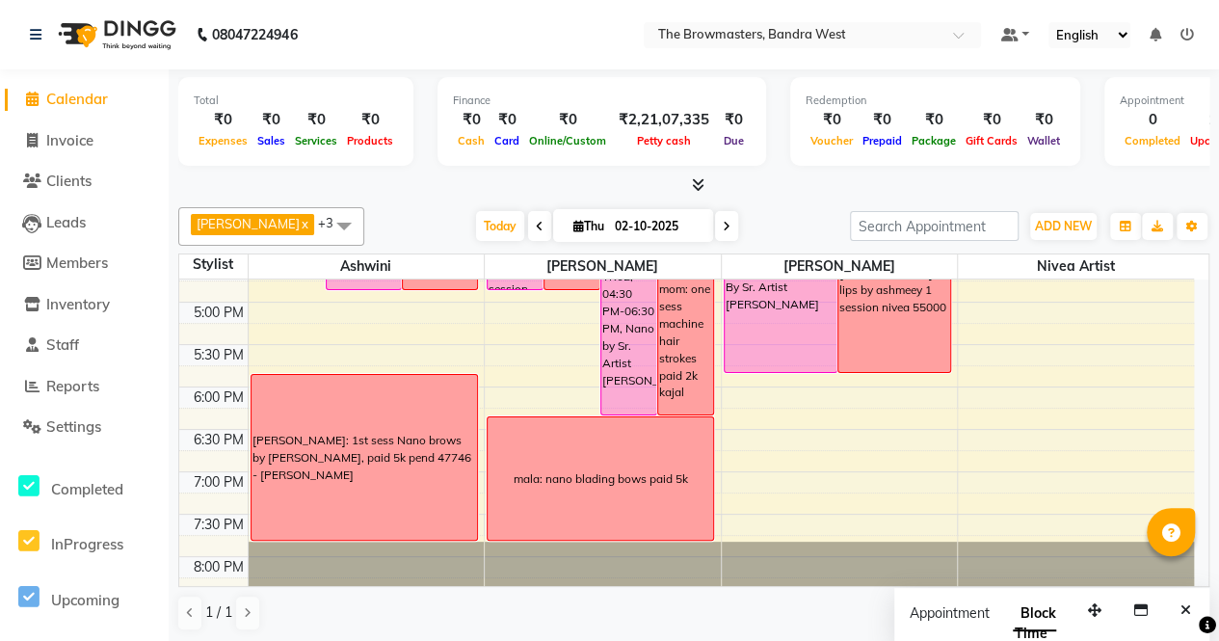
click at [0, 39] on nav "08047224946 Select Location × The Browmasters, Bandra West Default Panel My Pan…" at bounding box center [609, 34] width 1219 height 69
click at [81, 176] on span "Clients" at bounding box center [68, 180] width 45 height 18
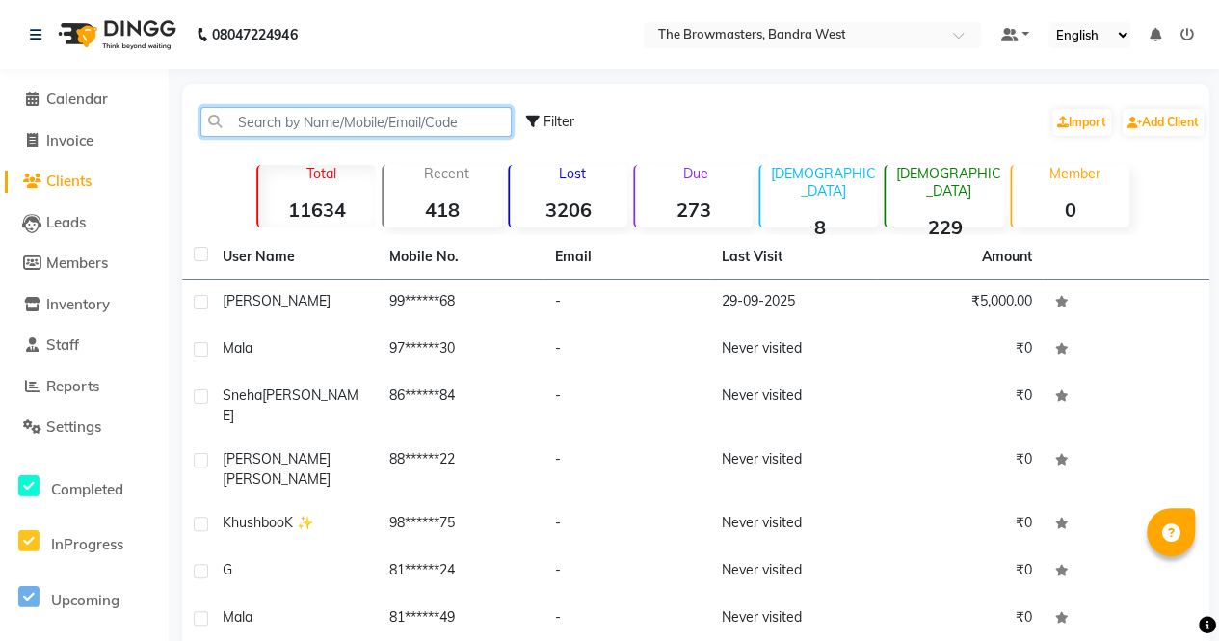
click at [287, 122] on input "text" at bounding box center [355, 122] width 311 height 30
paste input "919773995630"
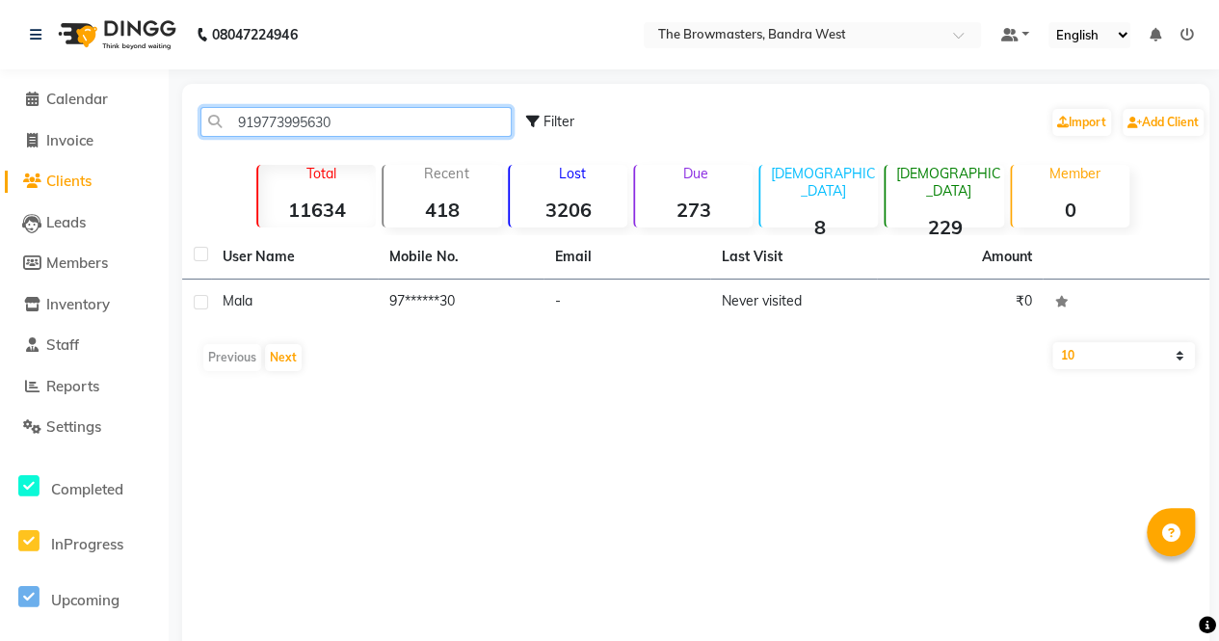
click at [251, 122] on input "919773995630" at bounding box center [355, 122] width 311 height 30
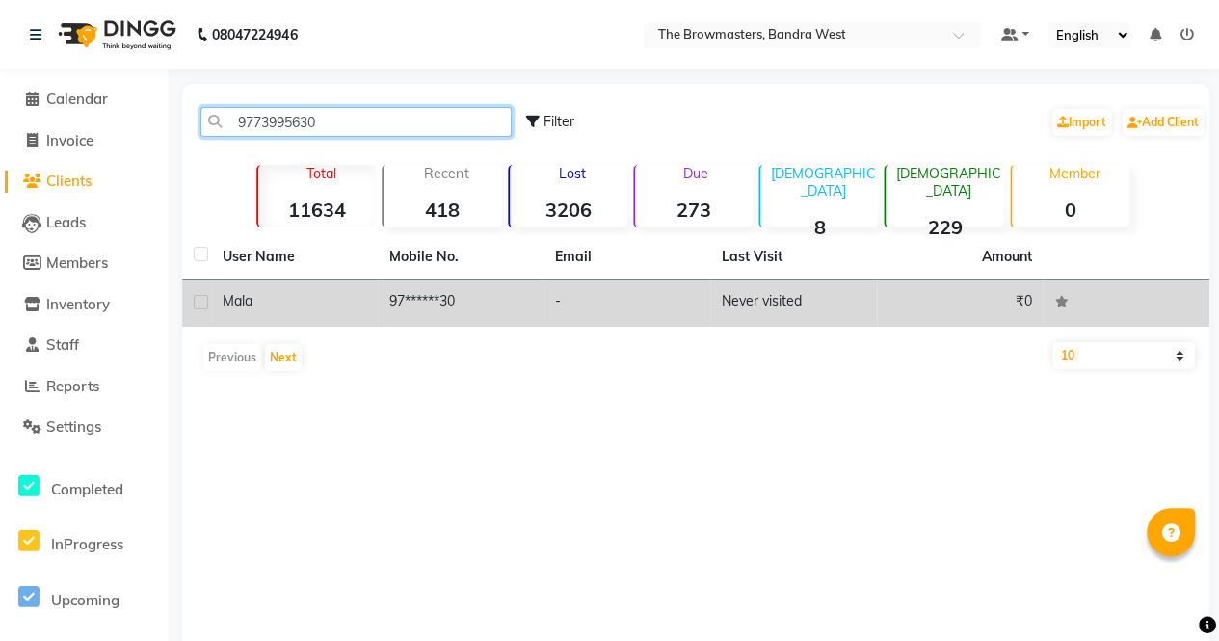
type input "9773995630"
click at [434, 302] on td "97******30" at bounding box center [461, 302] width 167 height 47
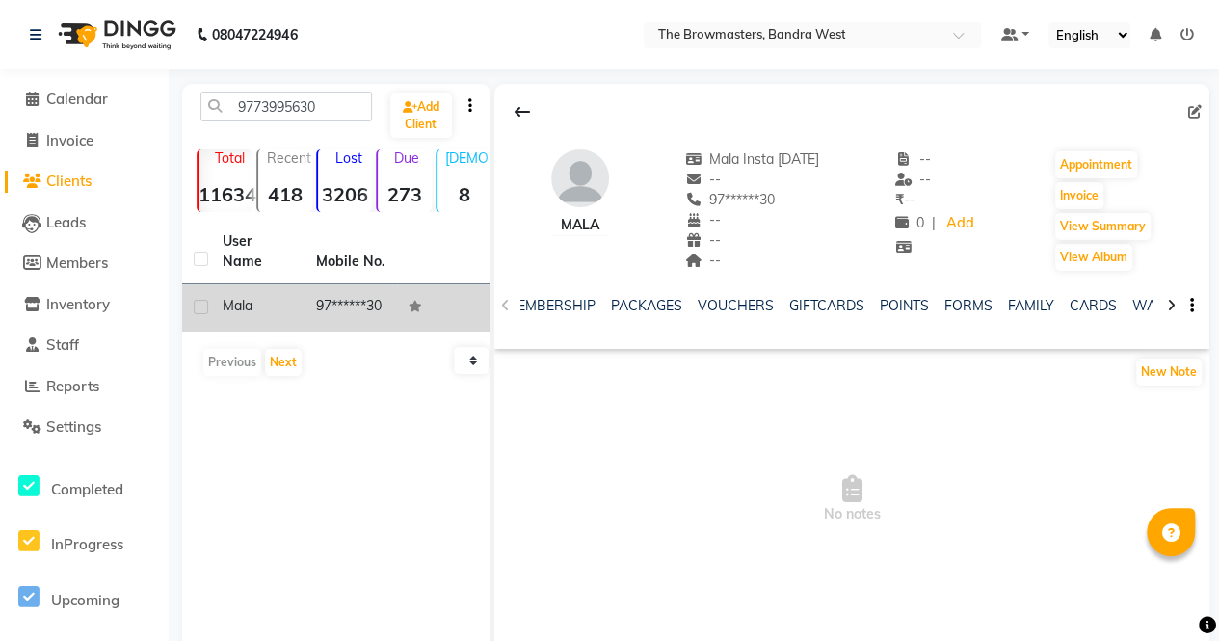
scroll to position [0, 589]
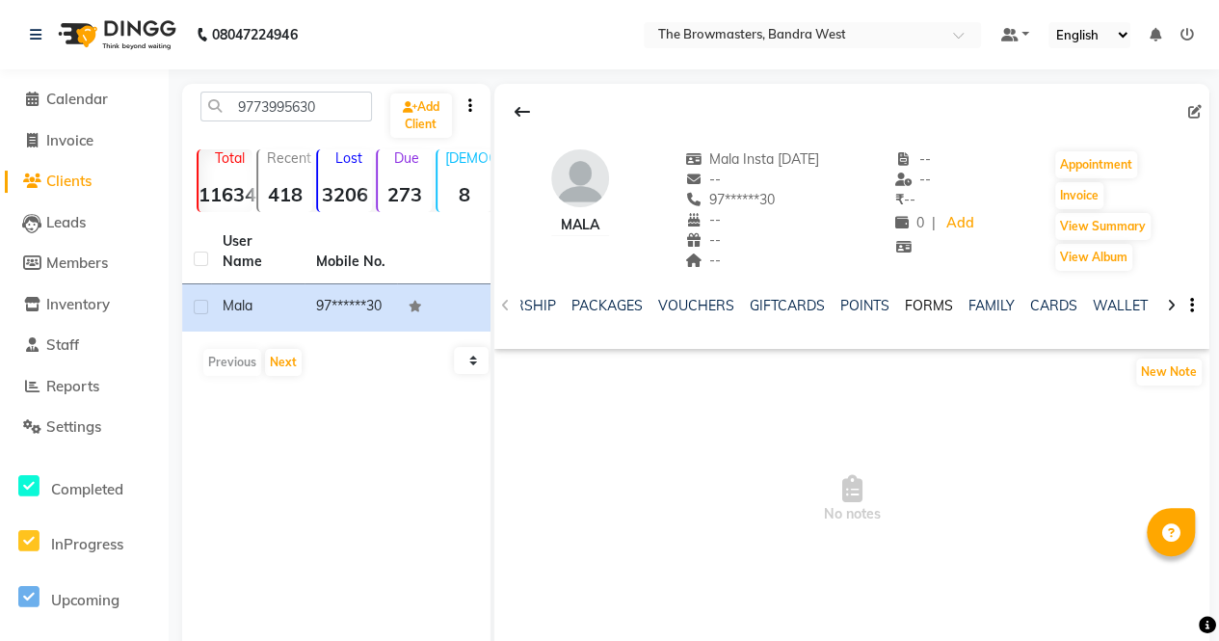
click at [909, 302] on link "FORMS" at bounding box center [929, 305] width 48 height 17
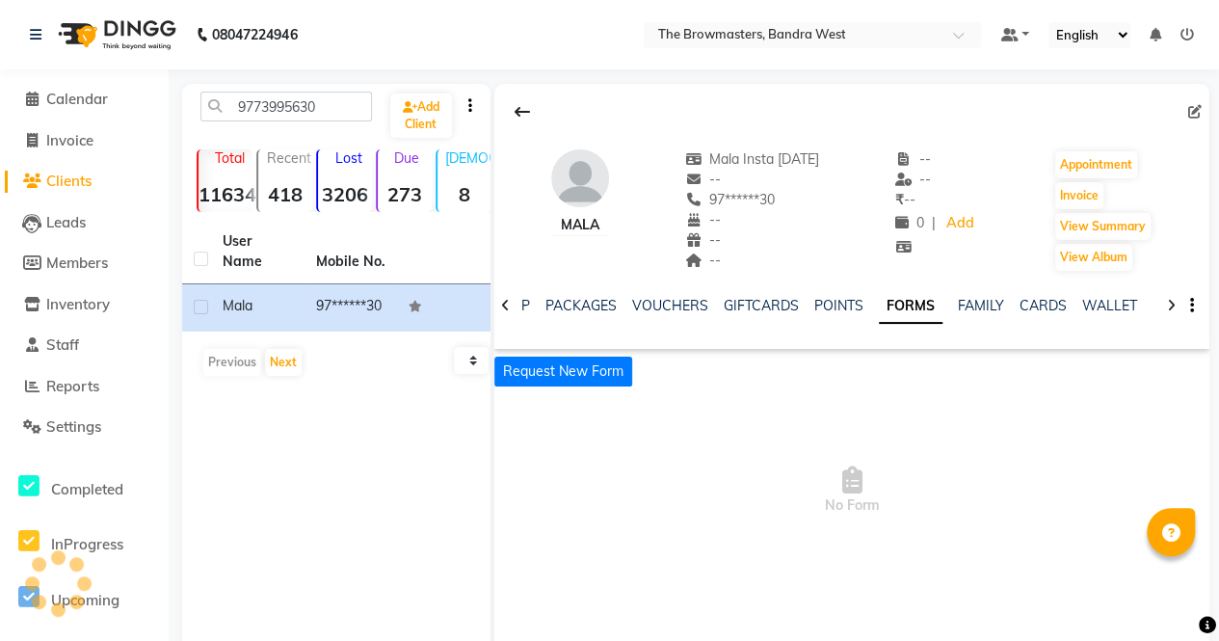
scroll to position [0, 427]
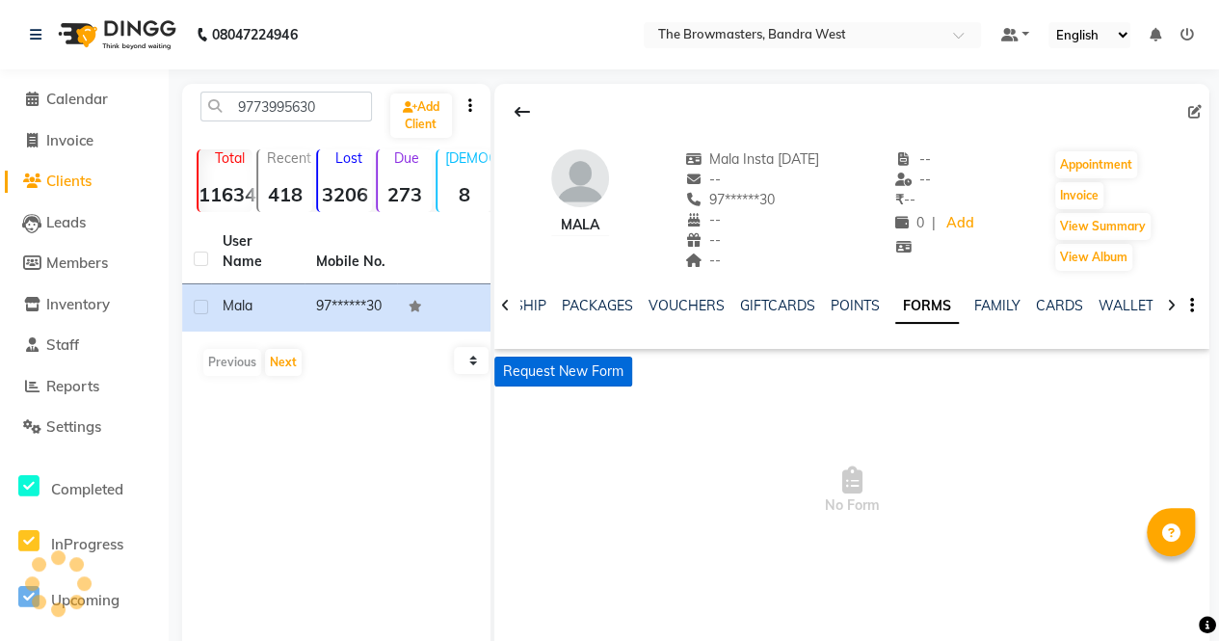
click at [572, 364] on button "Request New Form" at bounding box center [563, 371] width 138 height 30
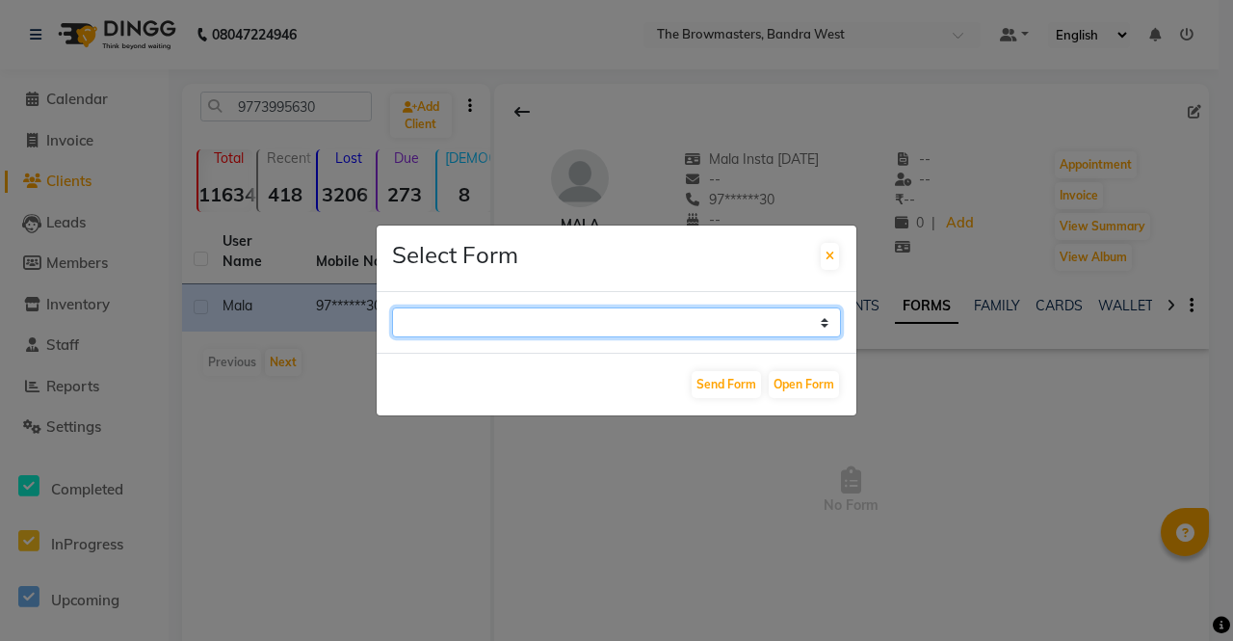
click at [624, 330] on select "Paramedical Consent Form Lips Consent Form Eyeliner Consent Form Brows Consent …" at bounding box center [616, 322] width 449 height 30
select select "206"
click at [392, 307] on select "Paramedical Consent Form Lips Consent Form Eyeliner Consent Form Brows Consent …" at bounding box center [616, 322] width 449 height 30
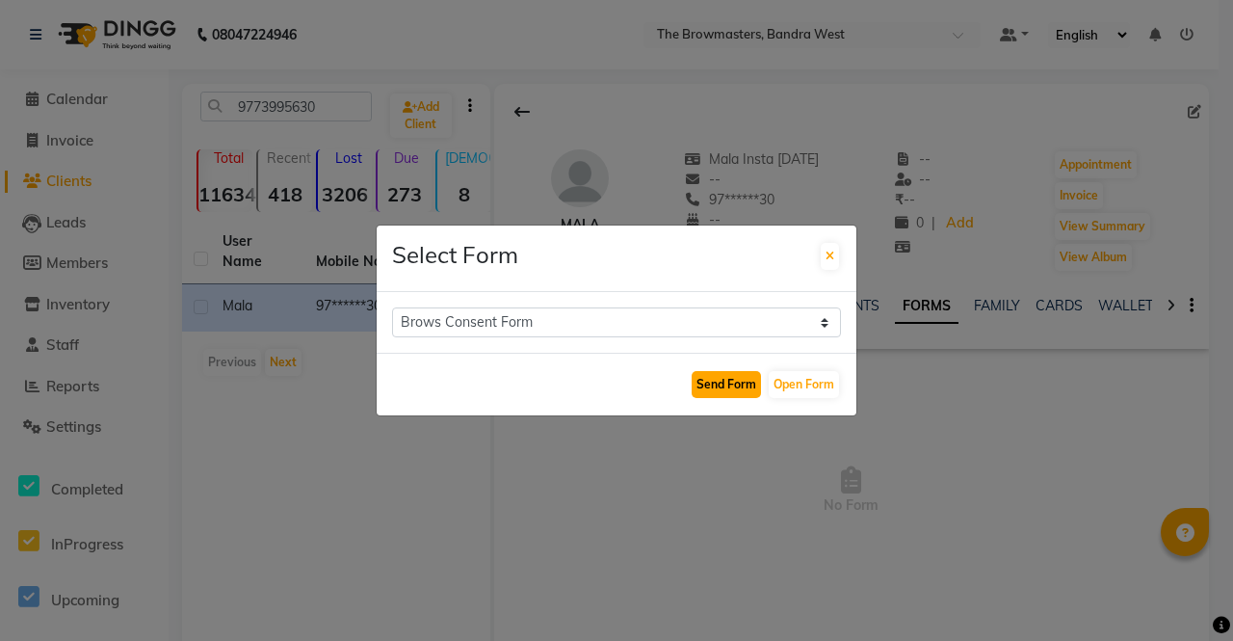
click at [735, 384] on button "Send Form" at bounding box center [726, 384] width 69 height 27
select select
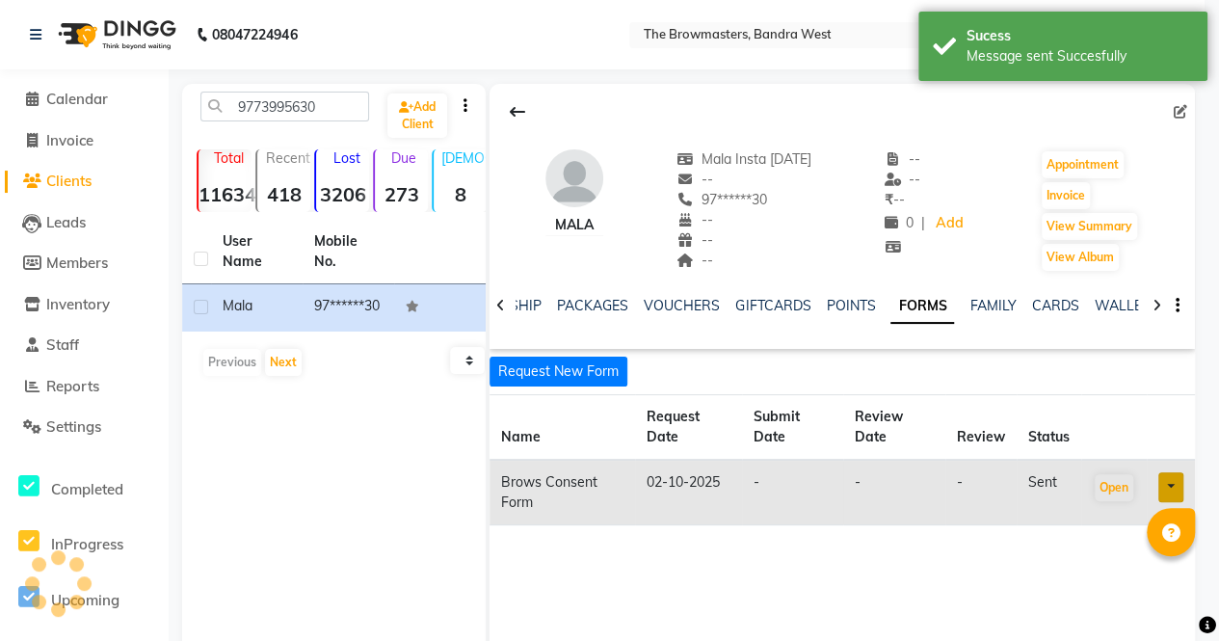
scroll to position [0, 416]
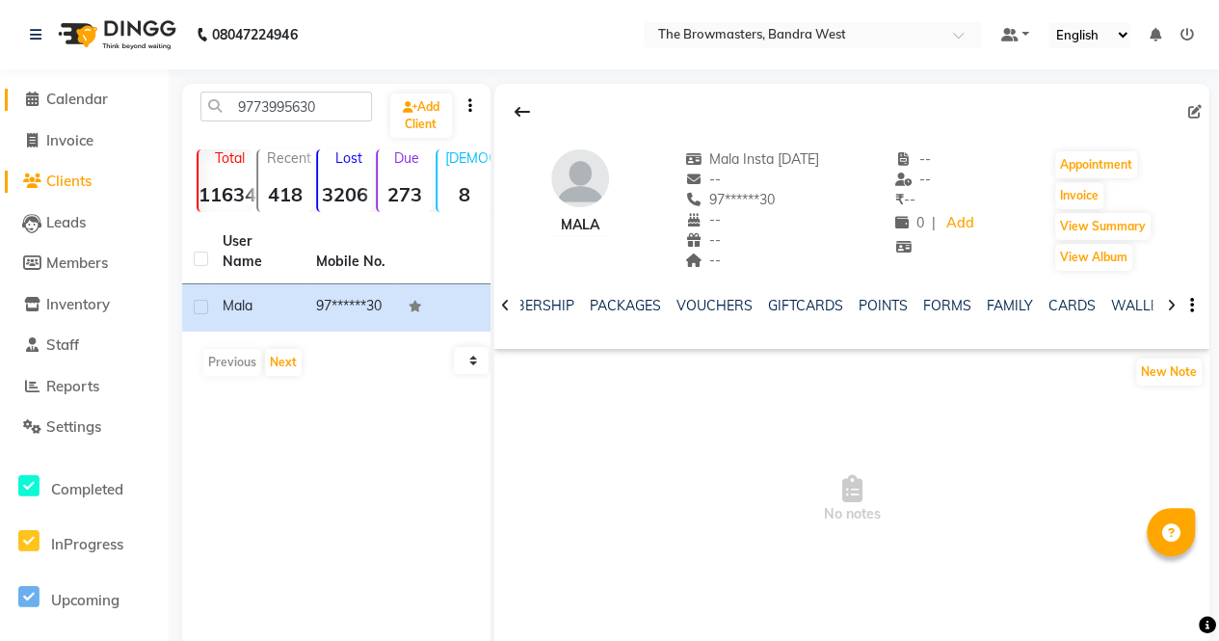
click at [68, 104] on span "Calendar" at bounding box center [77, 99] width 62 height 18
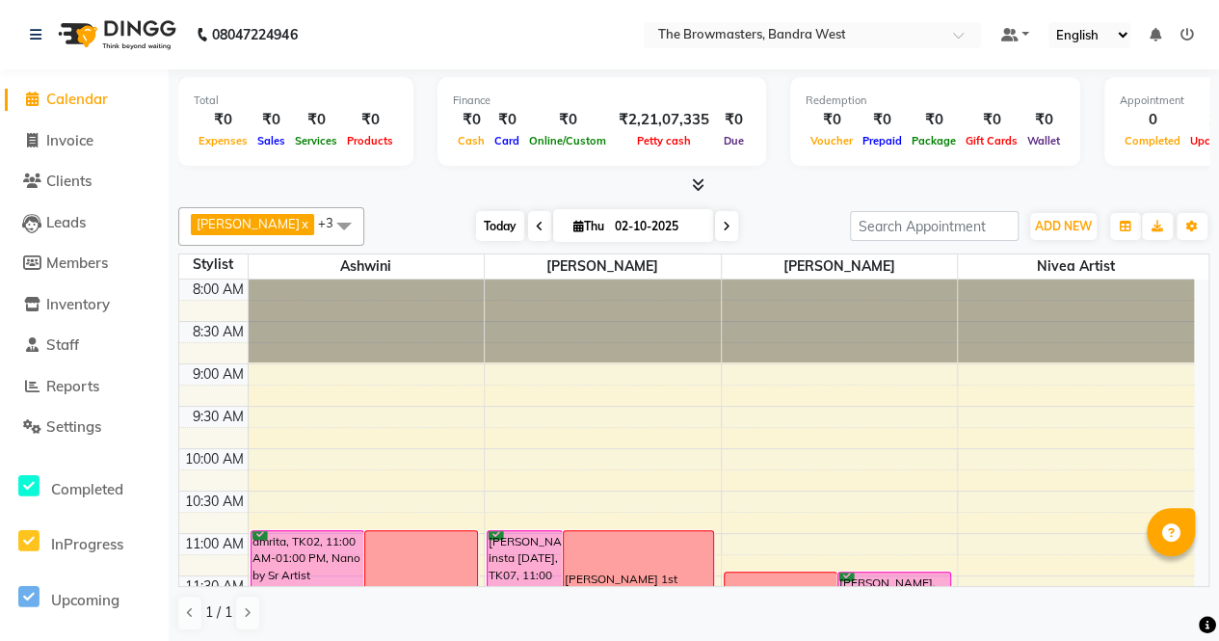
click at [494, 225] on span "Today" at bounding box center [500, 226] width 48 height 30
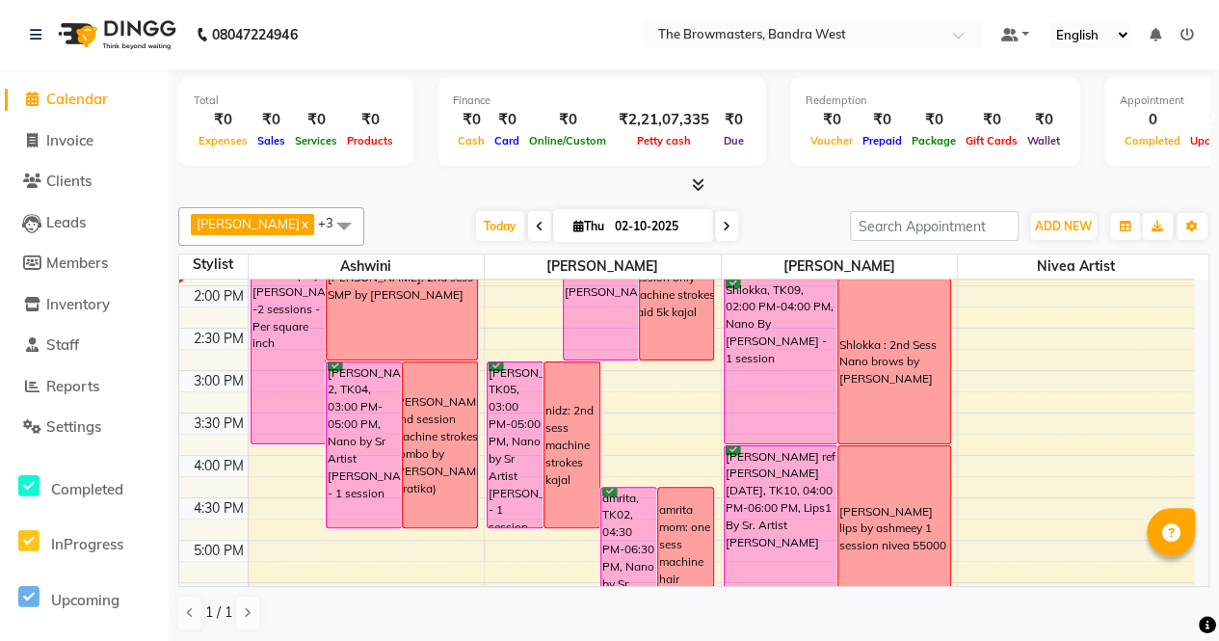
click at [607, 219] on span "Thu" at bounding box center [588, 226] width 40 height 14
select select "10"
select select "2025"
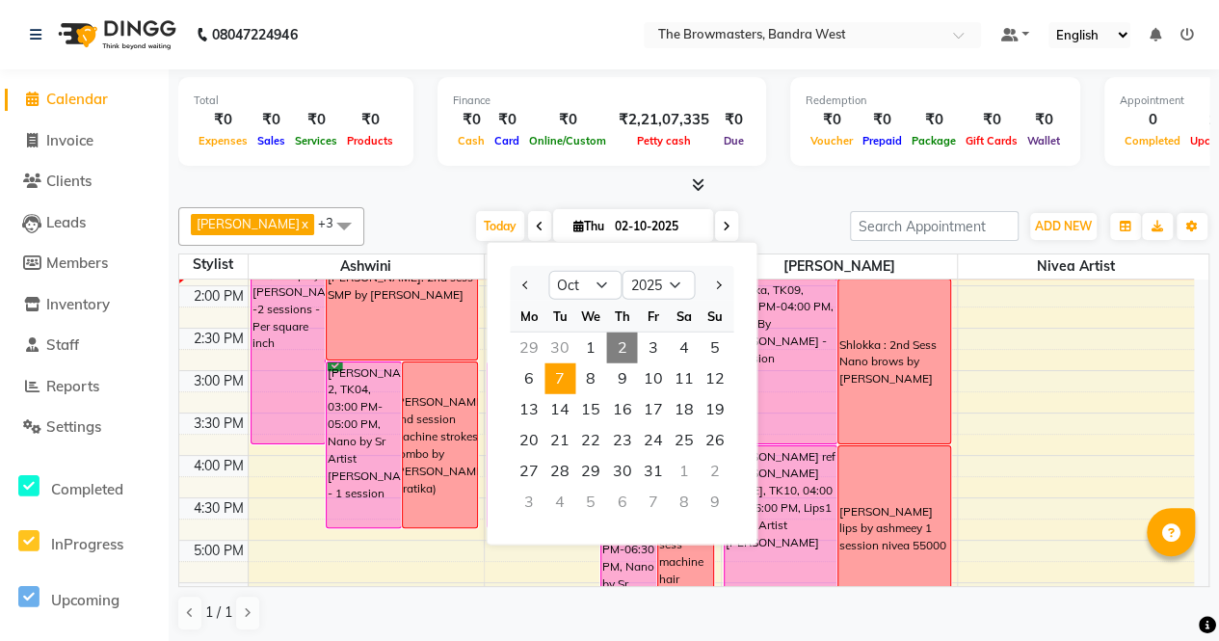
click at [563, 375] on span "7" at bounding box center [559, 378] width 31 height 31
type input "[DATE]"
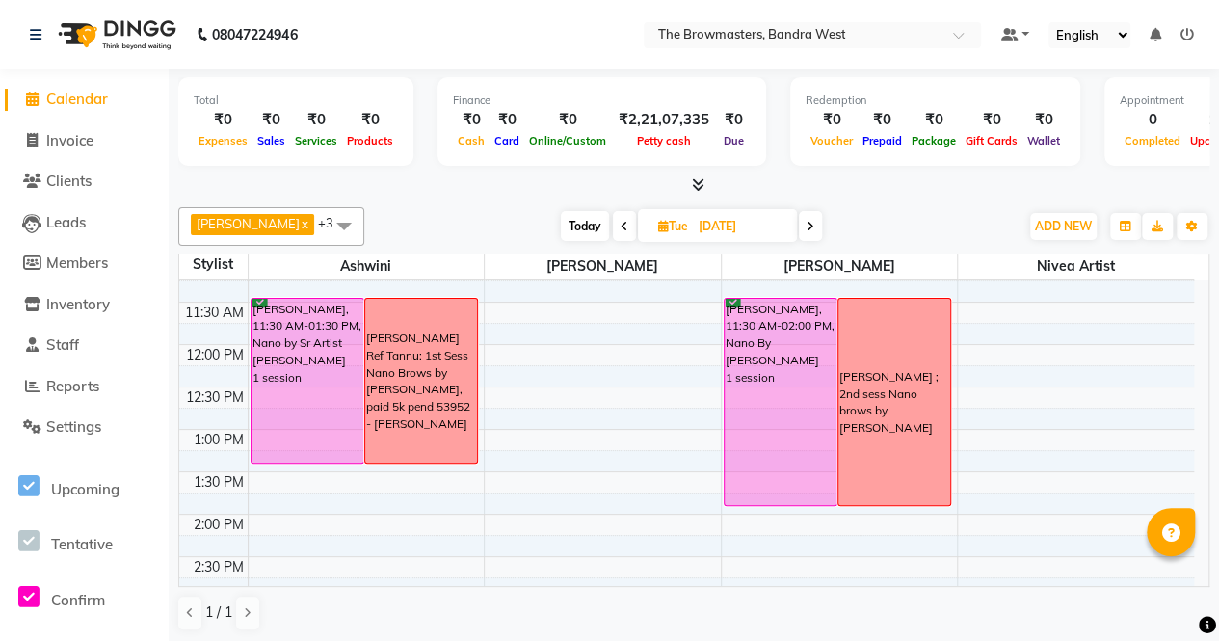
scroll to position [287, 0]
